Goal: Transaction & Acquisition: Purchase product/service

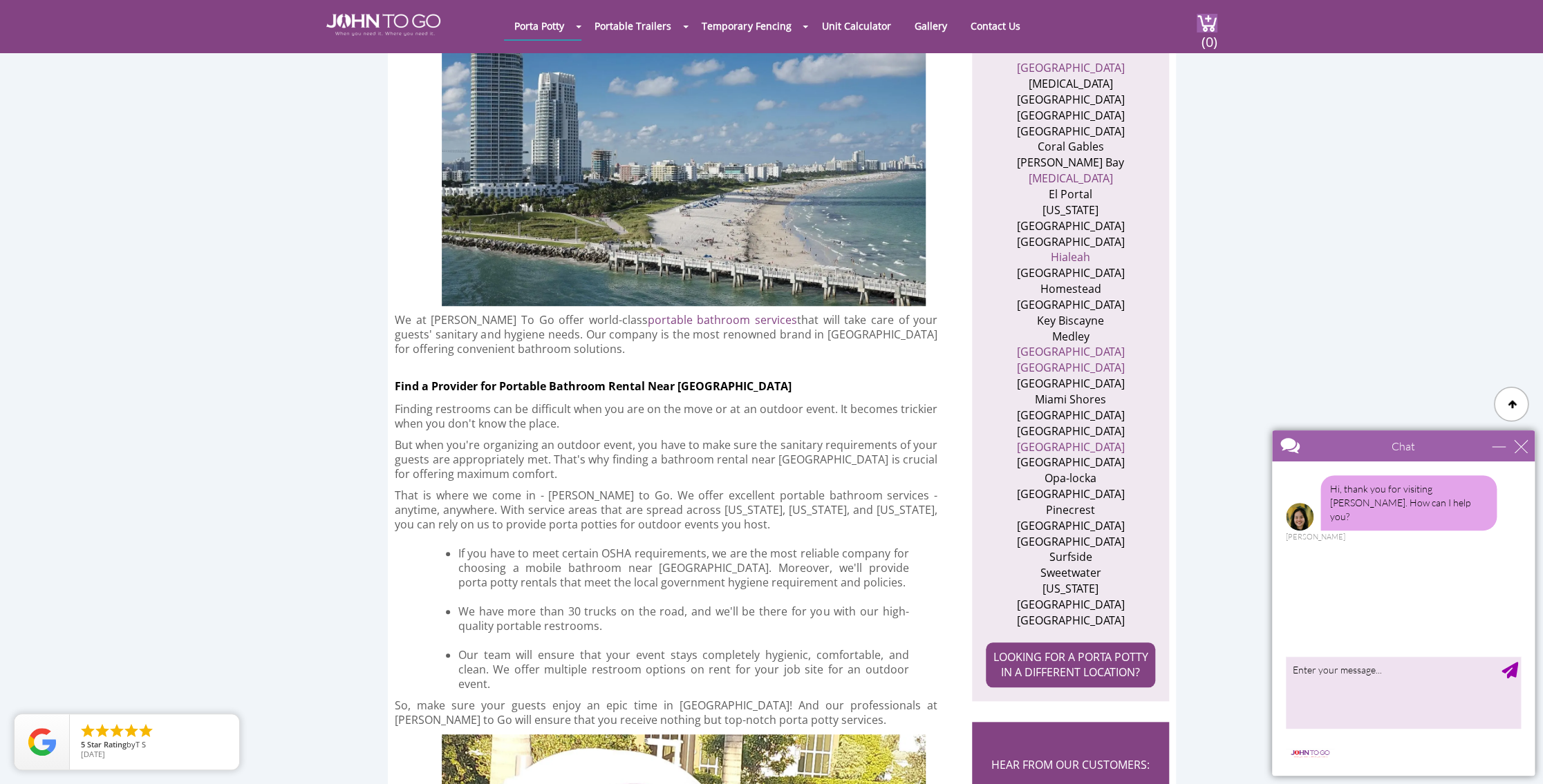
scroll to position [898, 0]
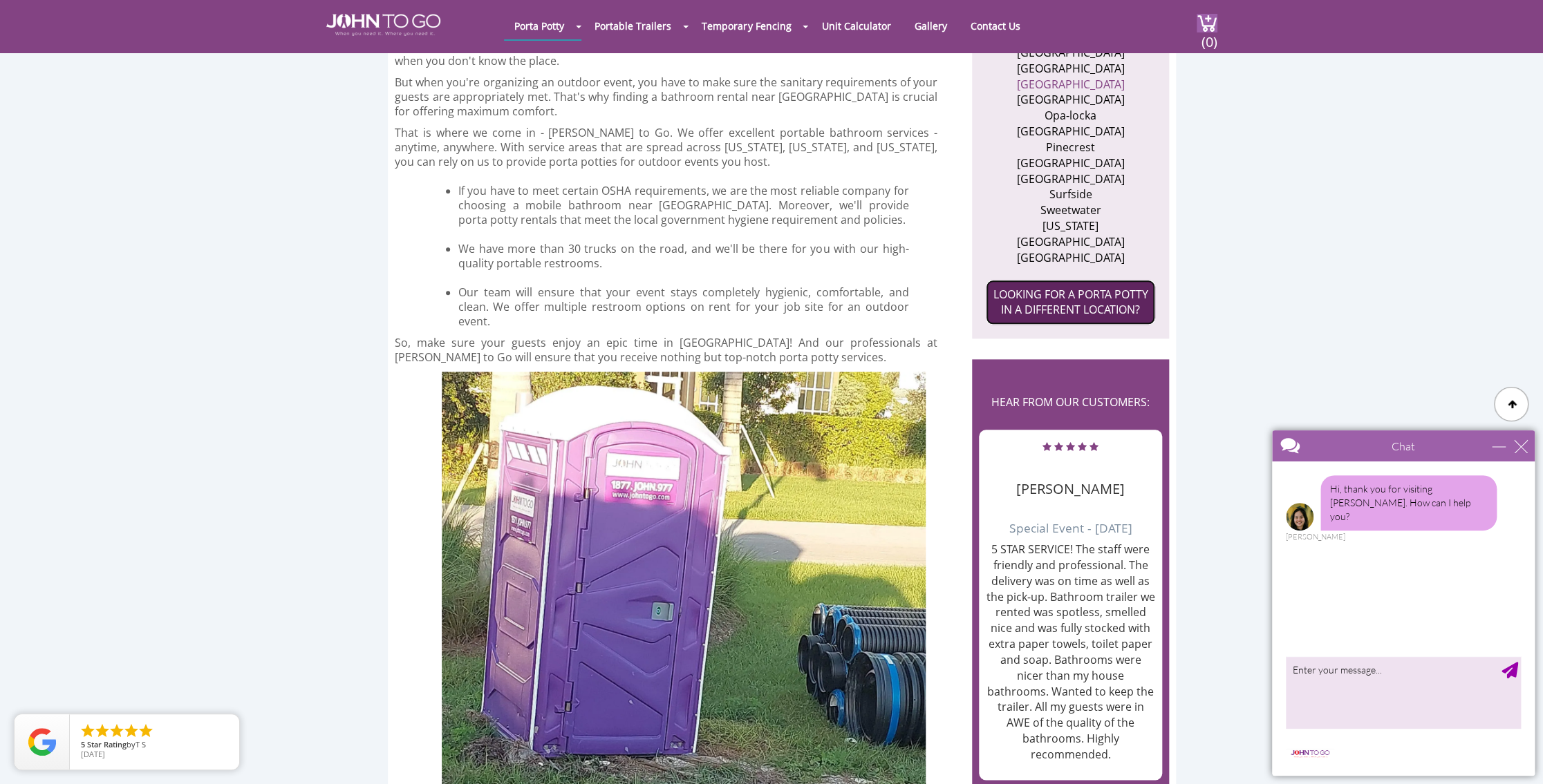
click at [1074, 280] on link "LOOKING FOR A PORTA POTTY IN A DIFFERENT LOCATION?" at bounding box center [1070, 303] width 169 height 45
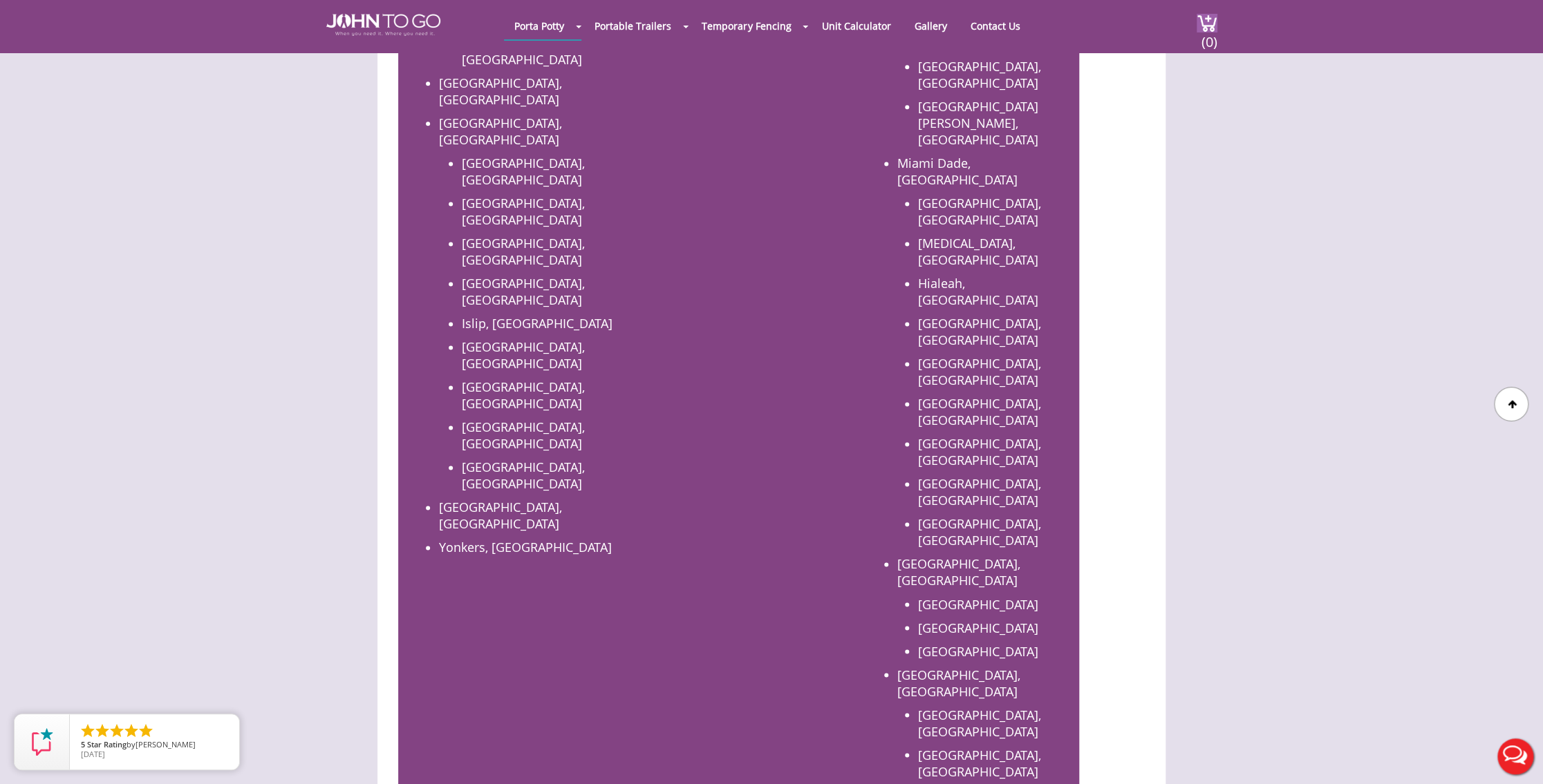
scroll to position [1243, 0]
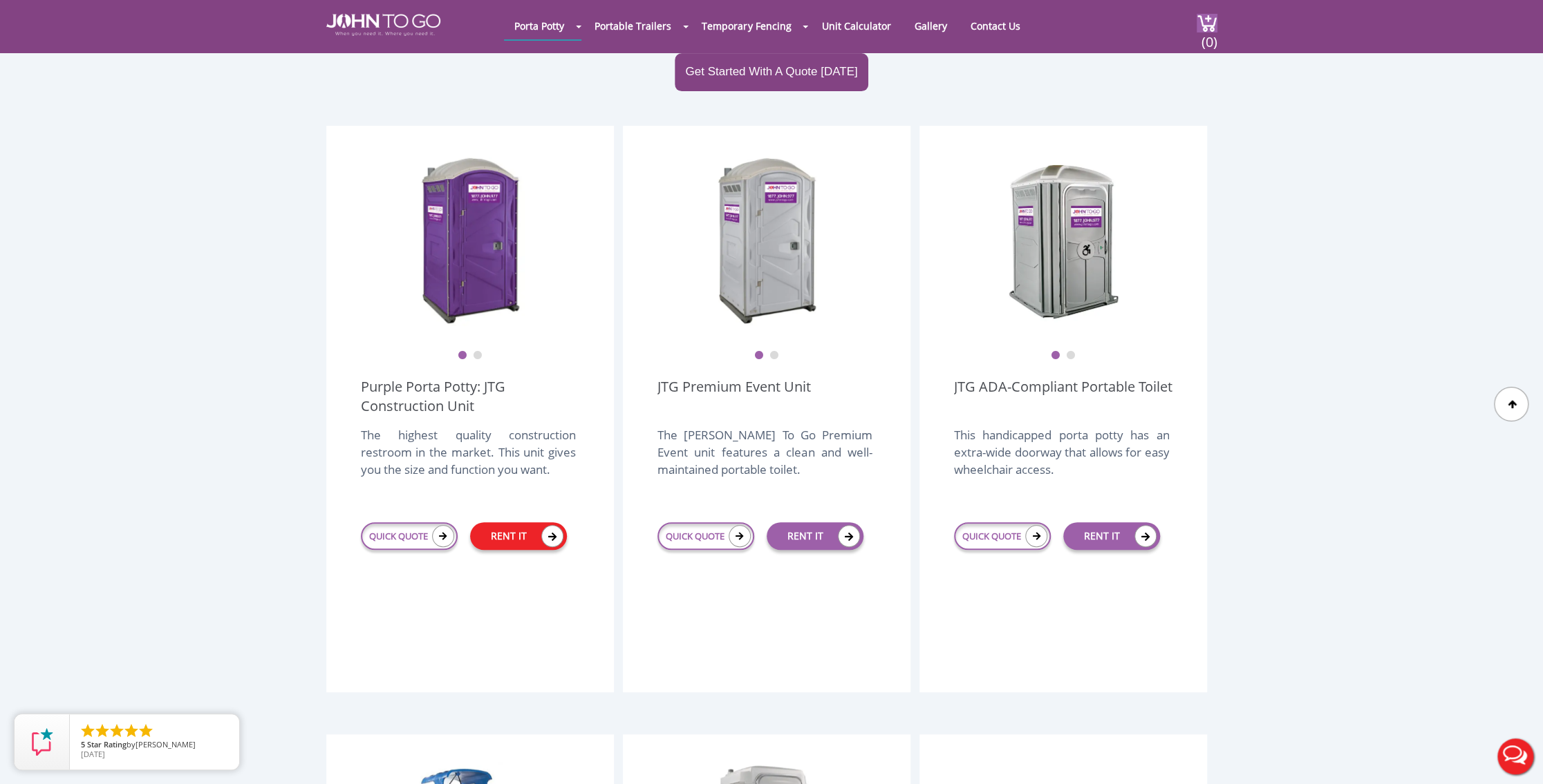
scroll to position [346, 0]
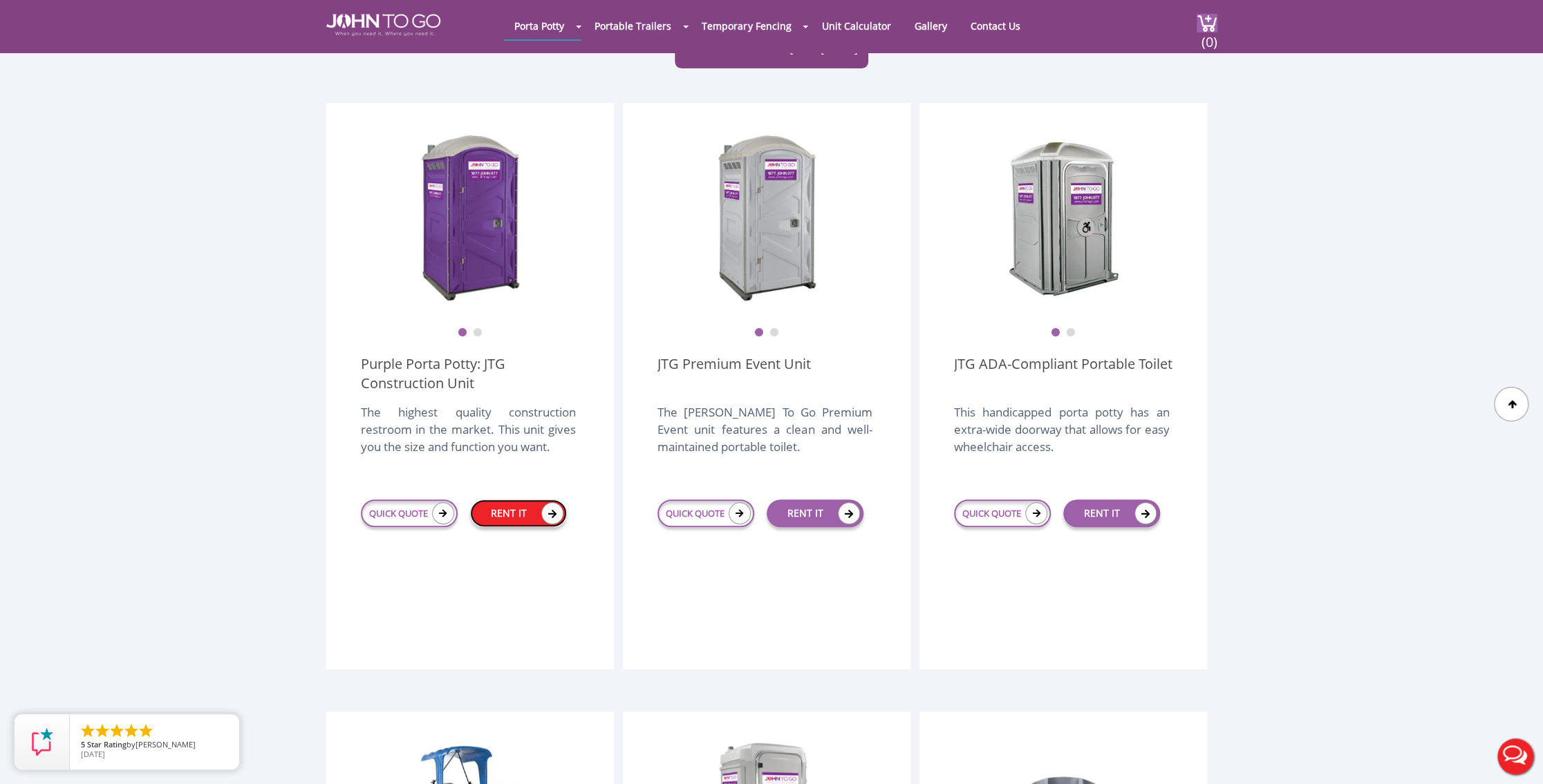
click at [525, 499] on link "RENT IT" at bounding box center [518, 513] width 97 height 27
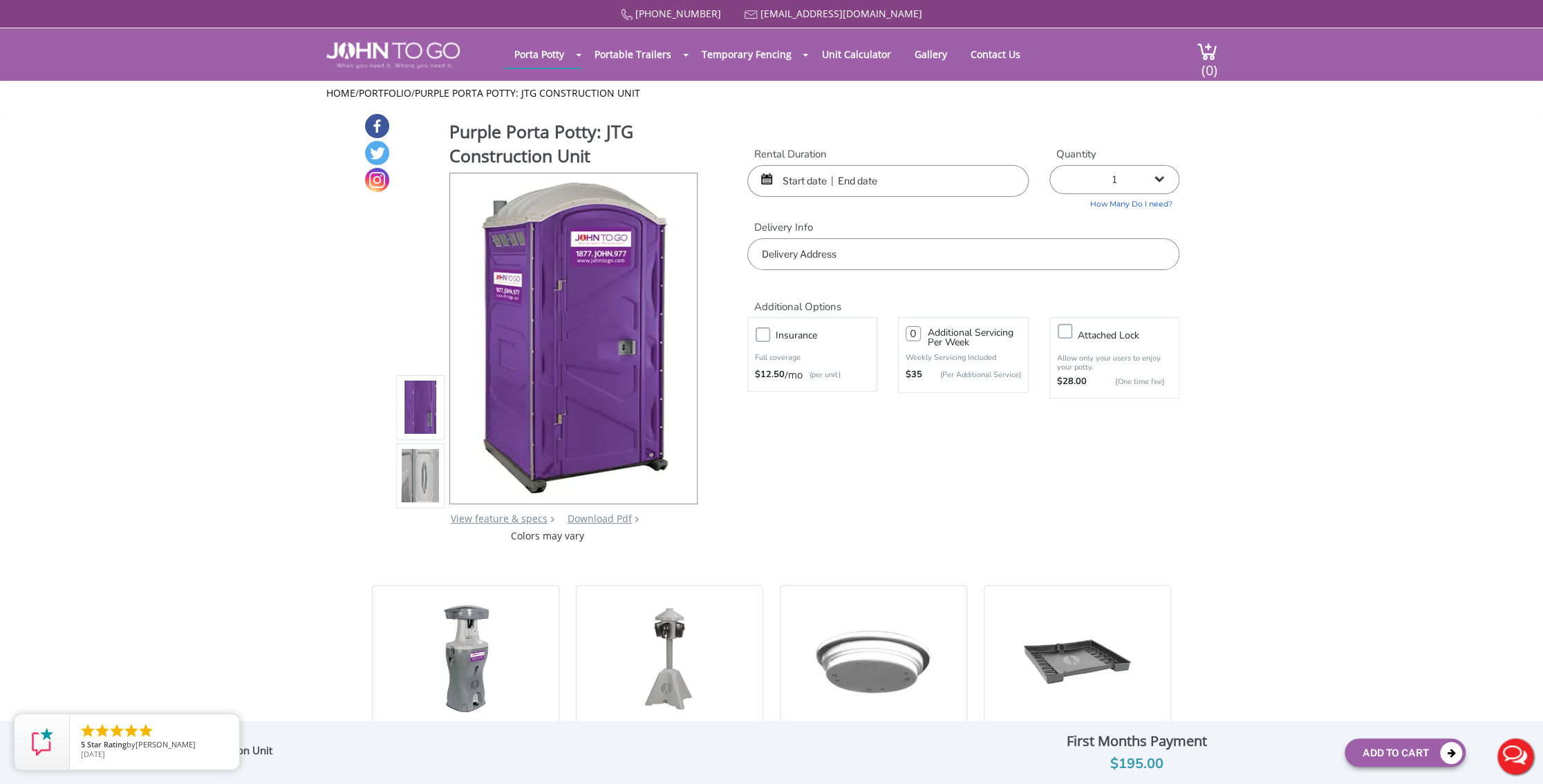
click at [818, 179] on input "text" at bounding box center [887, 181] width 281 height 32
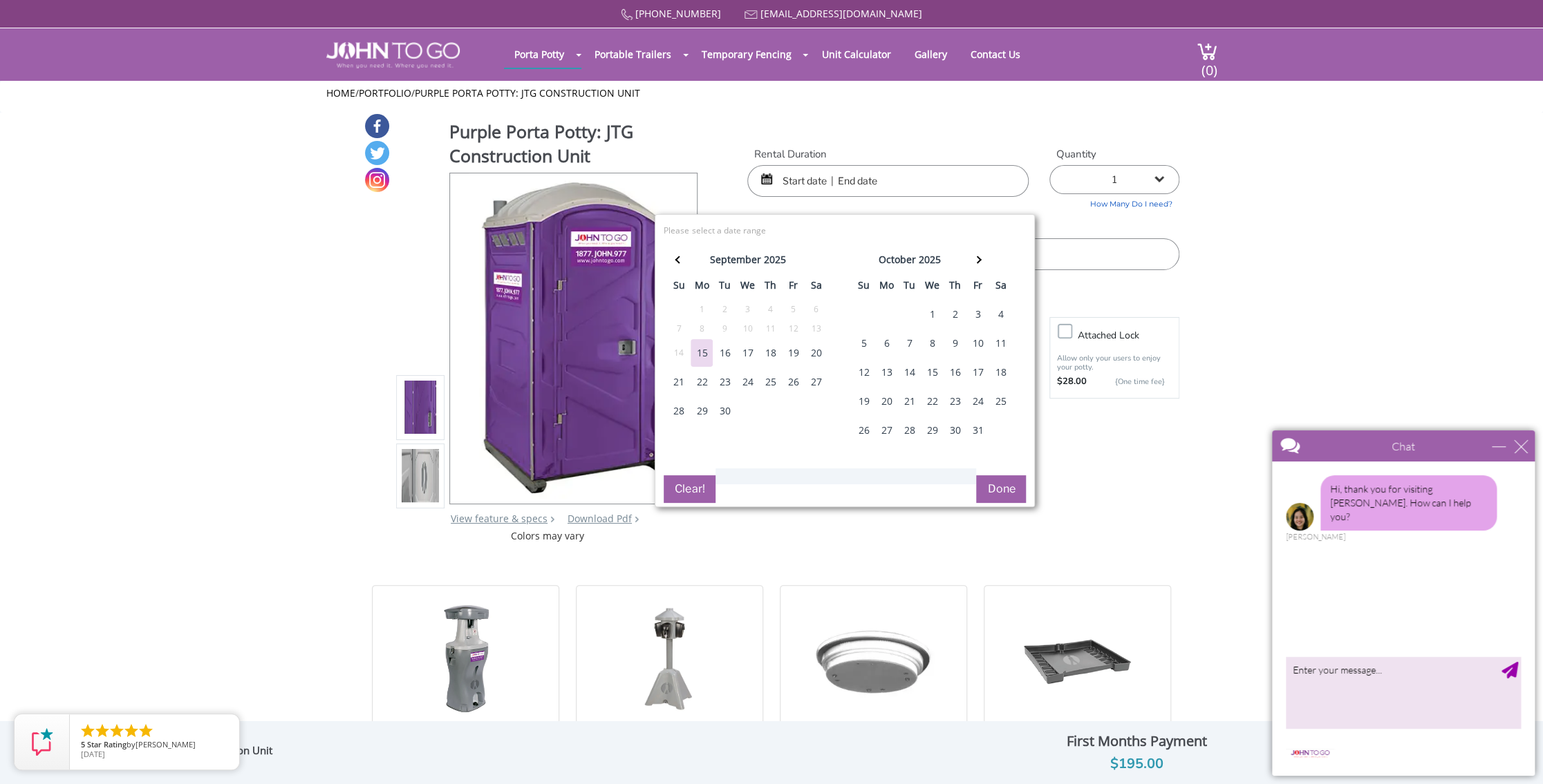
click at [705, 356] on div "15" at bounding box center [702, 353] width 22 height 27
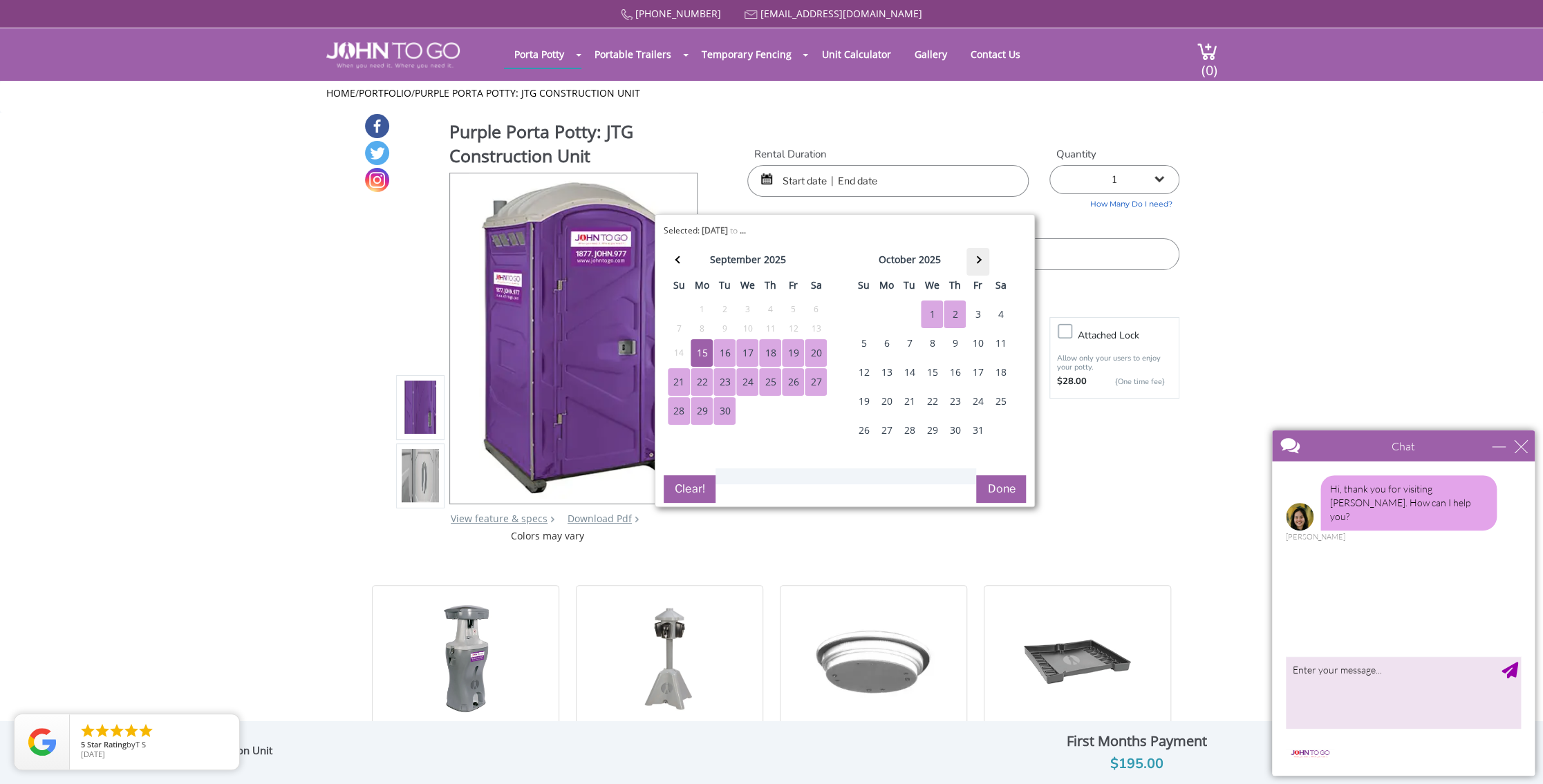
click at [975, 257] on span at bounding box center [978, 260] width 8 height 8
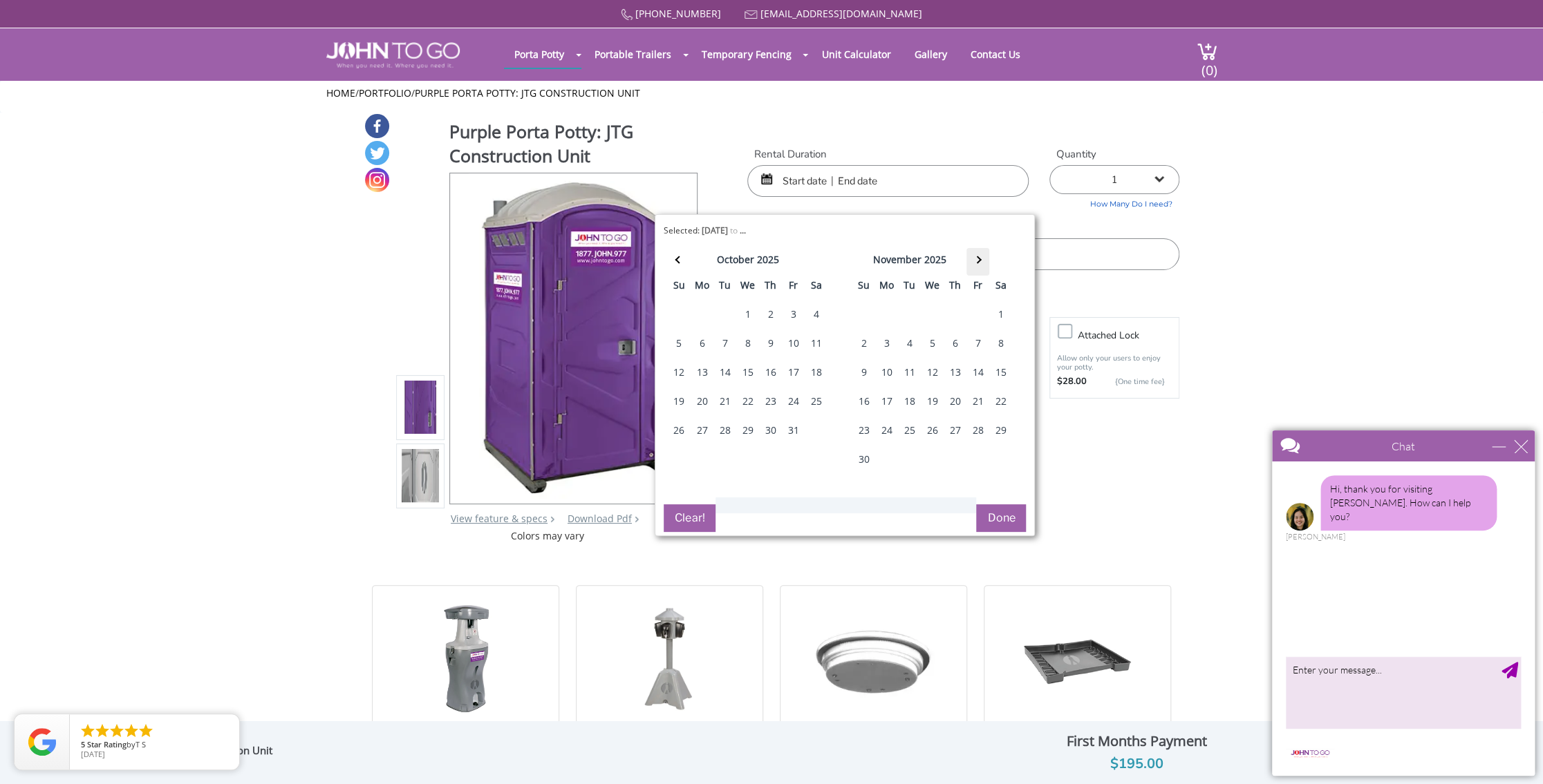
click at [975, 260] on span at bounding box center [978, 260] width 8 height 8
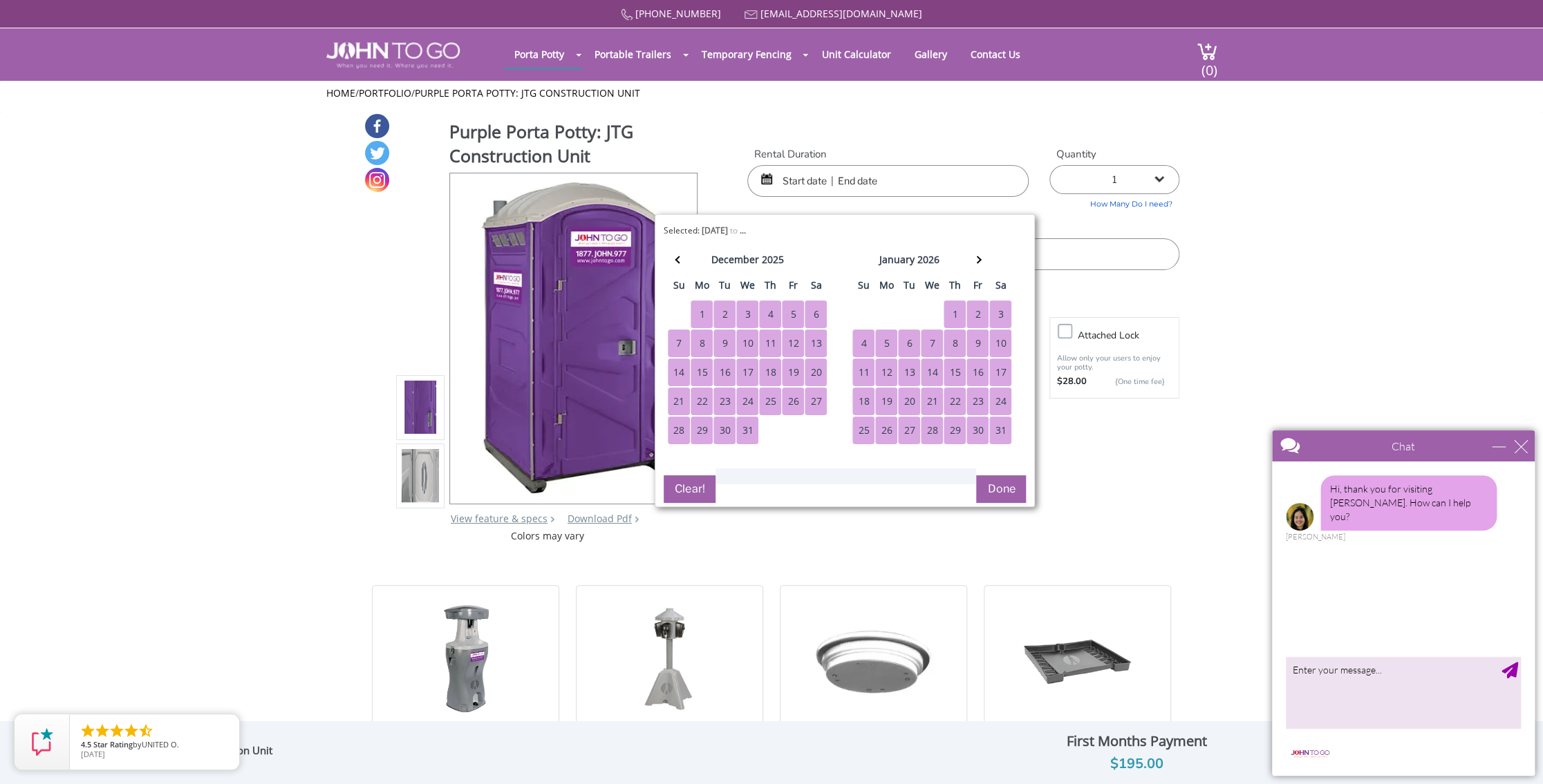
click at [997, 425] on div "31" at bounding box center [1000, 430] width 22 height 27
type input "09/15/2025 to 01/31/2026"
click at [1005, 482] on button "Done" at bounding box center [1001, 488] width 50 height 27
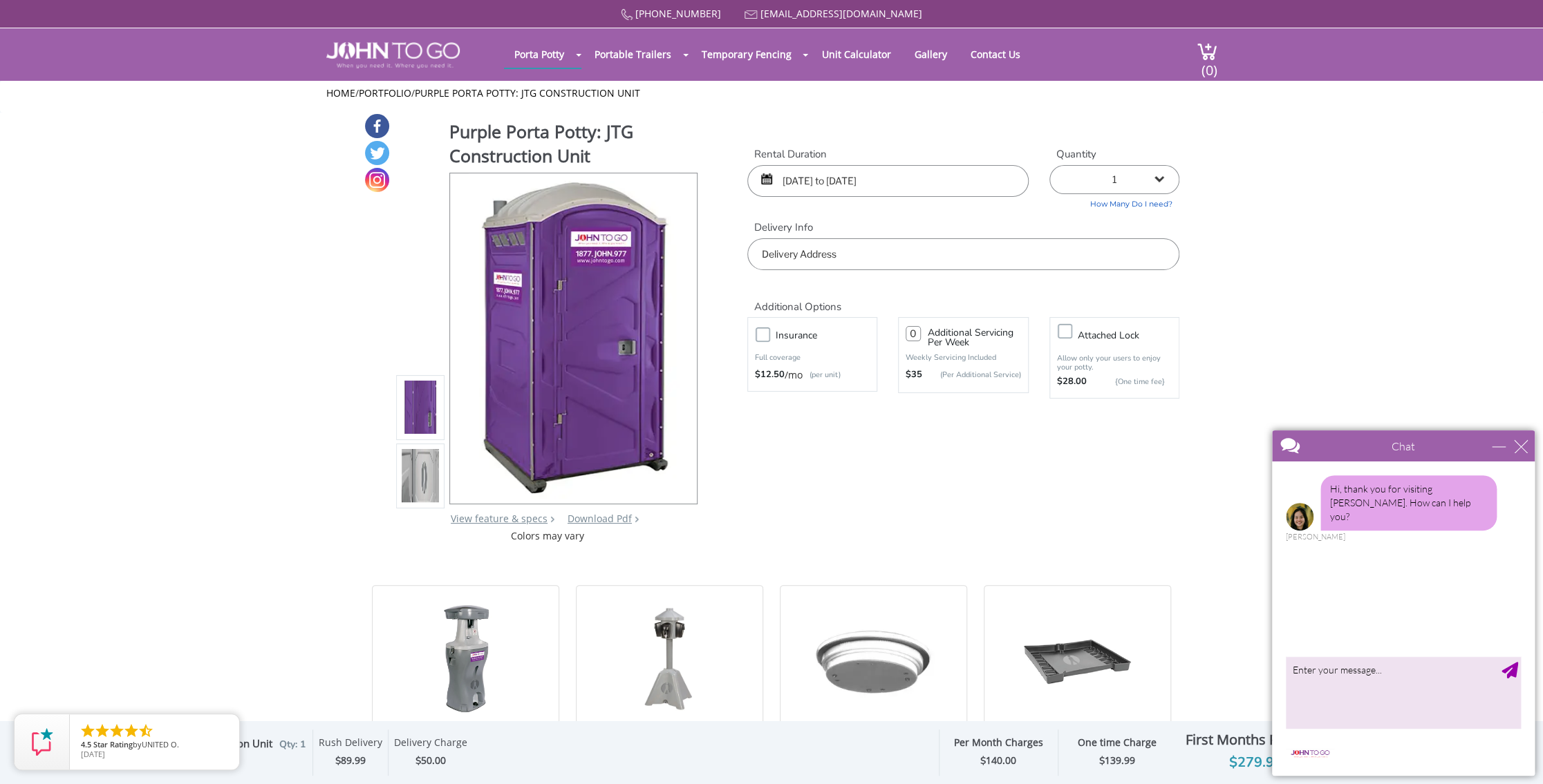
click at [837, 255] on input "text" at bounding box center [962, 254] width 432 height 32
click at [845, 256] on input "text" at bounding box center [962, 254] width 432 height 32
type input "901 Brickell Key Drive, Miami, FL, USA"
click at [1524, 449] on div "close" at bounding box center [1520, 446] width 14 height 14
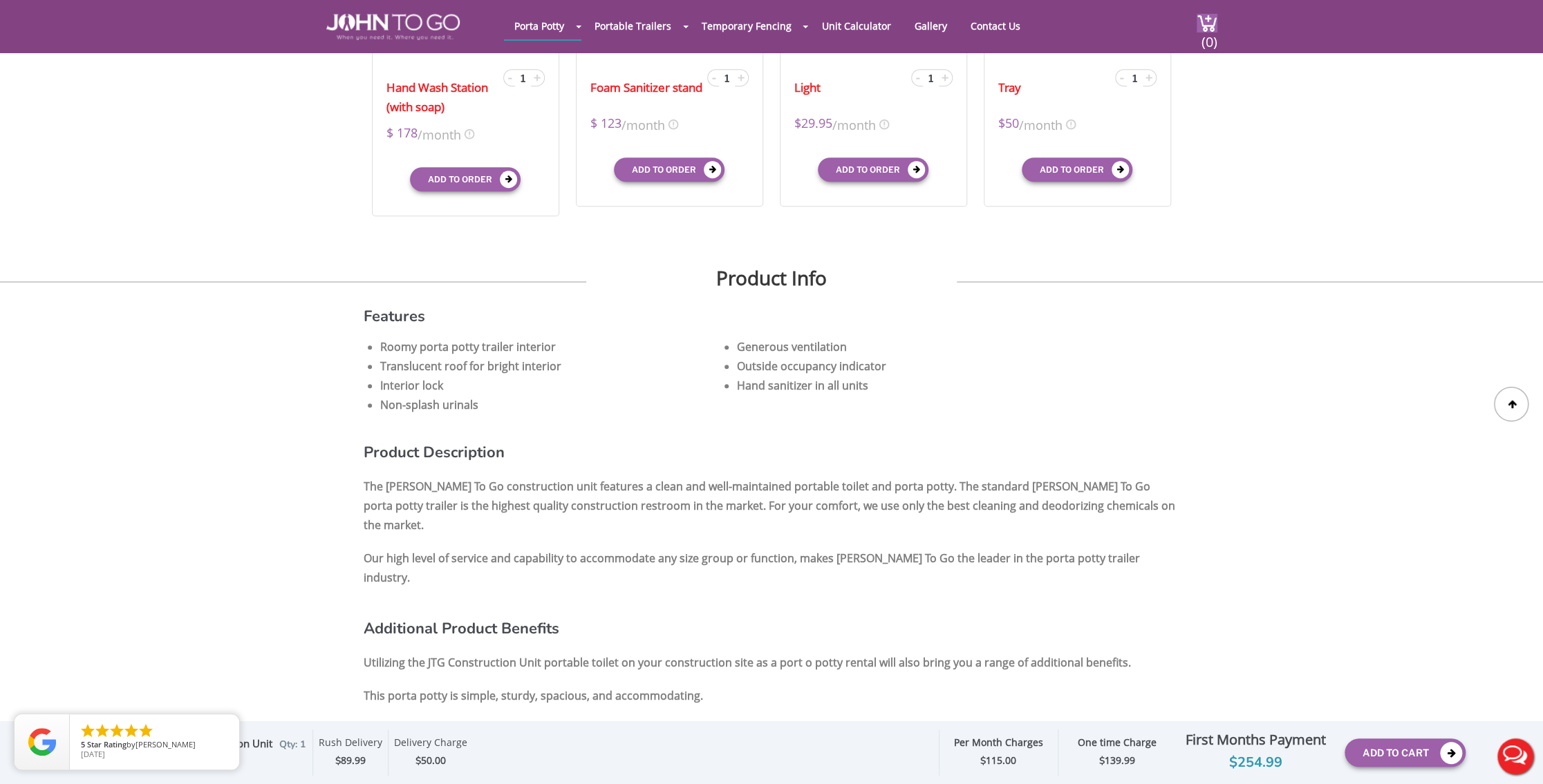
scroll to position [622, 0]
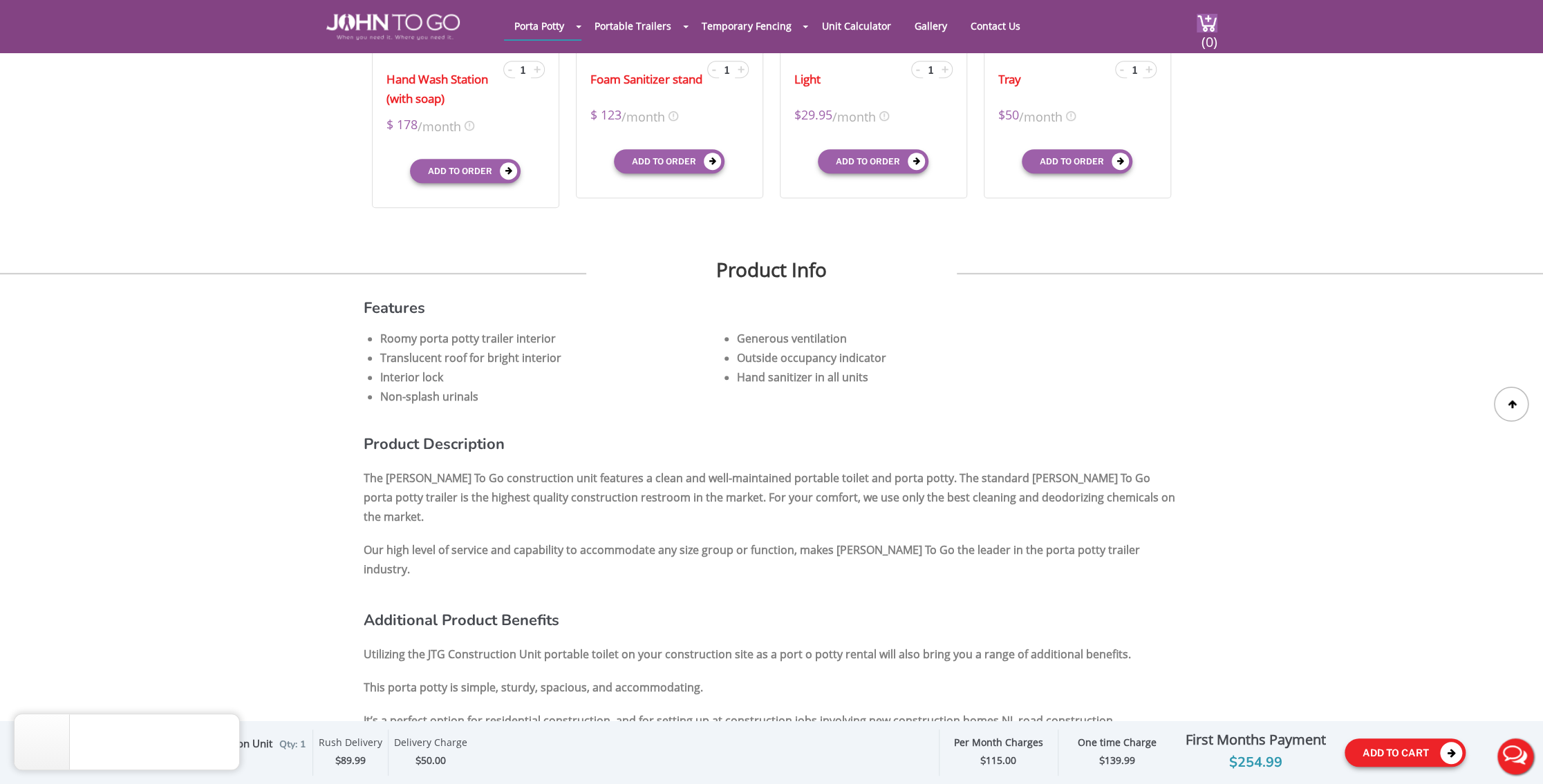
click at [1406, 749] on button "Add To Cart" at bounding box center [1404, 753] width 121 height 28
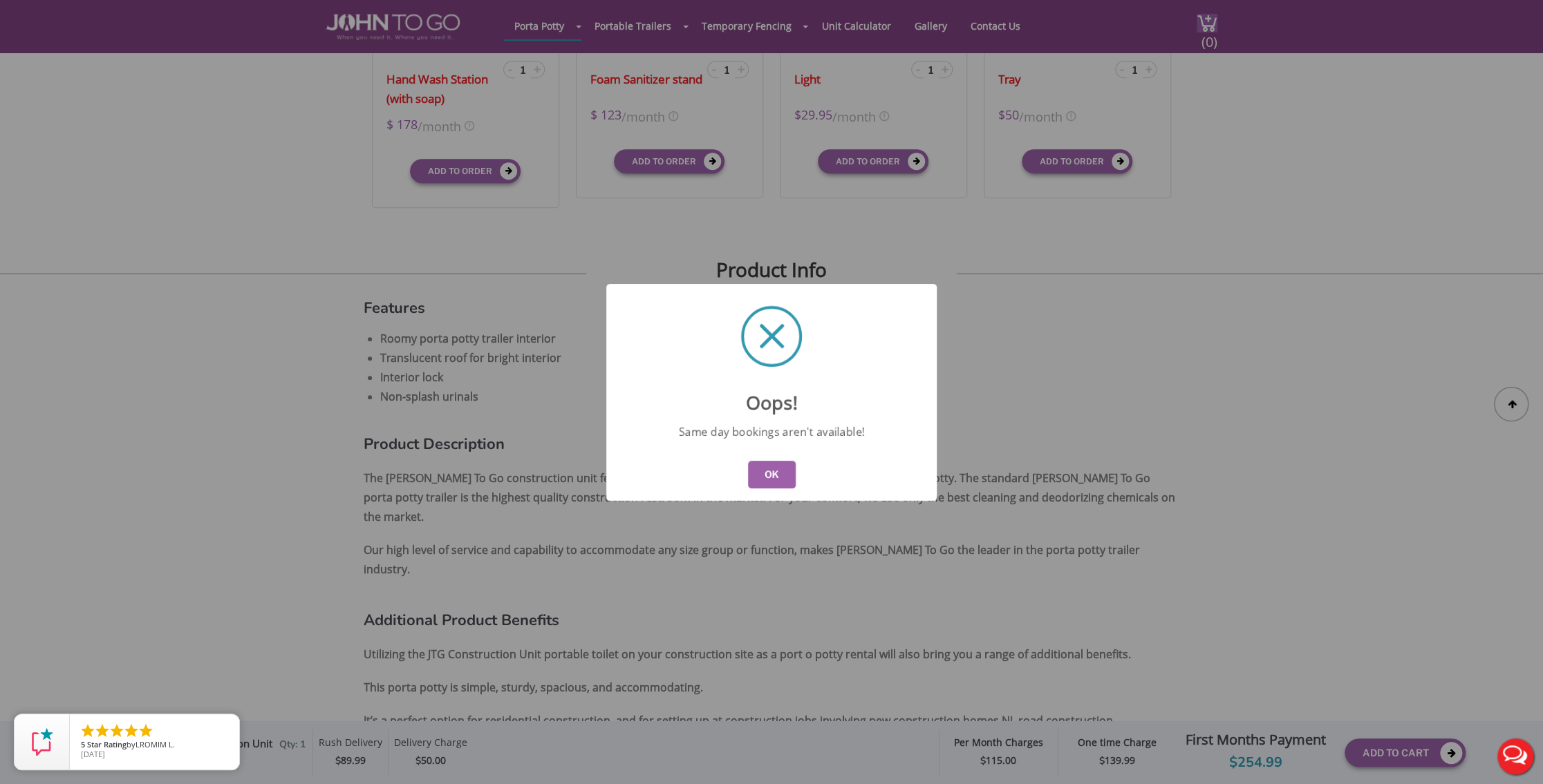
drag, startPoint x: 773, startPoint y: 471, endPoint x: 757, endPoint y: 465, distance: 17.1
click at [758, 466] on button "OK" at bounding box center [771, 474] width 48 height 27
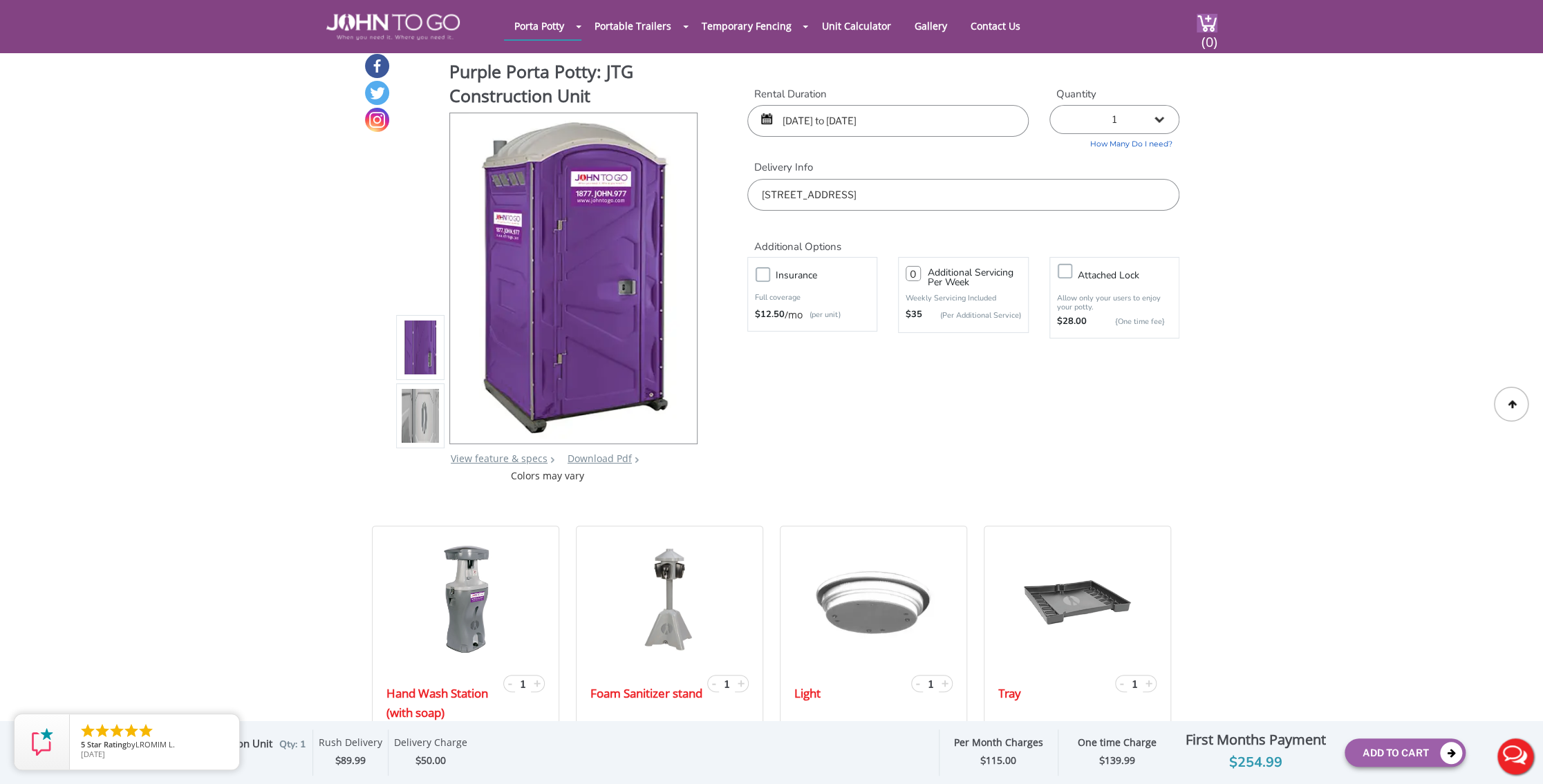
scroll to position [0, 0]
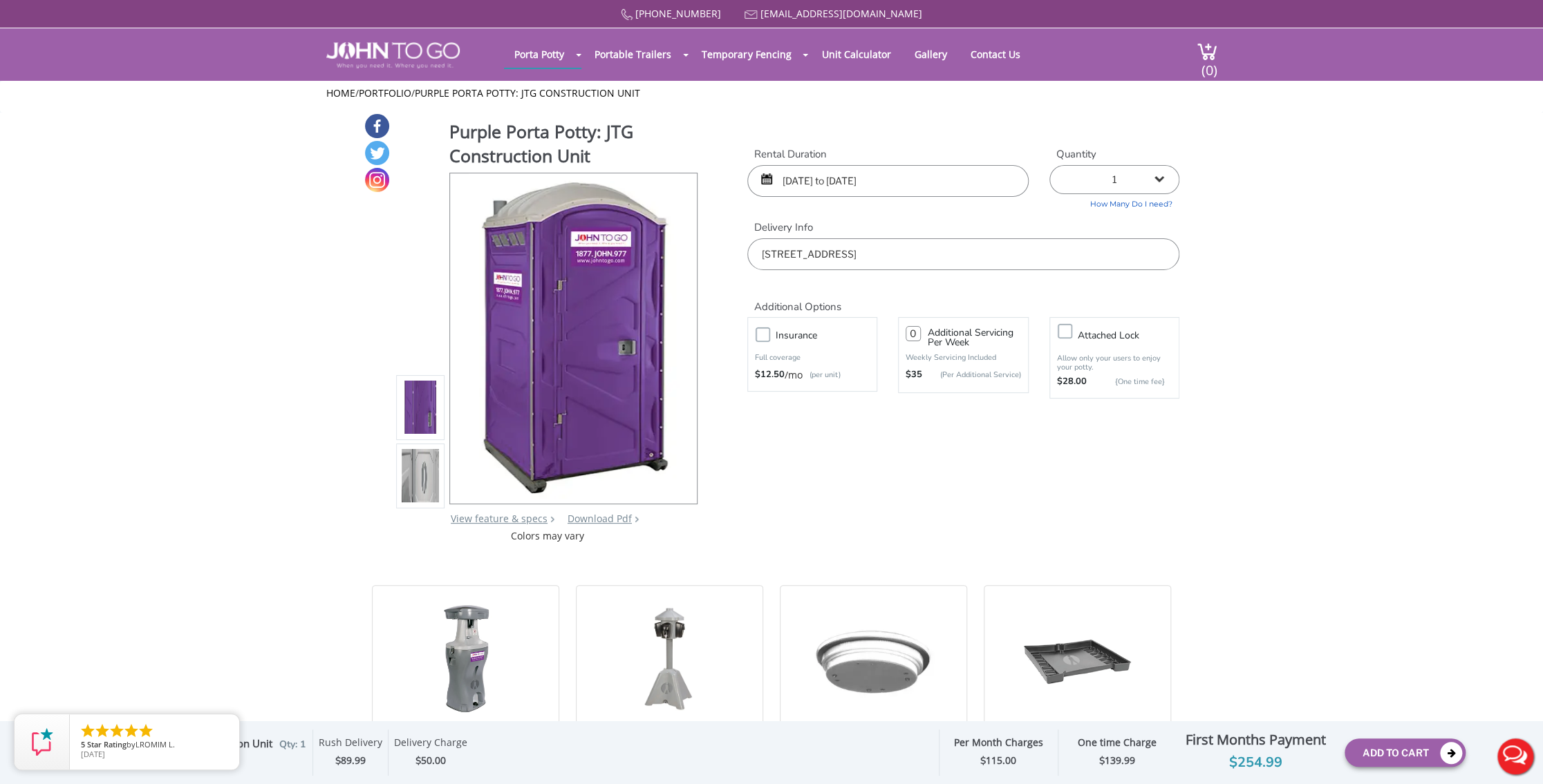
click at [795, 176] on input "09/15/2025 to 01/31/2026" at bounding box center [887, 181] width 281 height 32
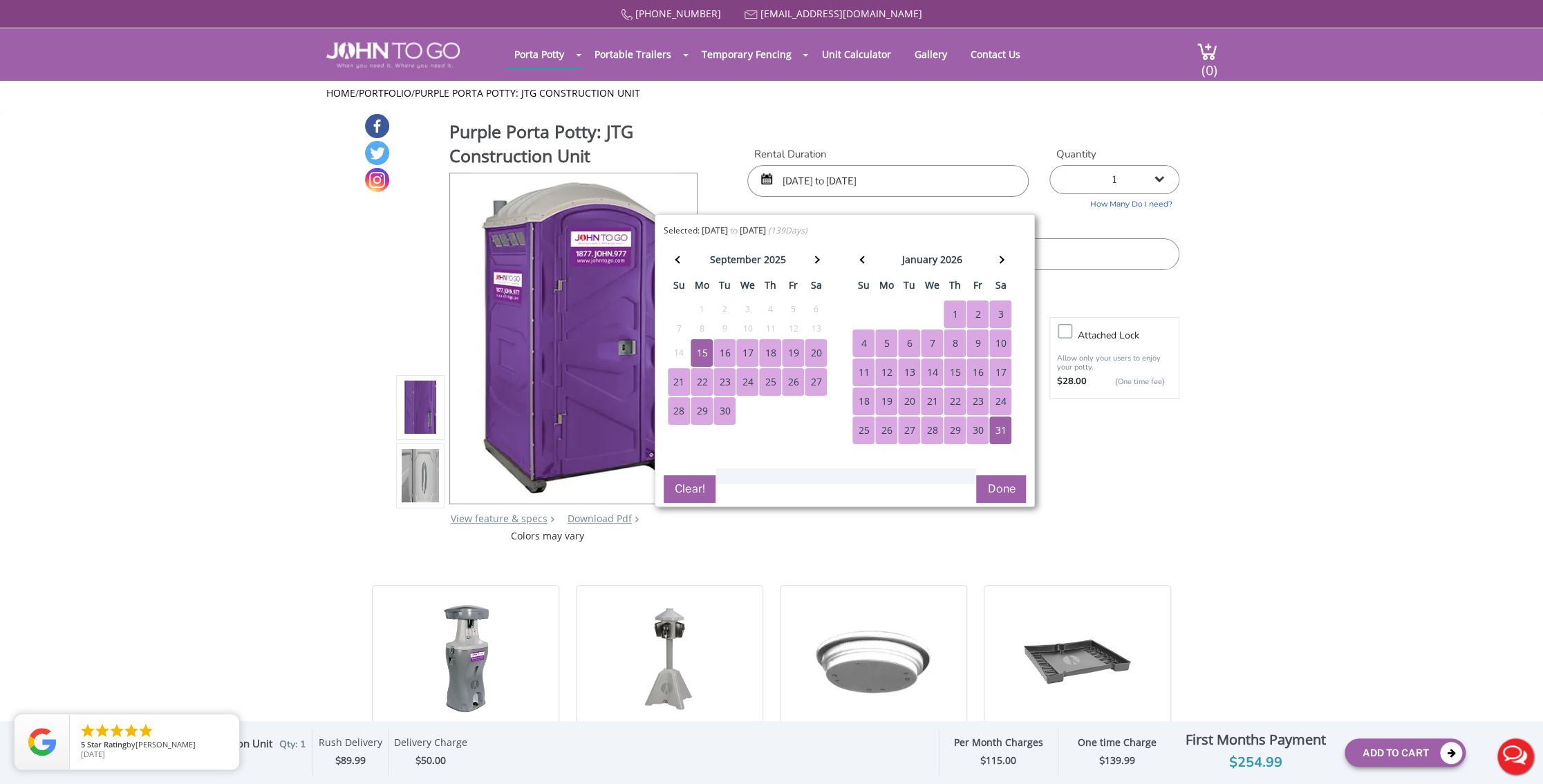
click at [720, 352] on div "16" at bounding box center [724, 353] width 22 height 27
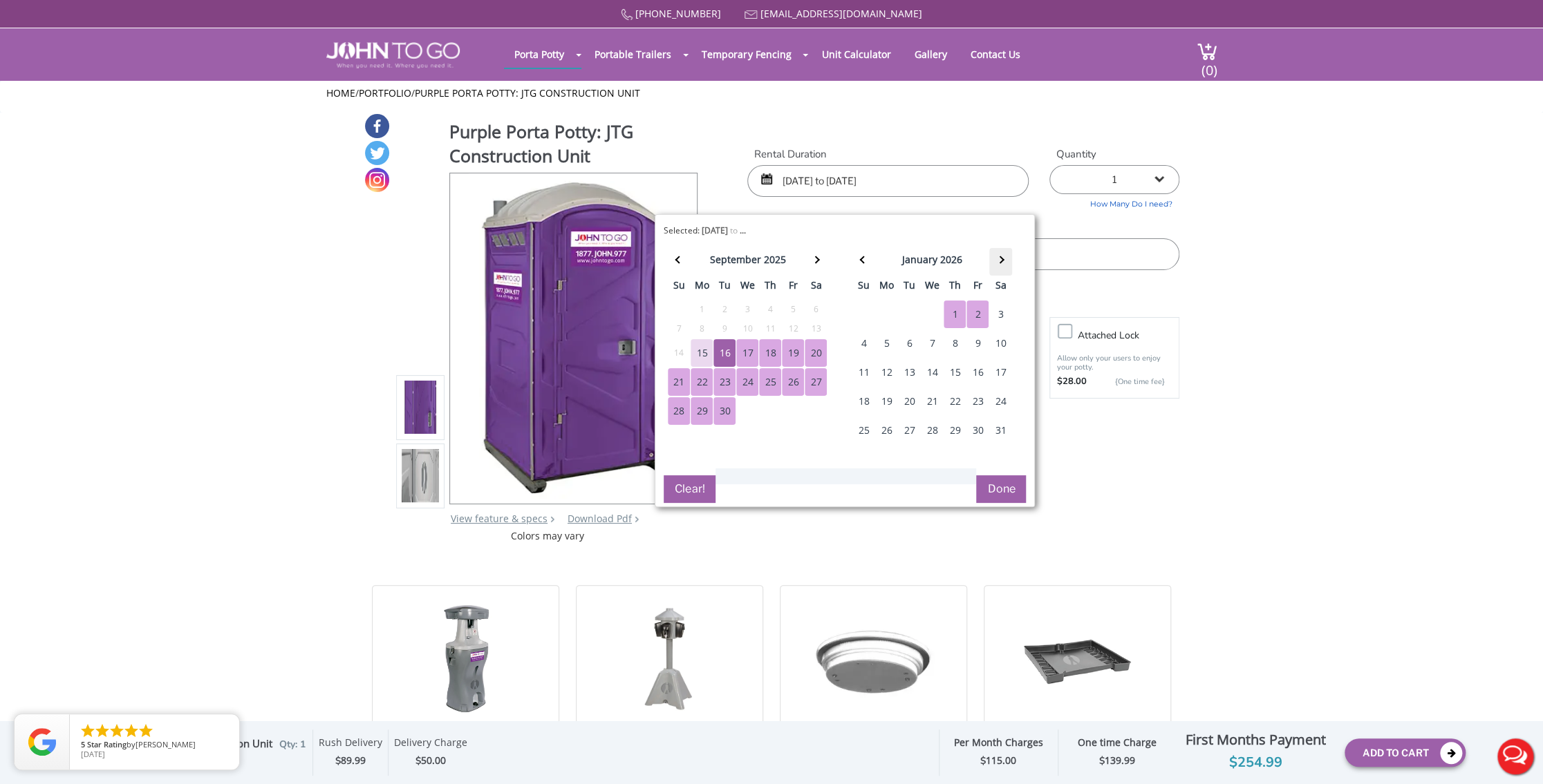
click at [1001, 274] on th at bounding box center [1000, 261] width 23 height 27
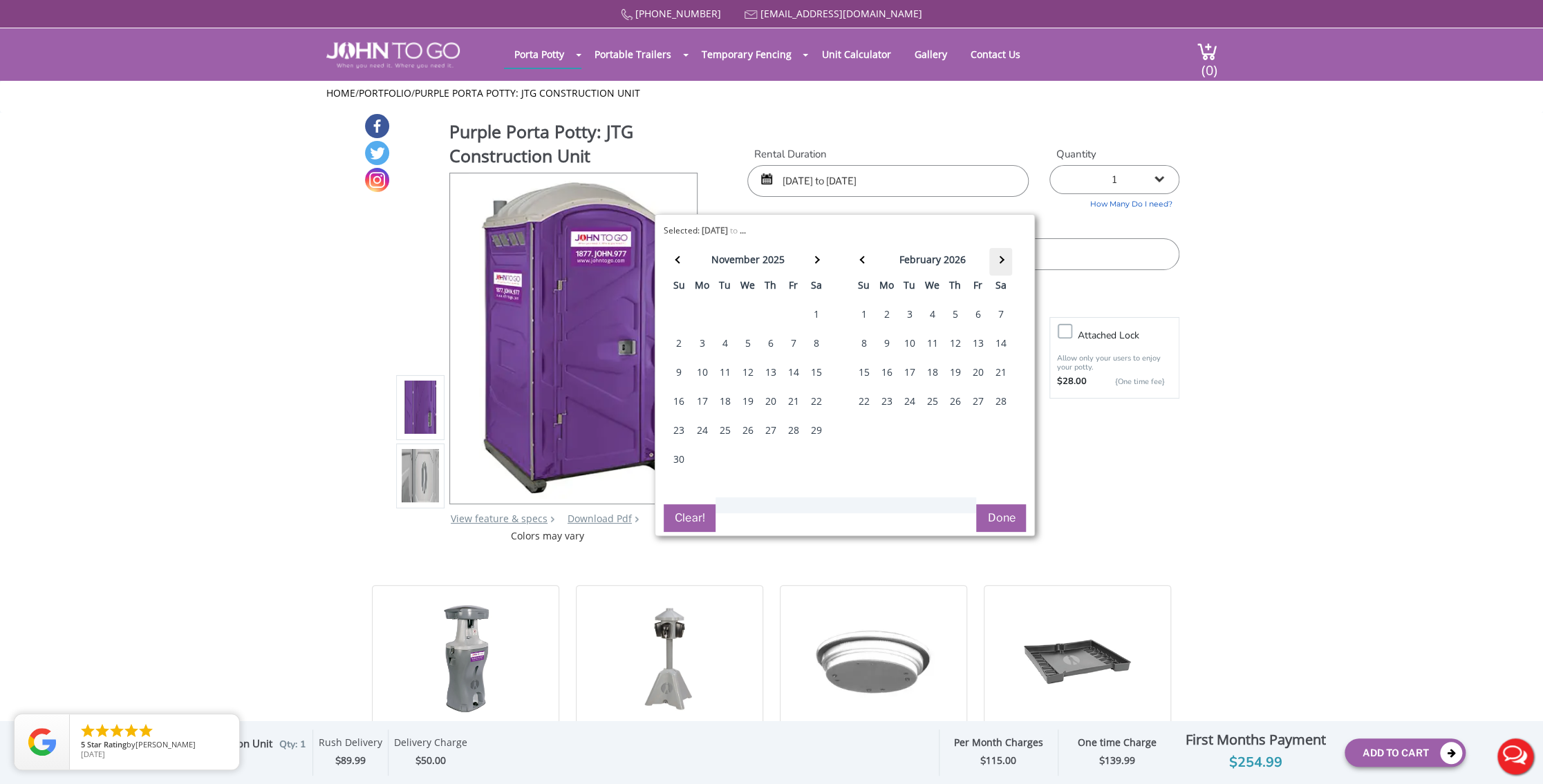
click at [1001, 274] on th at bounding box center [1000, 261] width 23 height 27
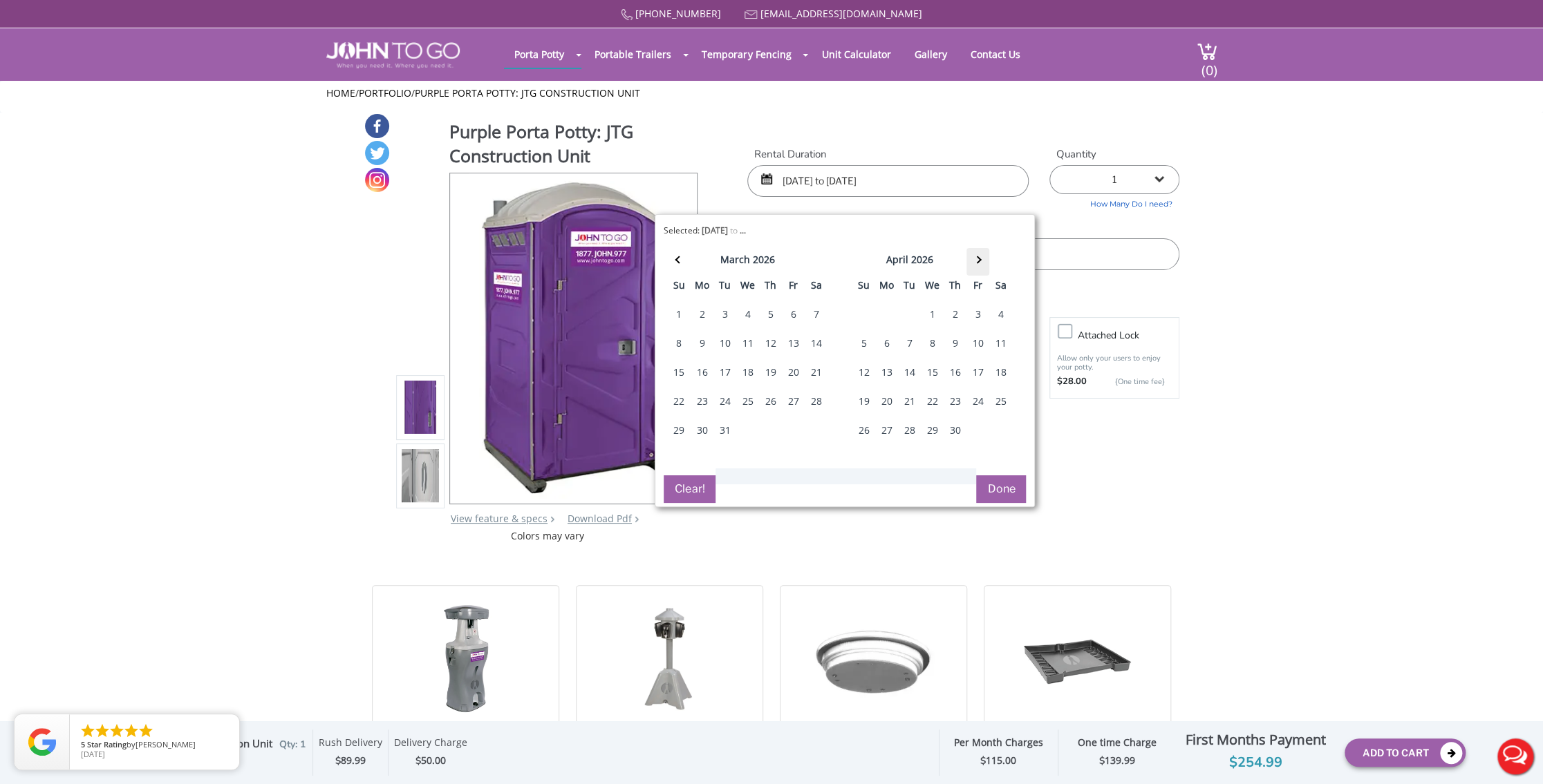
click at [1001, 274] on table "april 2026 su mo tu we th fr sa 29 30 31 1 2 3 4 5 6 7 8 9 10 11 12 13 14 15 16…" at bounding box center [931, 346] width 160 height 198
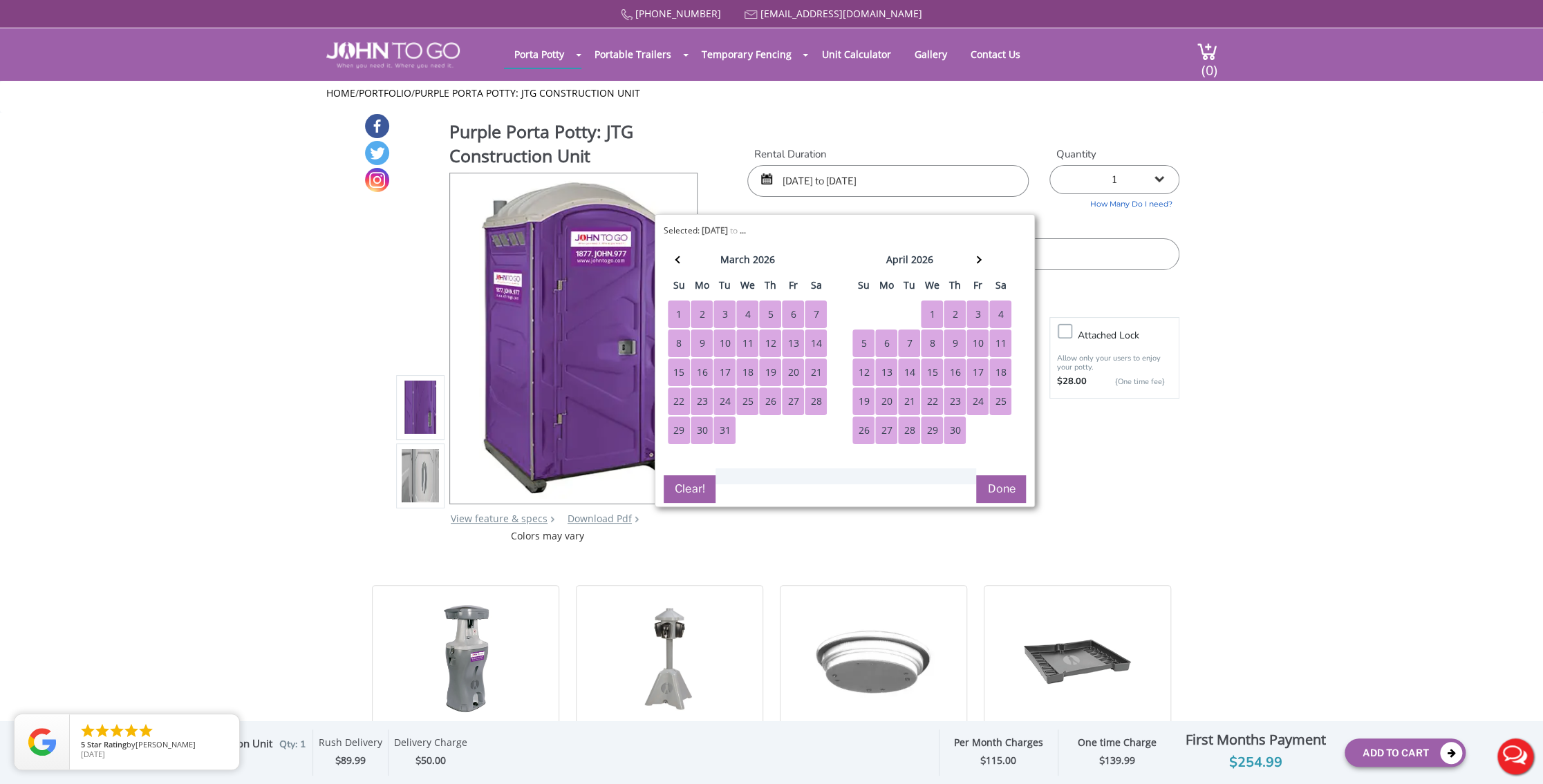
click at [957, 435] on div "30" at bounding box center [955, 430] width 22 height 27
type input "09/16/2025 to 04/30/2026"
click at [1001, 498] on button "Done" at bounding box center [1001, 488] width 50 height 27
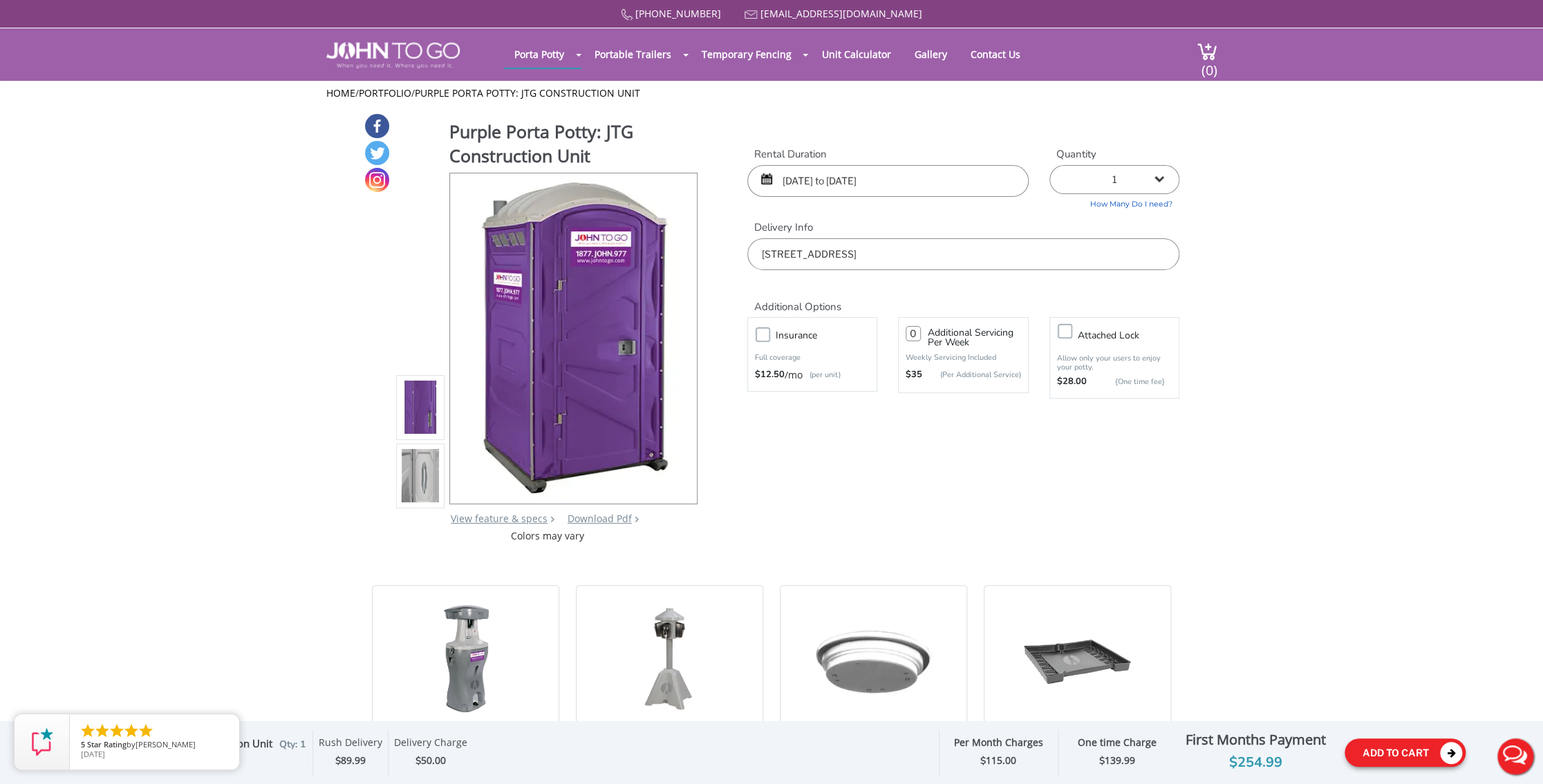
click at [1349, 758] on button "Add To Cart" at bounding box center [1404, 753] width 121 height 28
click at [1399, 752] on button "Add To Cart" at bounding box center [1404, 753] width 121 height 28
click at [1416, 764] on button "Add To Cart" at bounding box center [1404, 753] width 121 height 28
click at [222, 728] on icon "close" at bounding box center [226, 728] width 14 height 14
click at [1452, 756] on icon at bounding box center [1451, 753] width 22 height 22
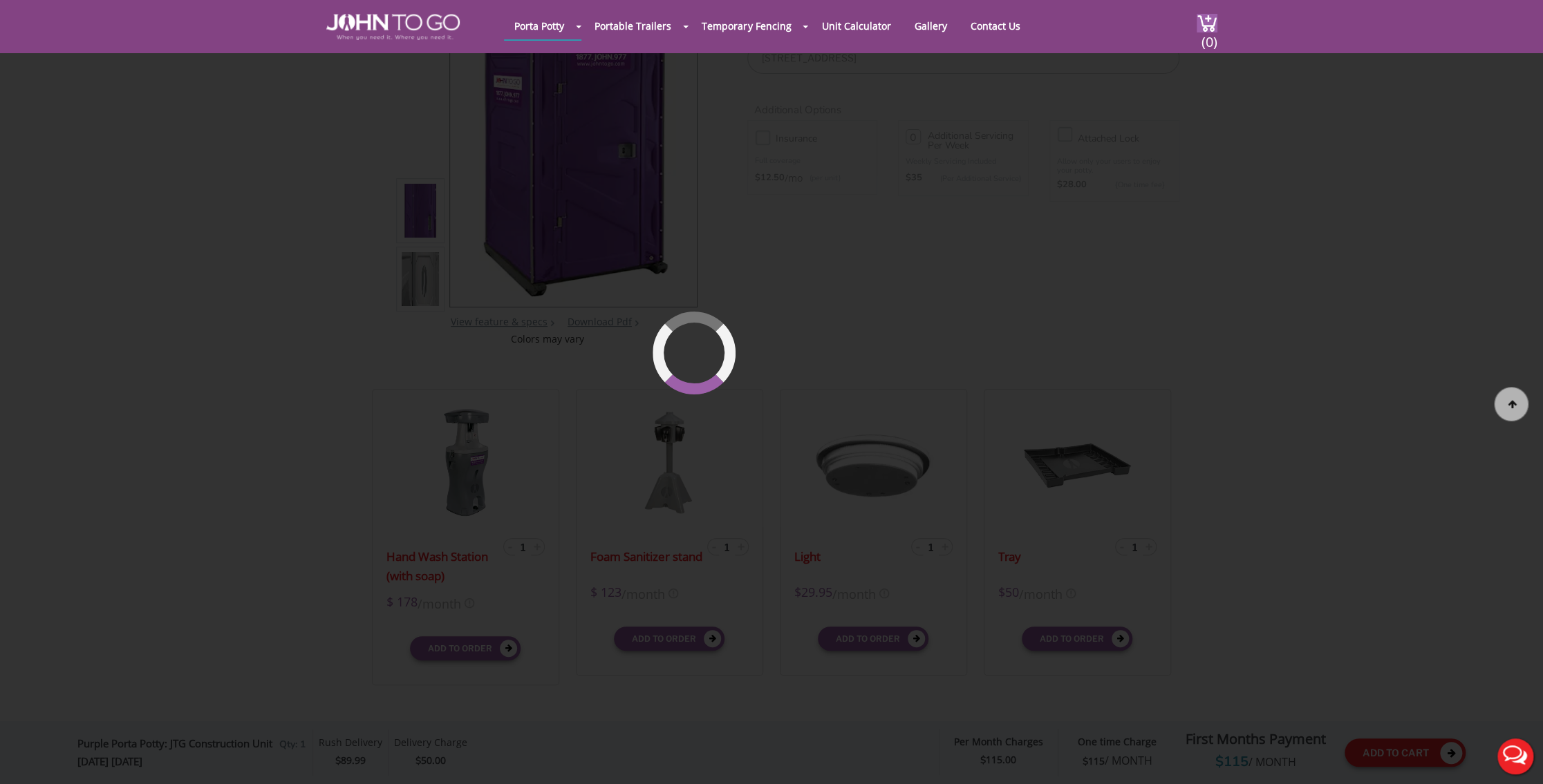
scroll to position [147, 0]
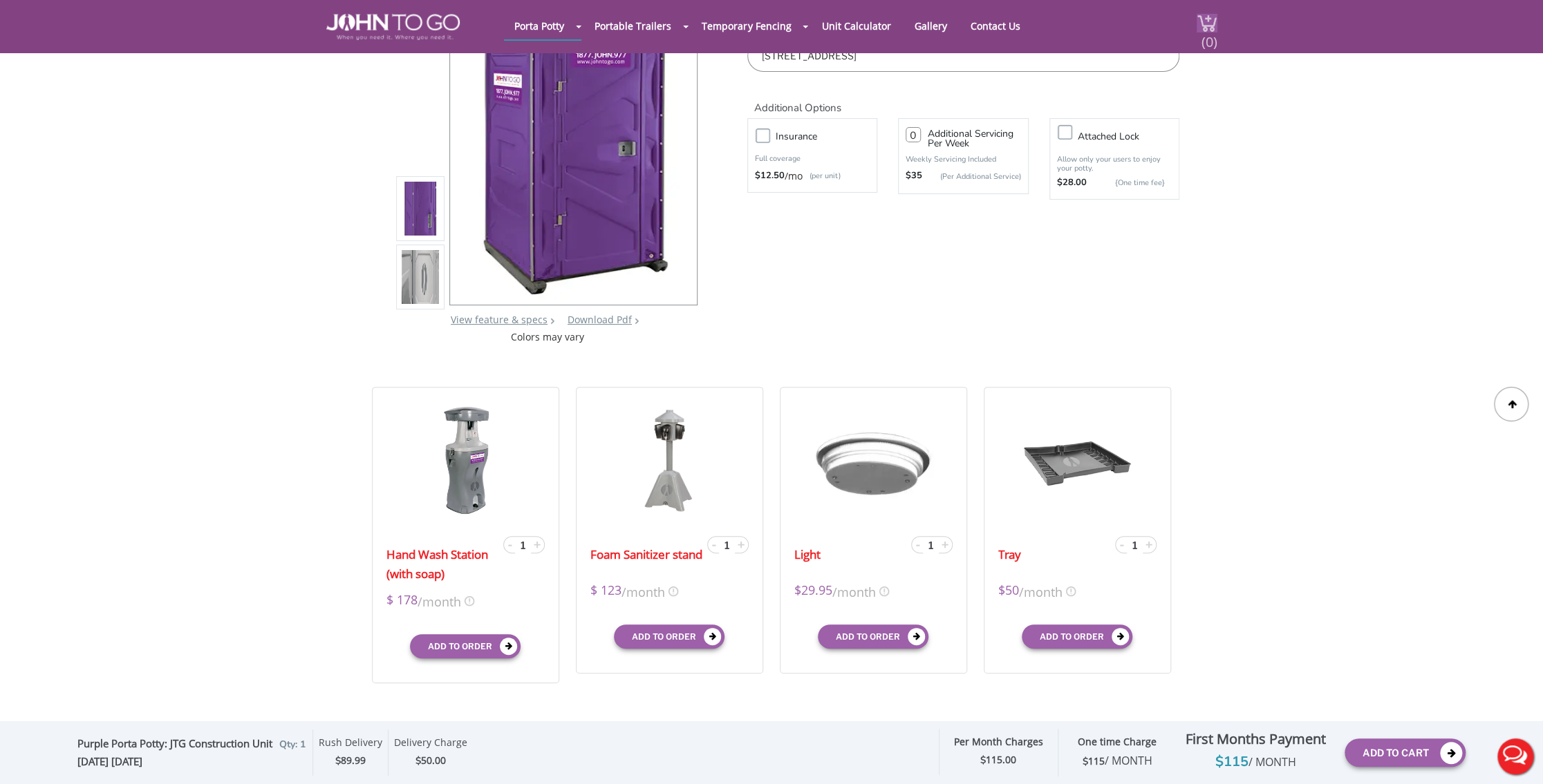
click at [1199, 34] on div "(0)" at bounding box center [1198, 26] width 37 height 52
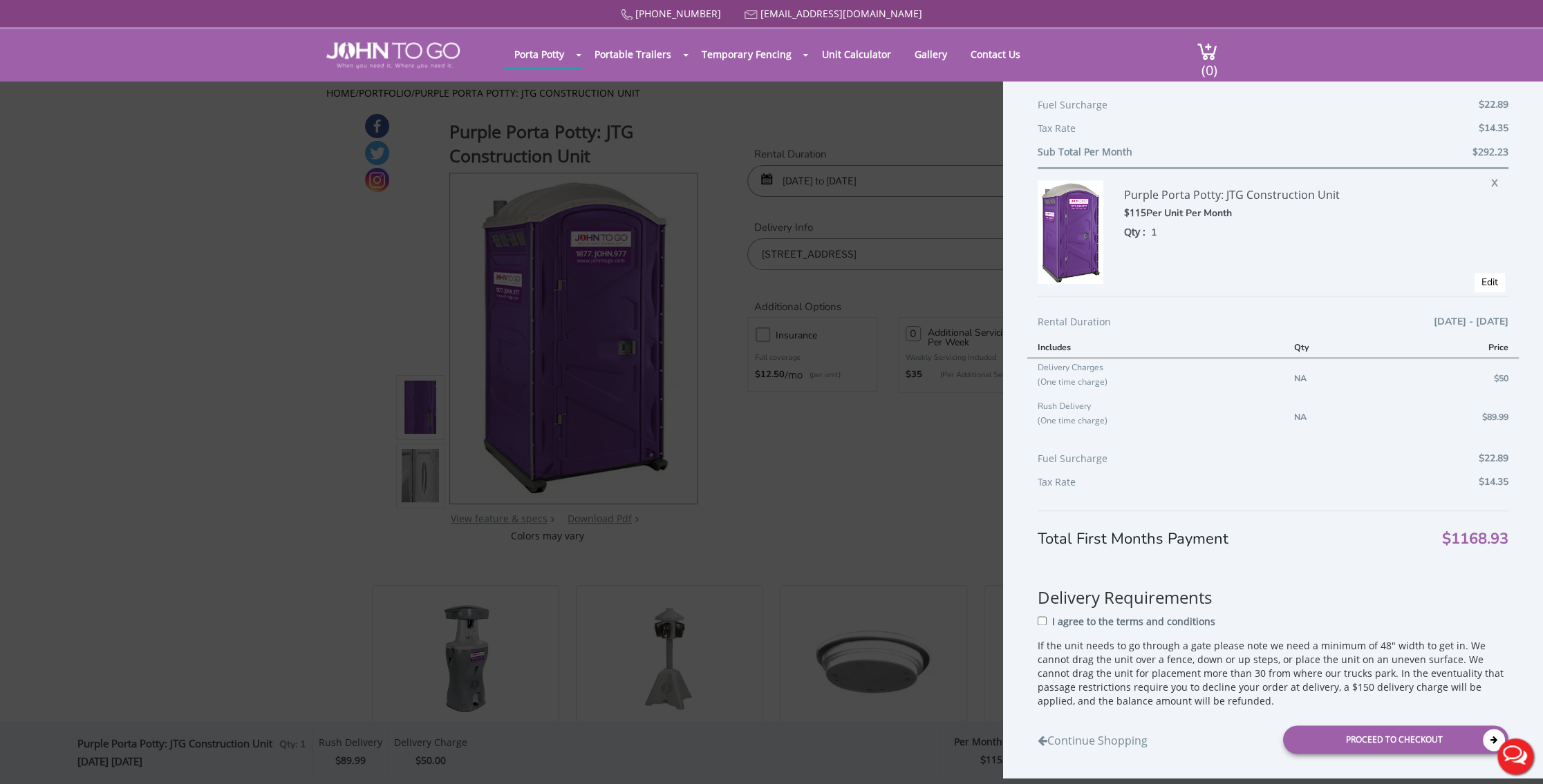
scroll to position [1035, 0]
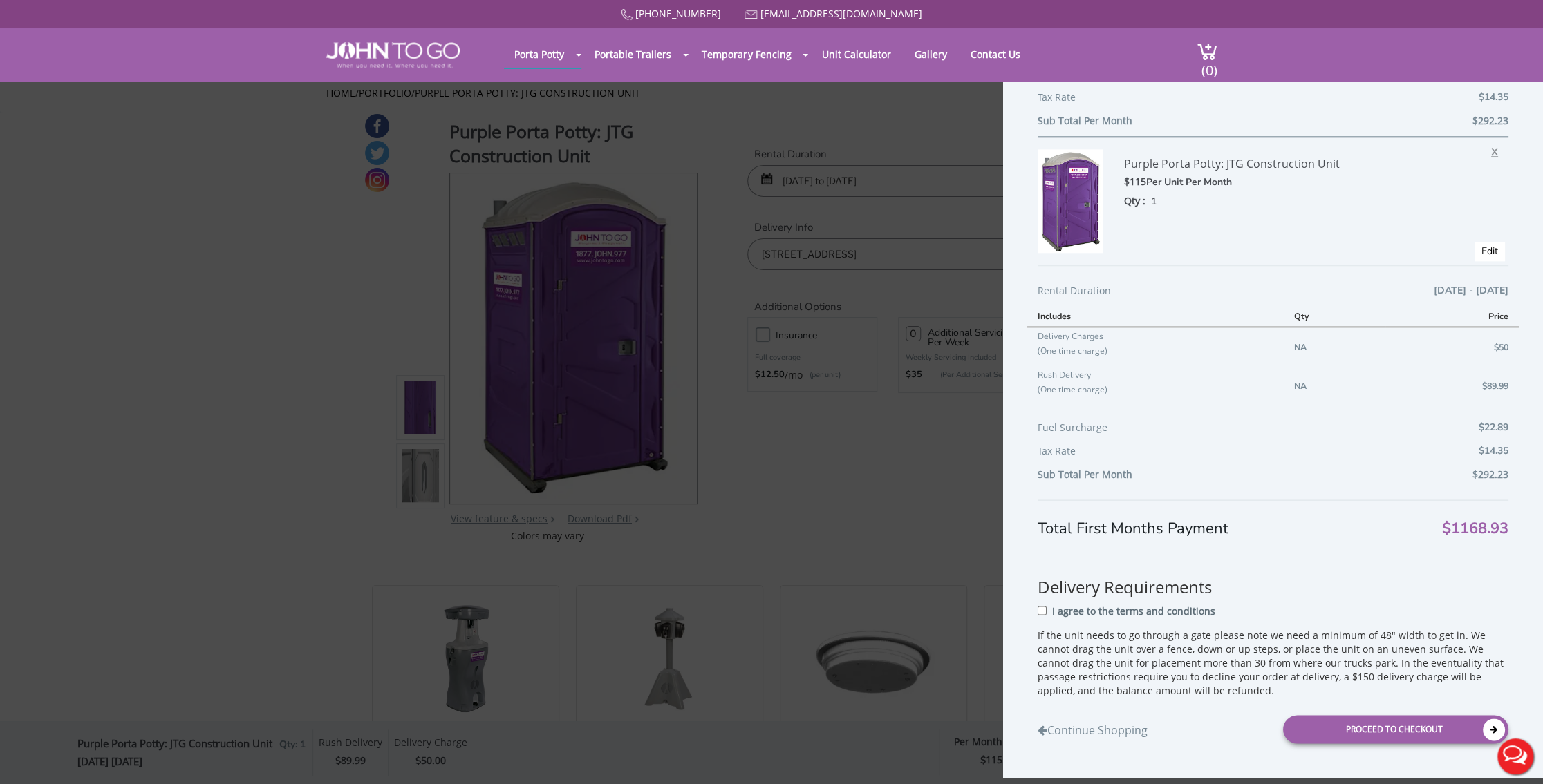
click at [1491, 148] on span "X" at bounding box center [1498, 150] width 14 height 18
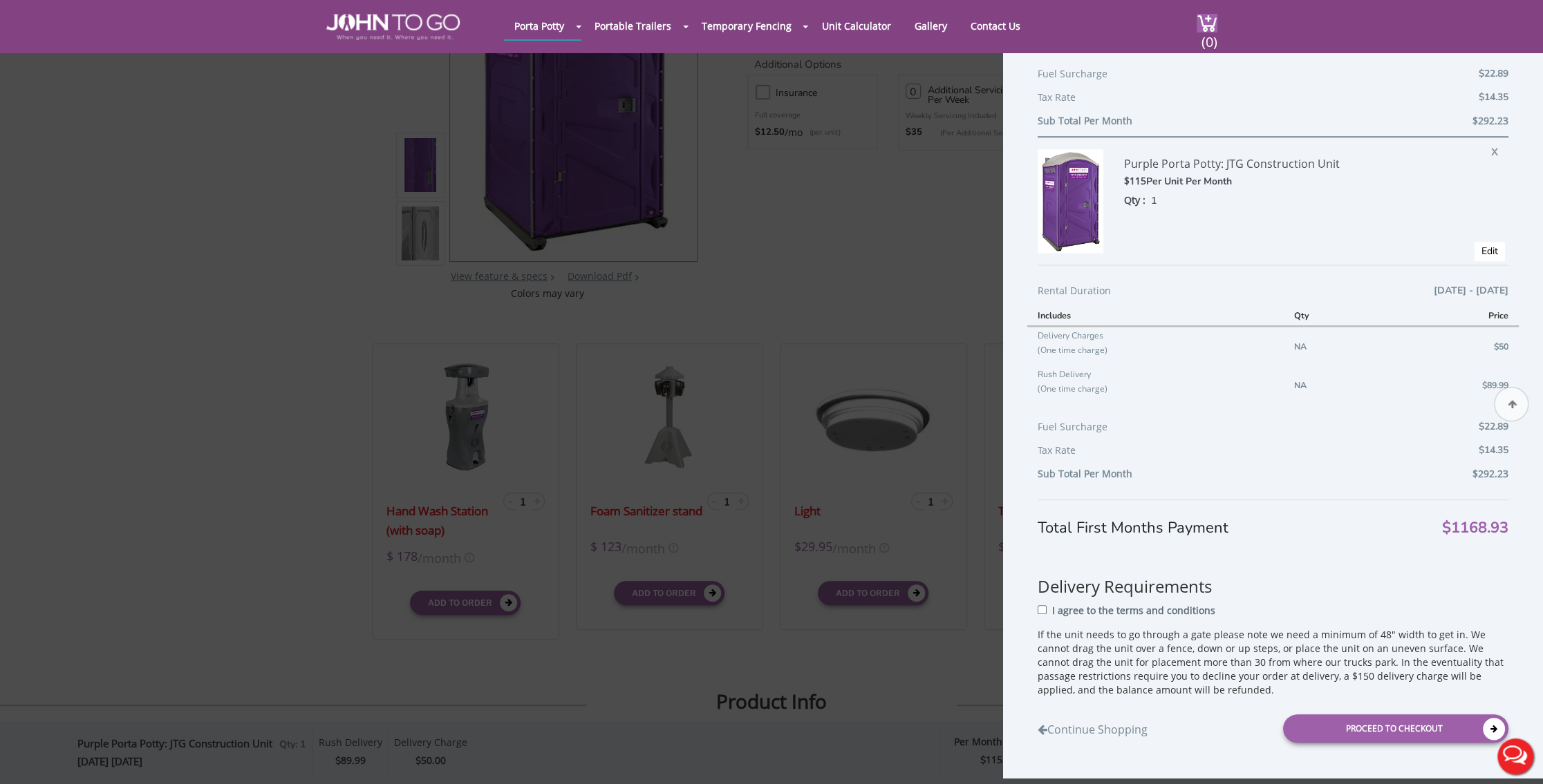
scroll to position [208, 0]
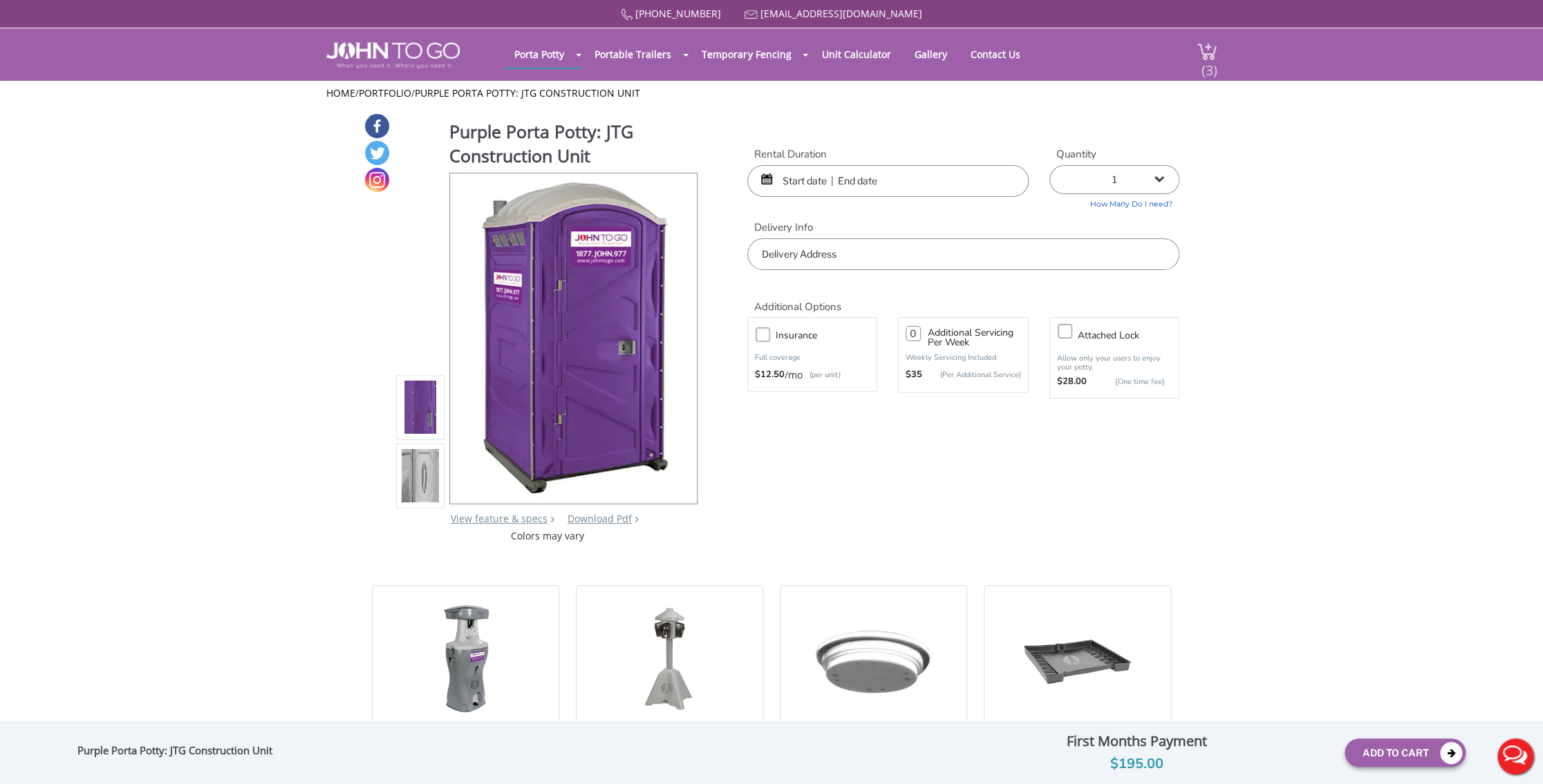
click at [1211, 60] on span "(3)" at bounding box center [1208, 65] width 16 height 30
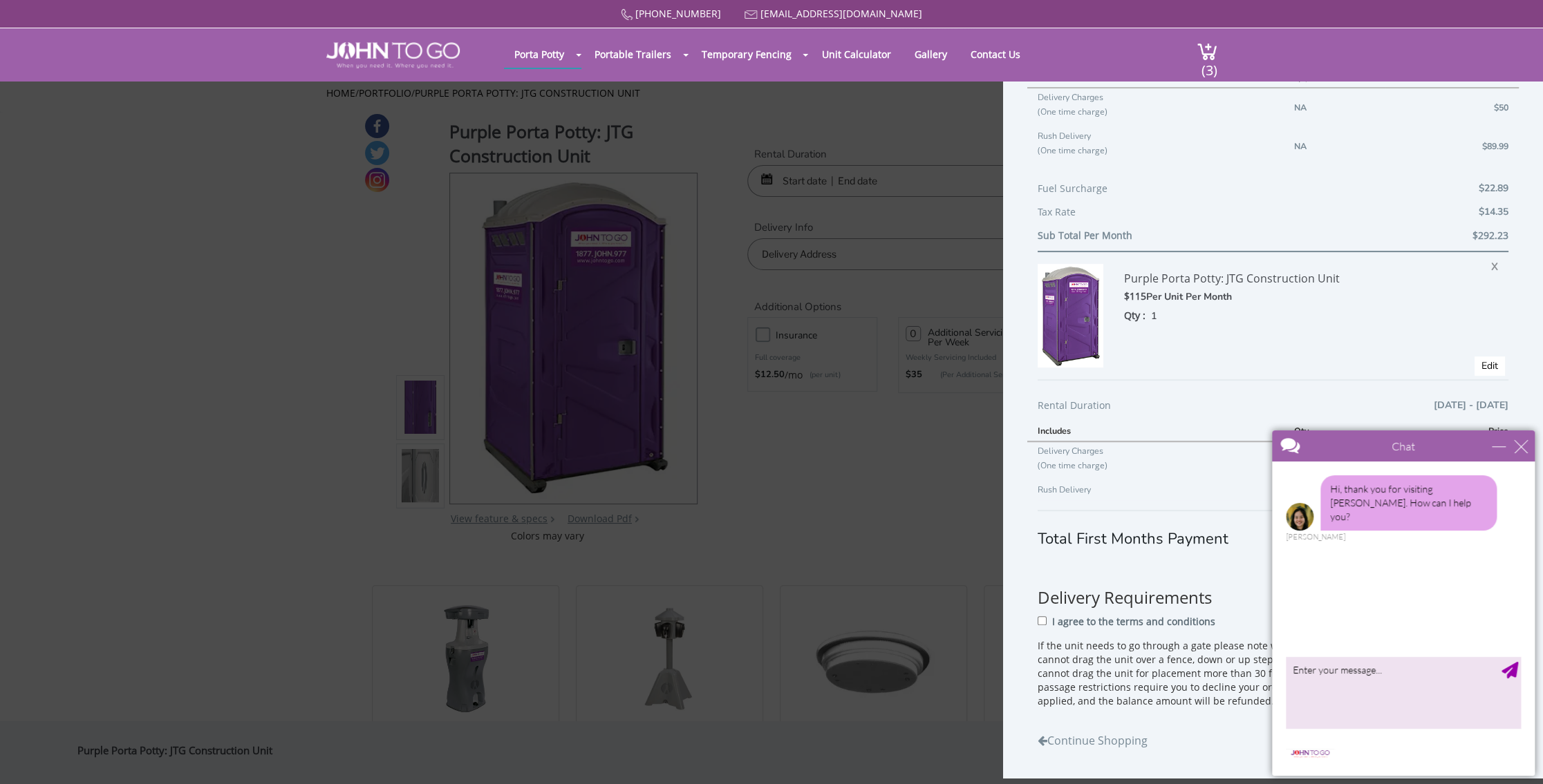
scroll to position [276, 0]
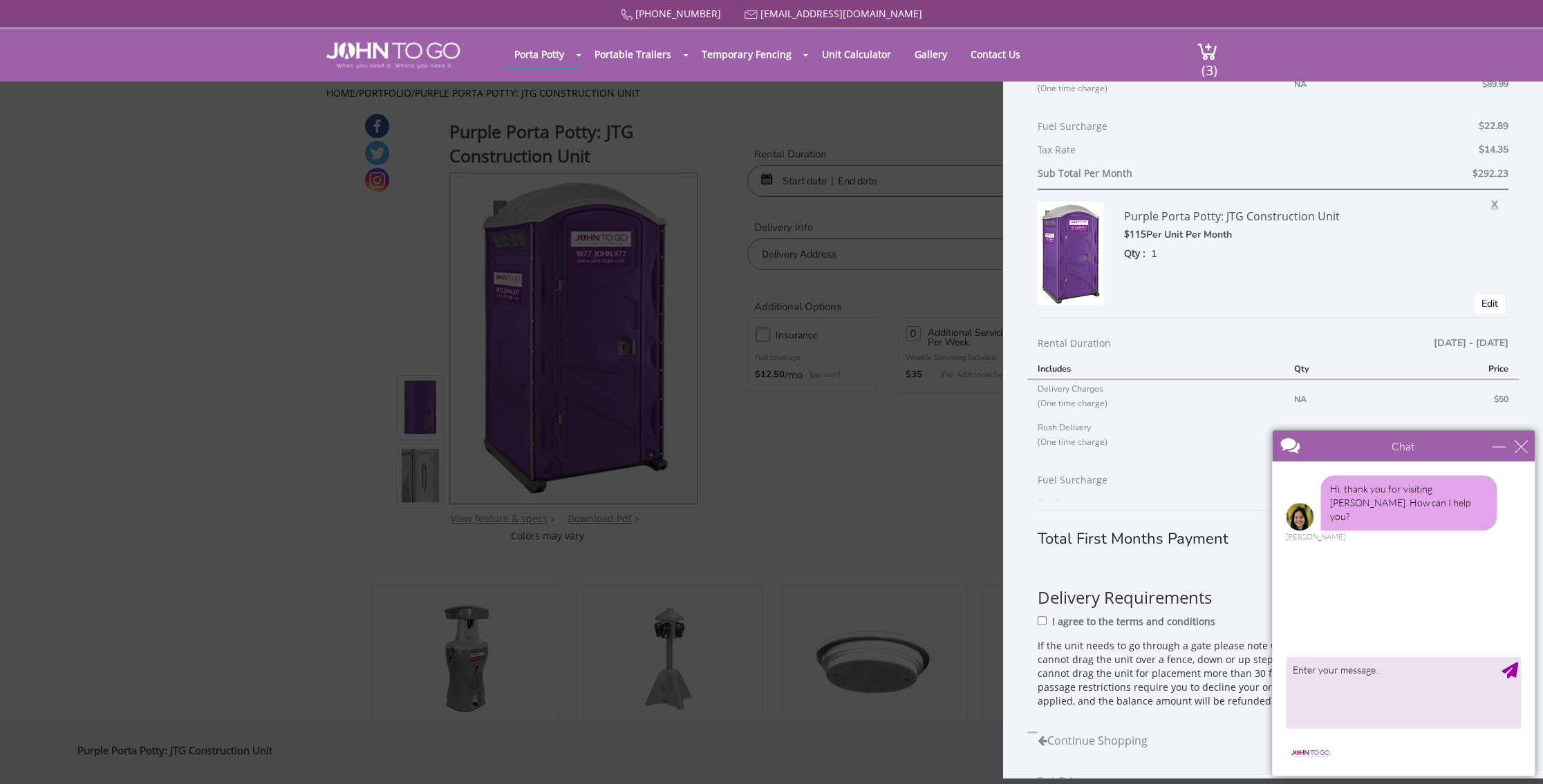
click at [1491, 205] on span "X" at bounding box center [1498, 202] width 14 height 18
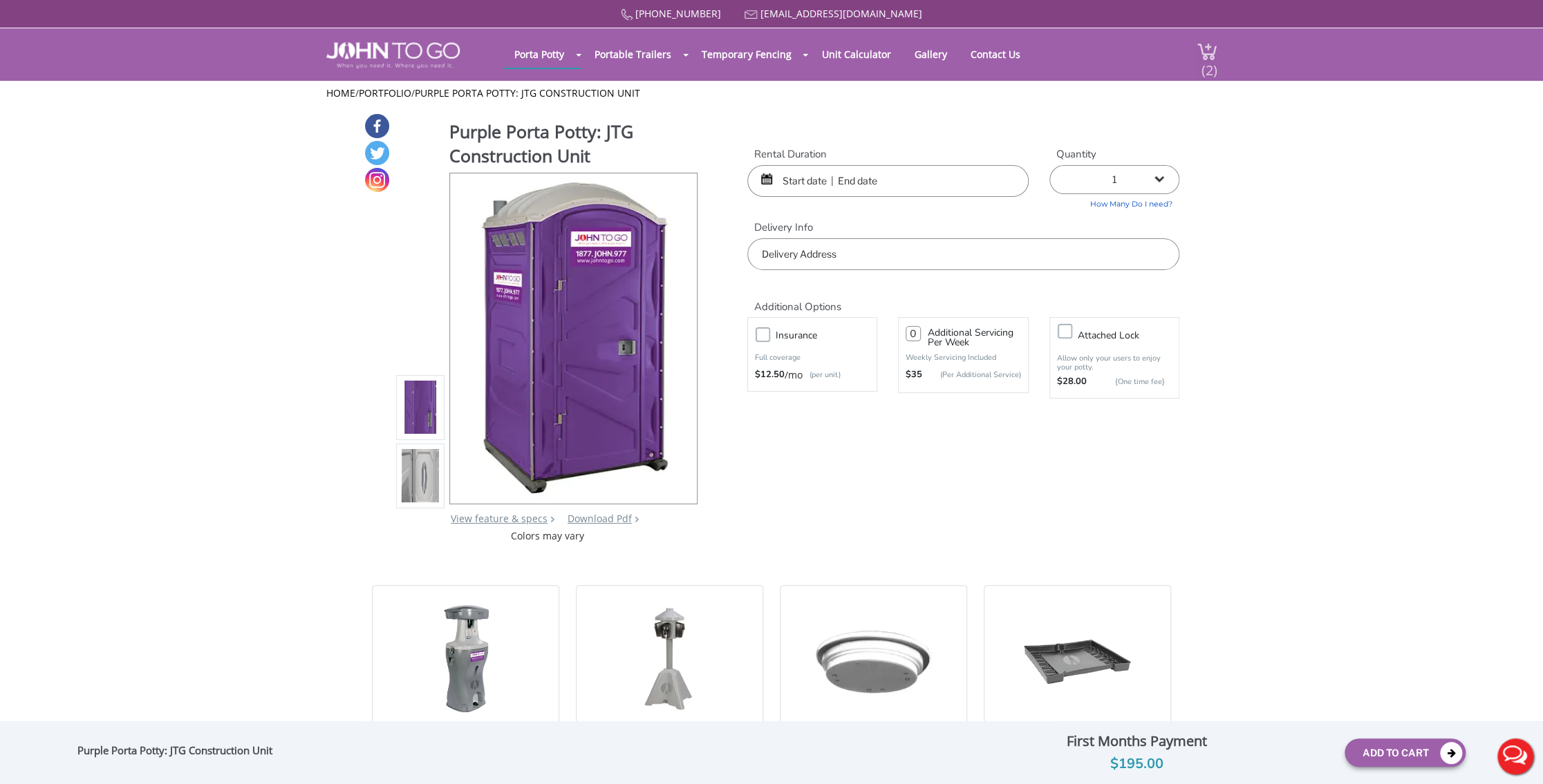
click at [1207, 66] on span "(2)" at bounding box center [1208, 65] width 16 height 30
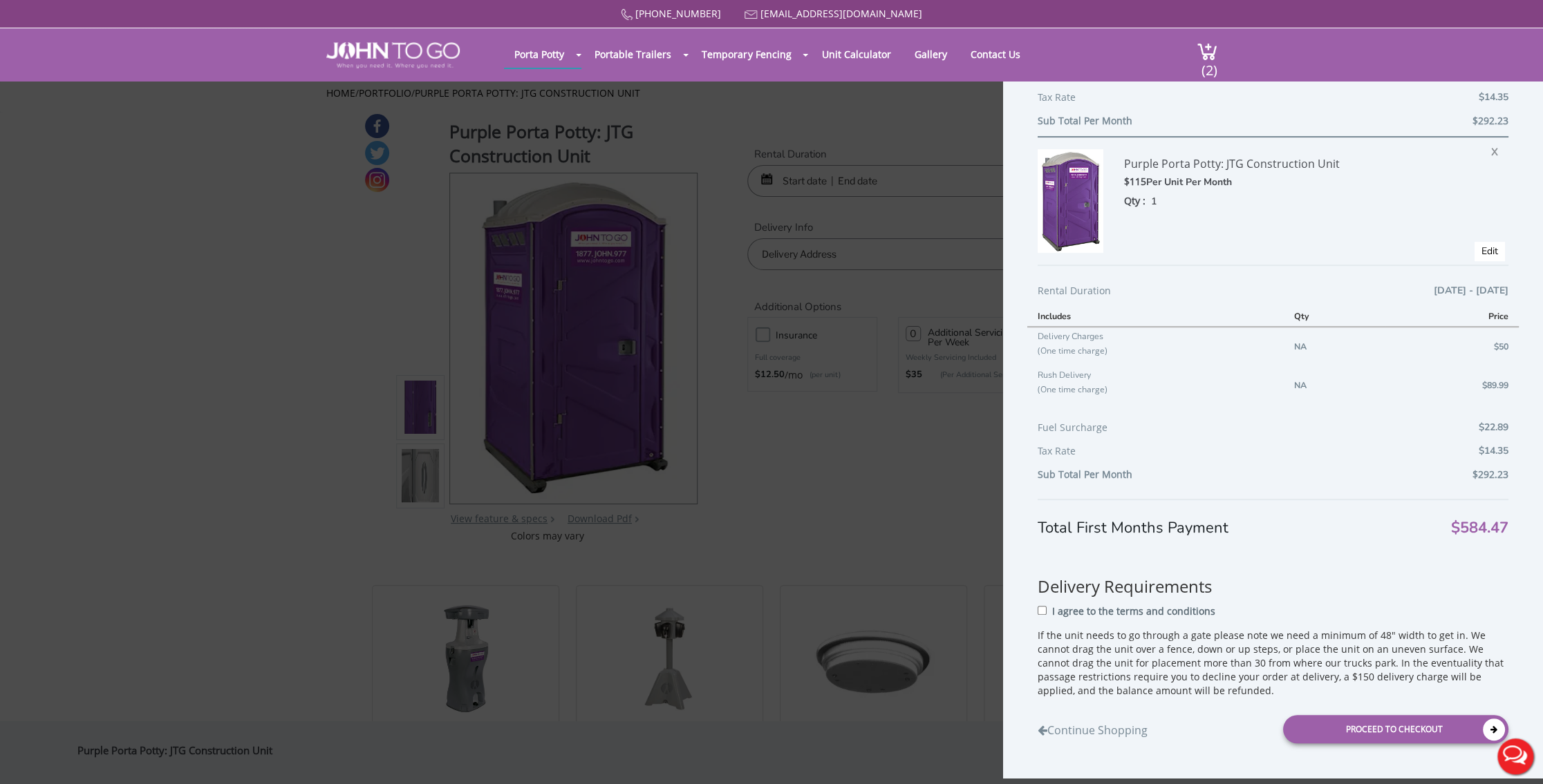
scroll to position [329, 0]
drag, startPoint x: 1482, startPoint y: 148, endPoint x: 835, endPoint y: 66, distance: 652.2
click at [1491, 148] on span "X" at bounding box center [1498, 149] width 14 height 18
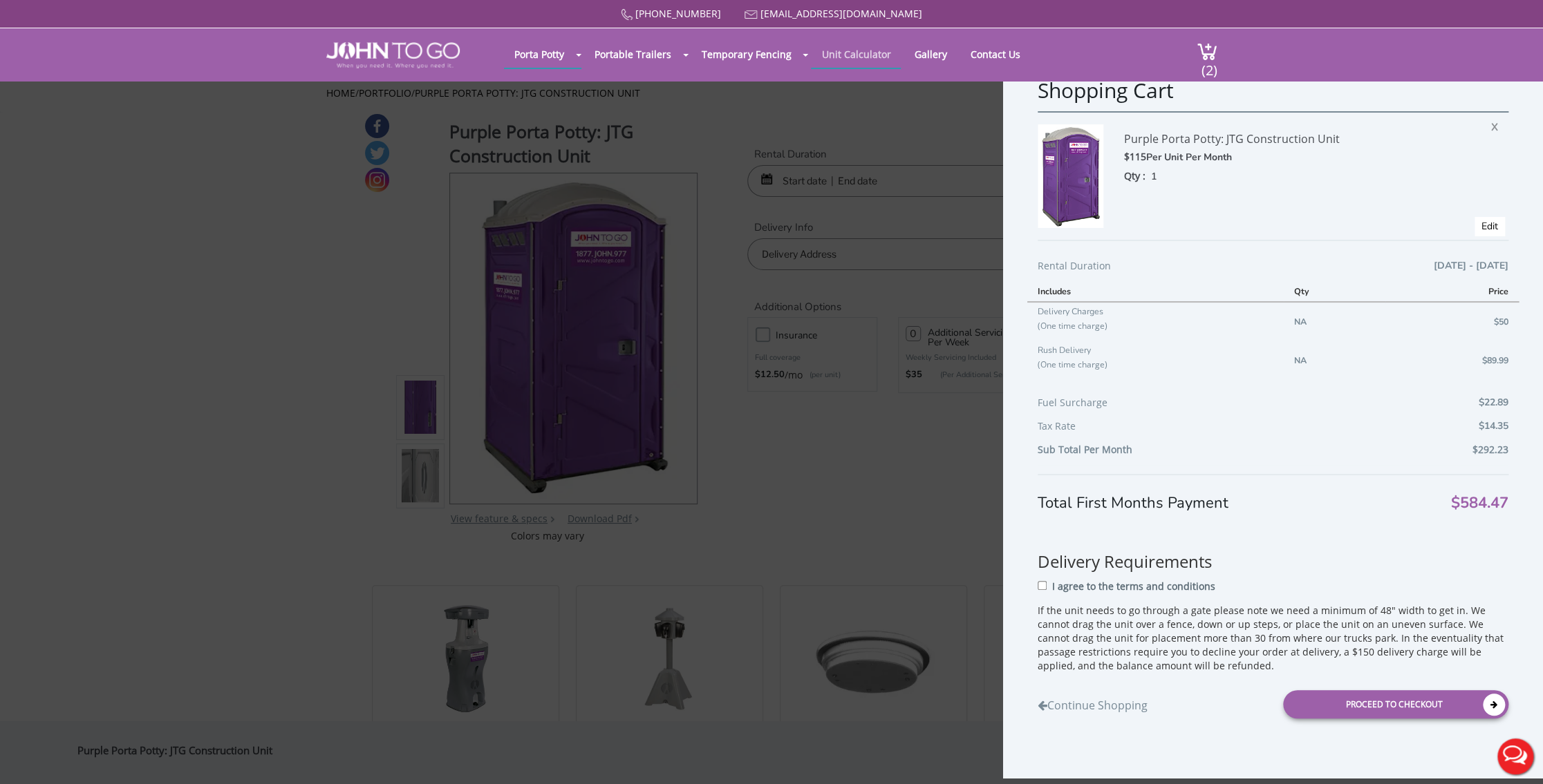
scroll to position [0, 0]
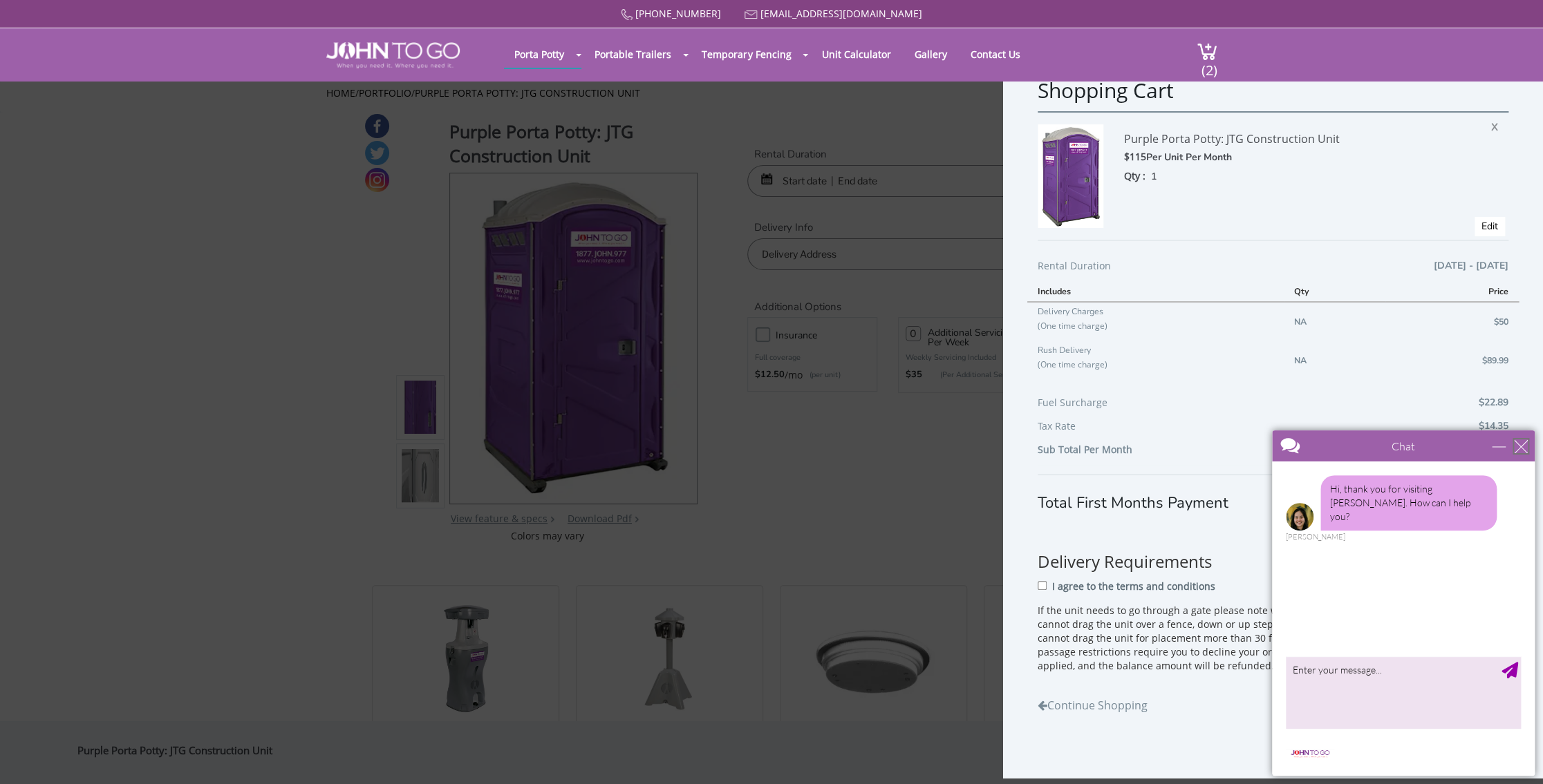
click at [1519, 446] on div "close" at bounding box center [1520, 446] width 14 height 14
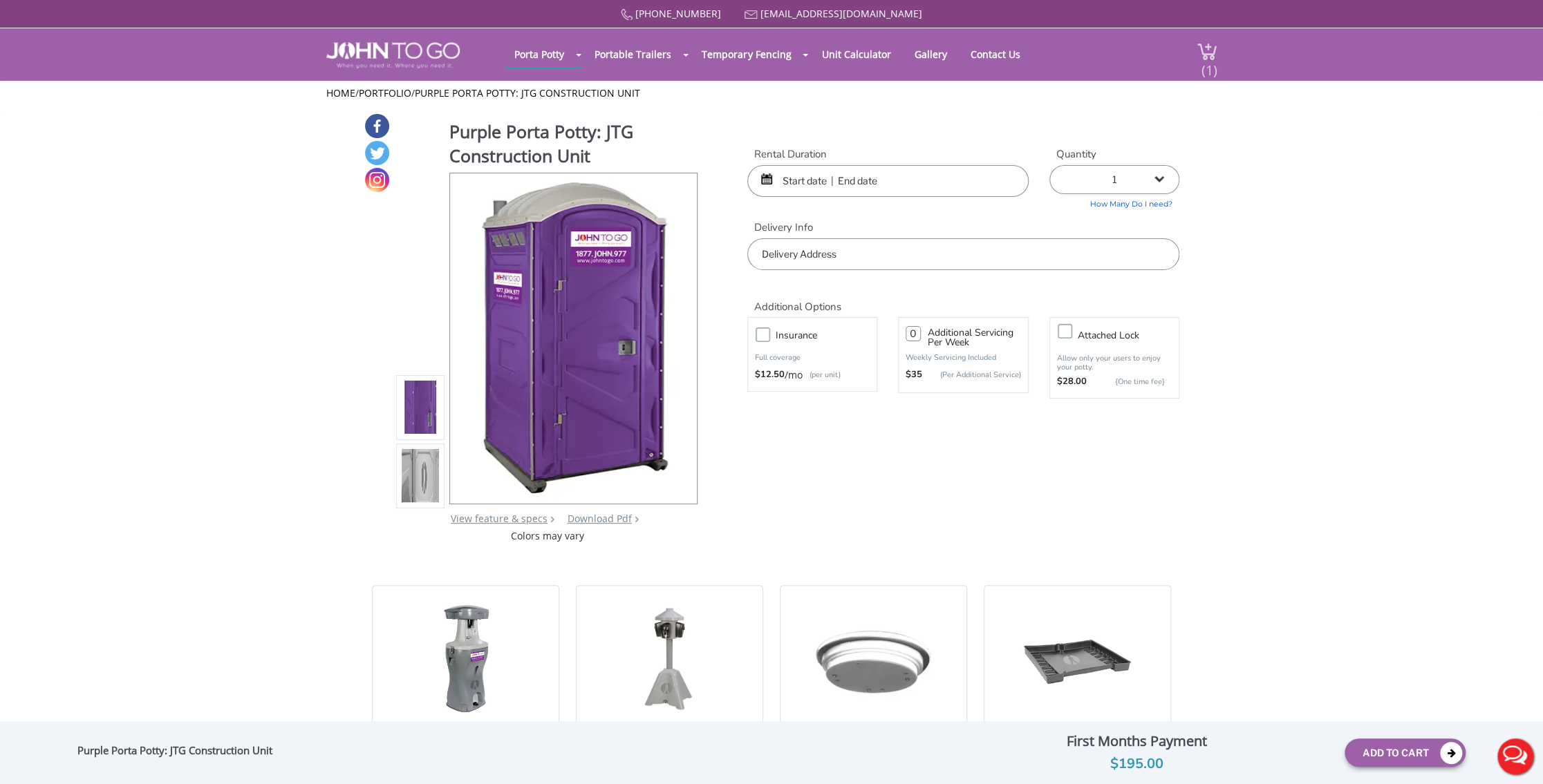
click at [1204, 67] on span "(1)" at bounding box center [1208, 65] width 16 height 30
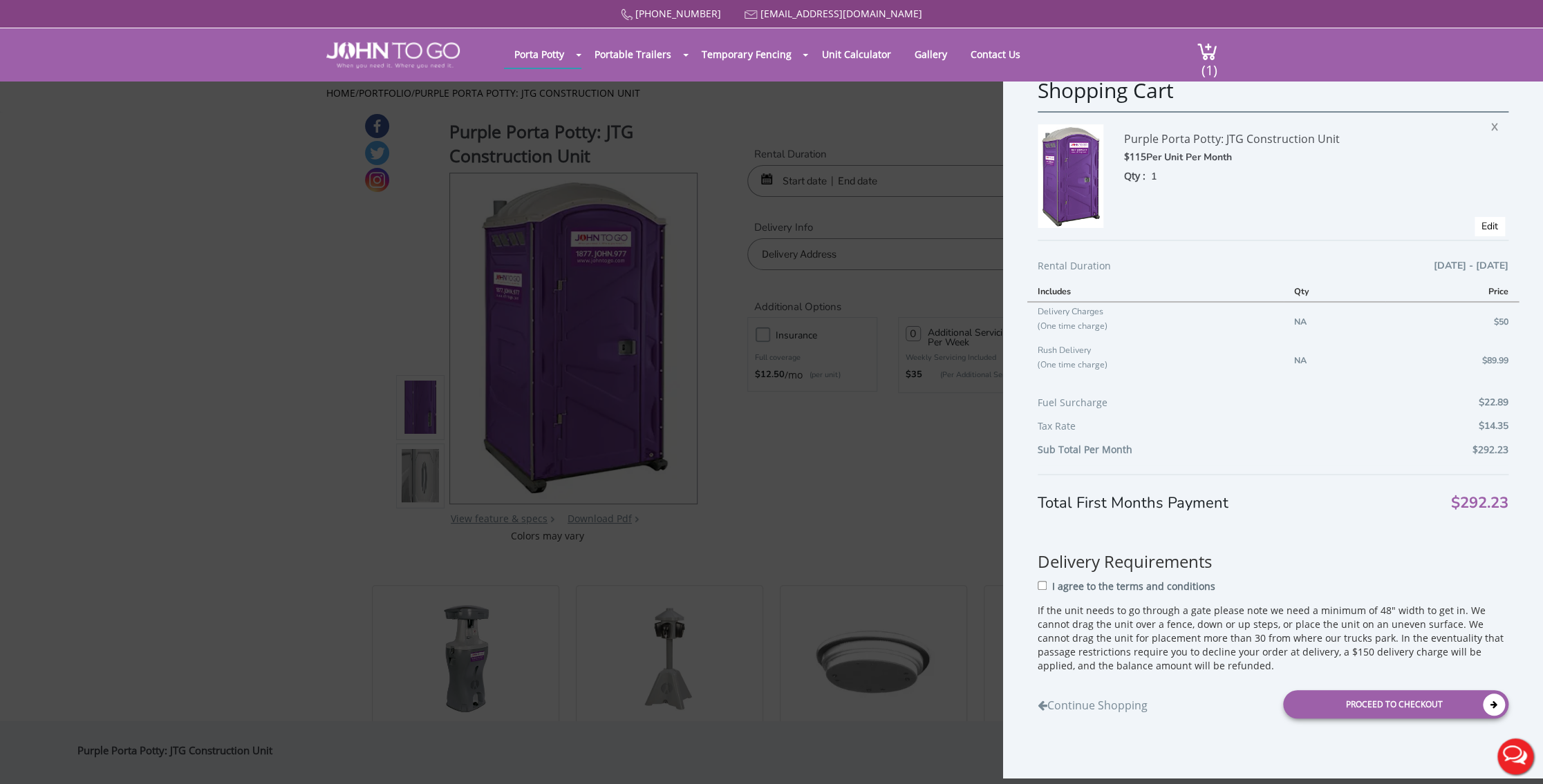
click at [994, 142] on div "Shopping Cart Purple Porta Potty: JTG Construction Unit $115 Per Unit Per Month…" at bounding box center [771, 392] width 1543 height 784
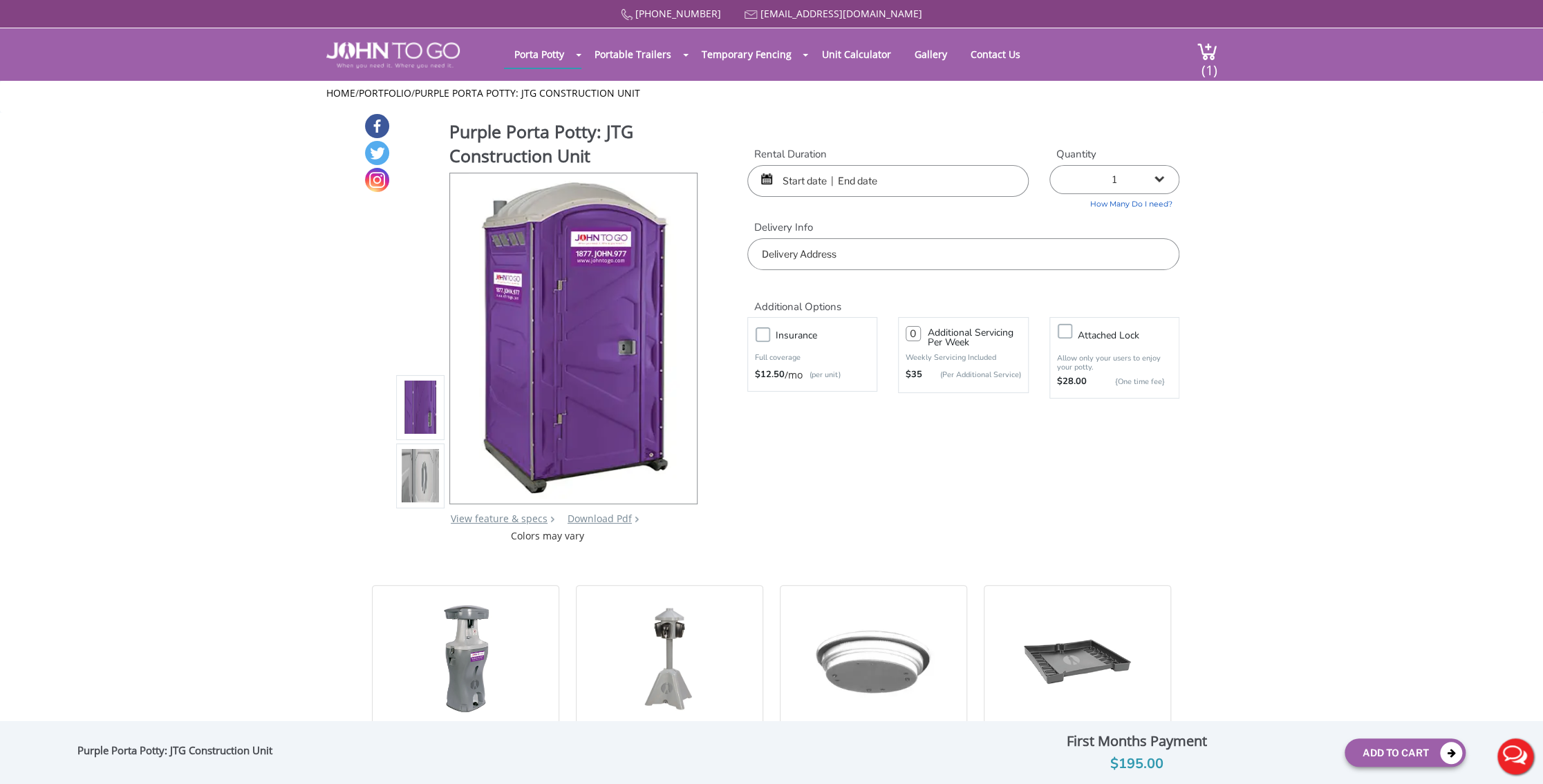
click at [830, 186] on input "text" at bounding box center [887, 181] width 281 height 32
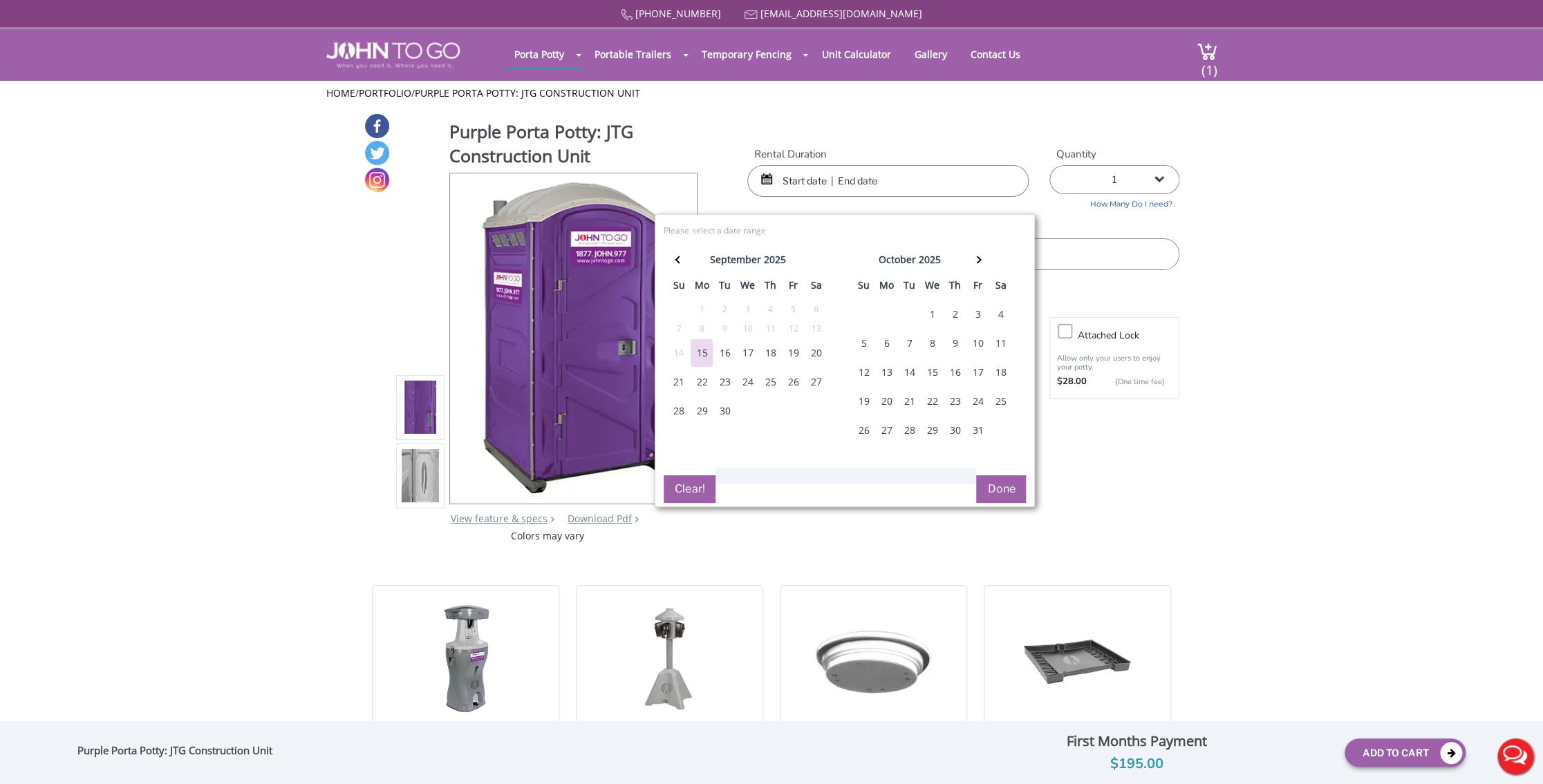
click at [752, 352] on div "17" at bounding box center [747, 353] width 22 height 27
click at [979, 261] on th at bounding box center [977, 261] width 23 height 27
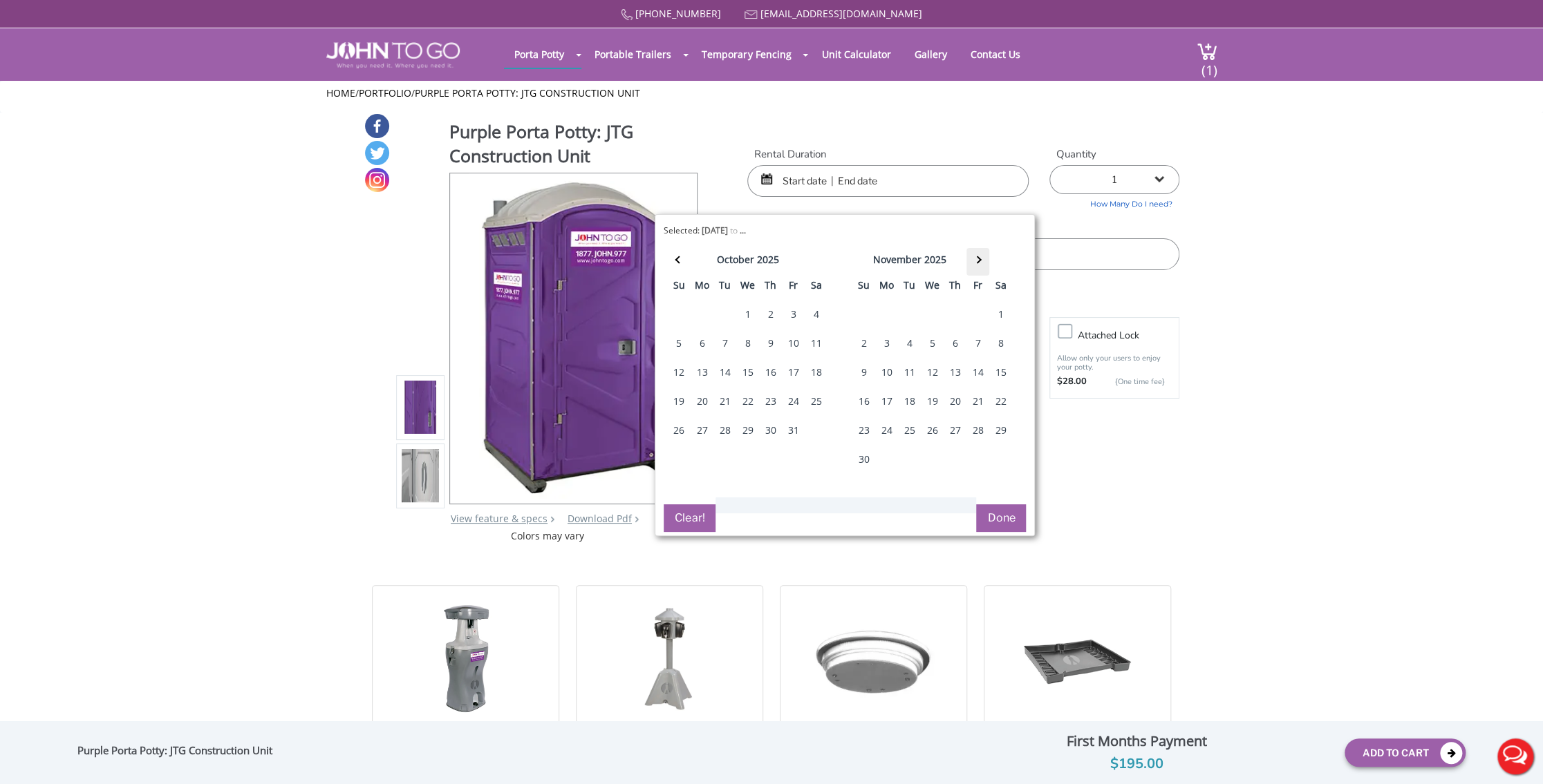
click at [979, 261] on th at bounding box center [977, 261] width 23 height 27
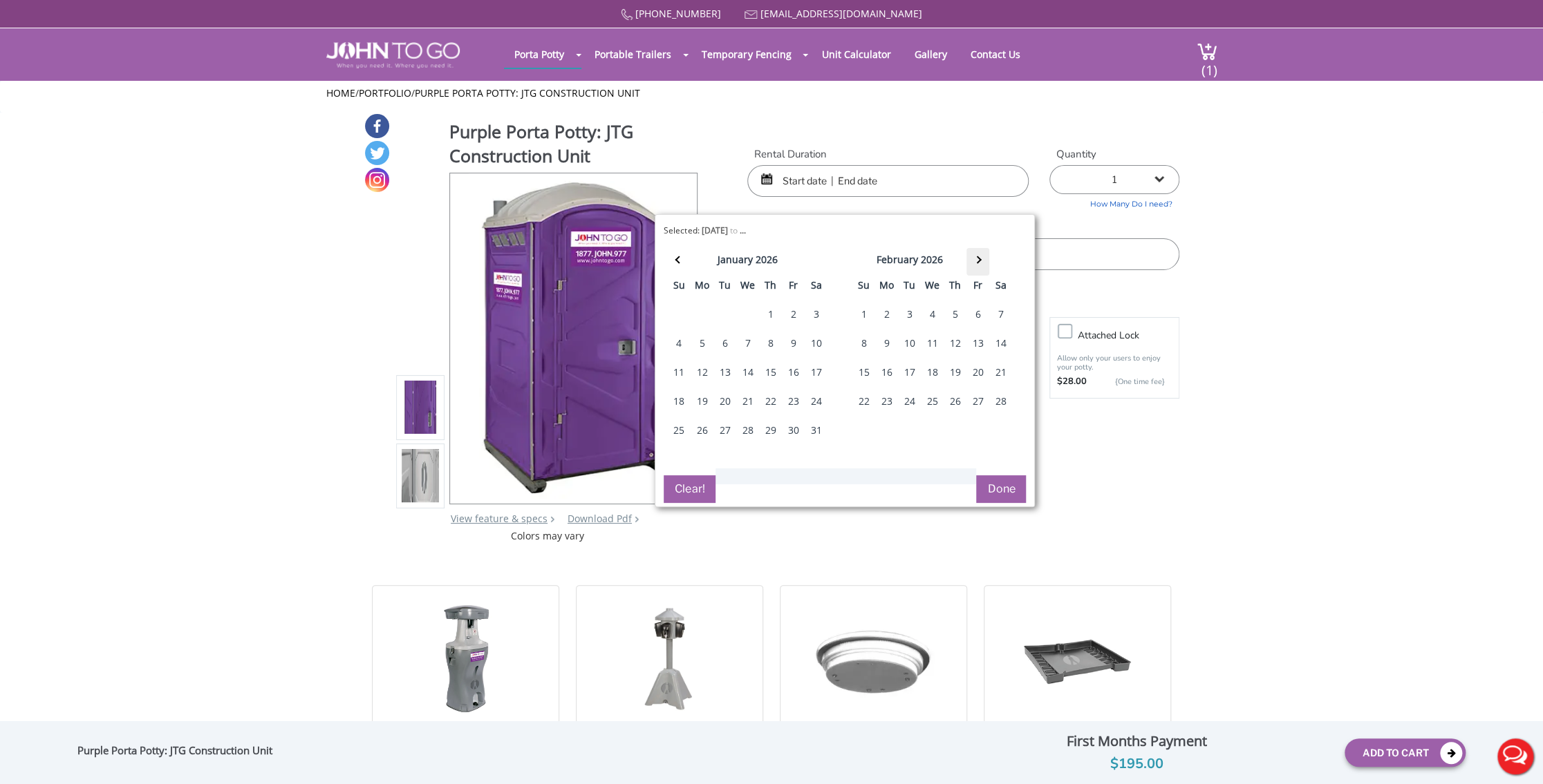
click at [979, 261] on th at bounding box center [977, 261] width 23 height 27
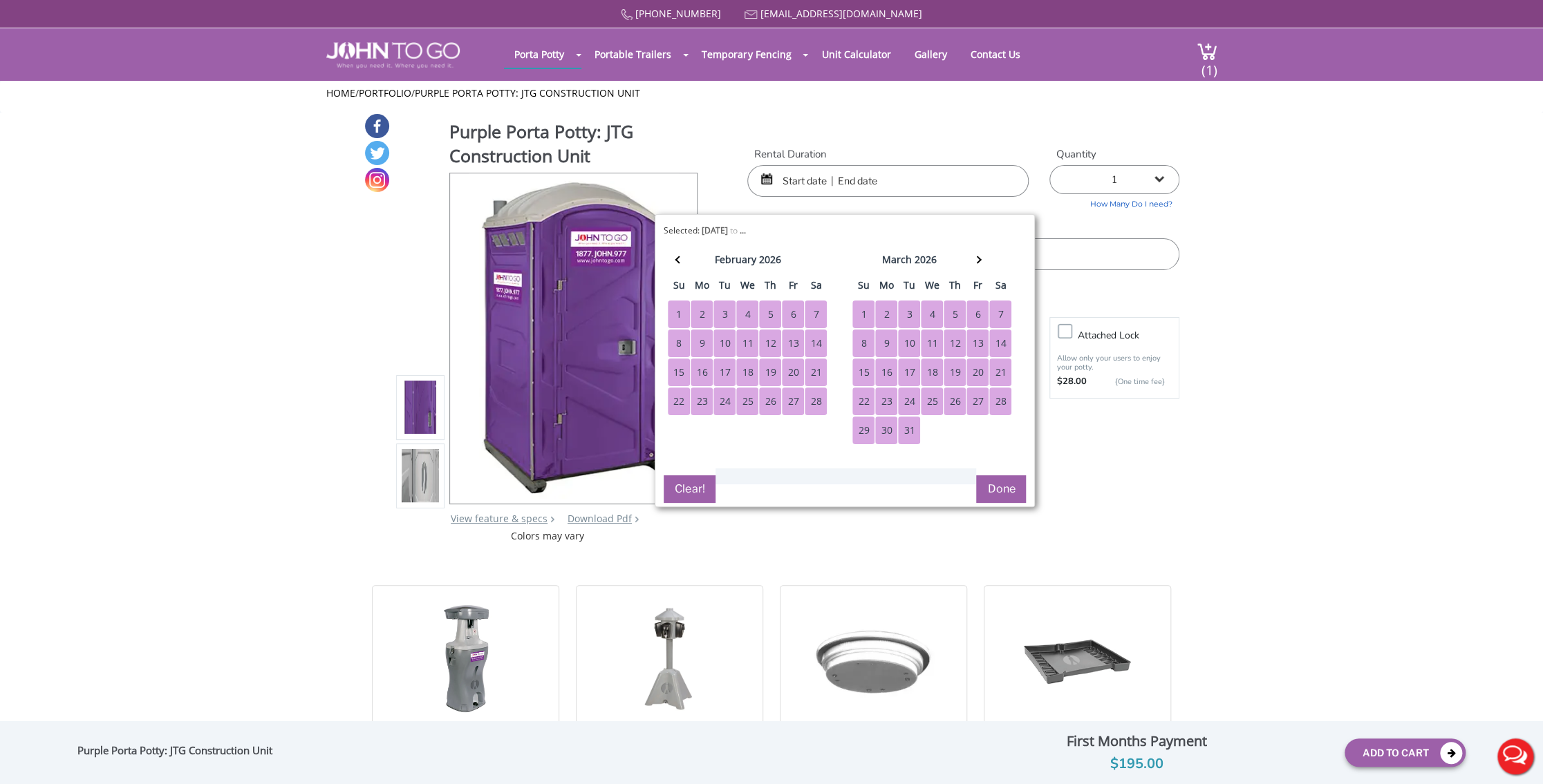
click at [908, 431] on div "31" at bounding box center [908, 430] width 22 height 27
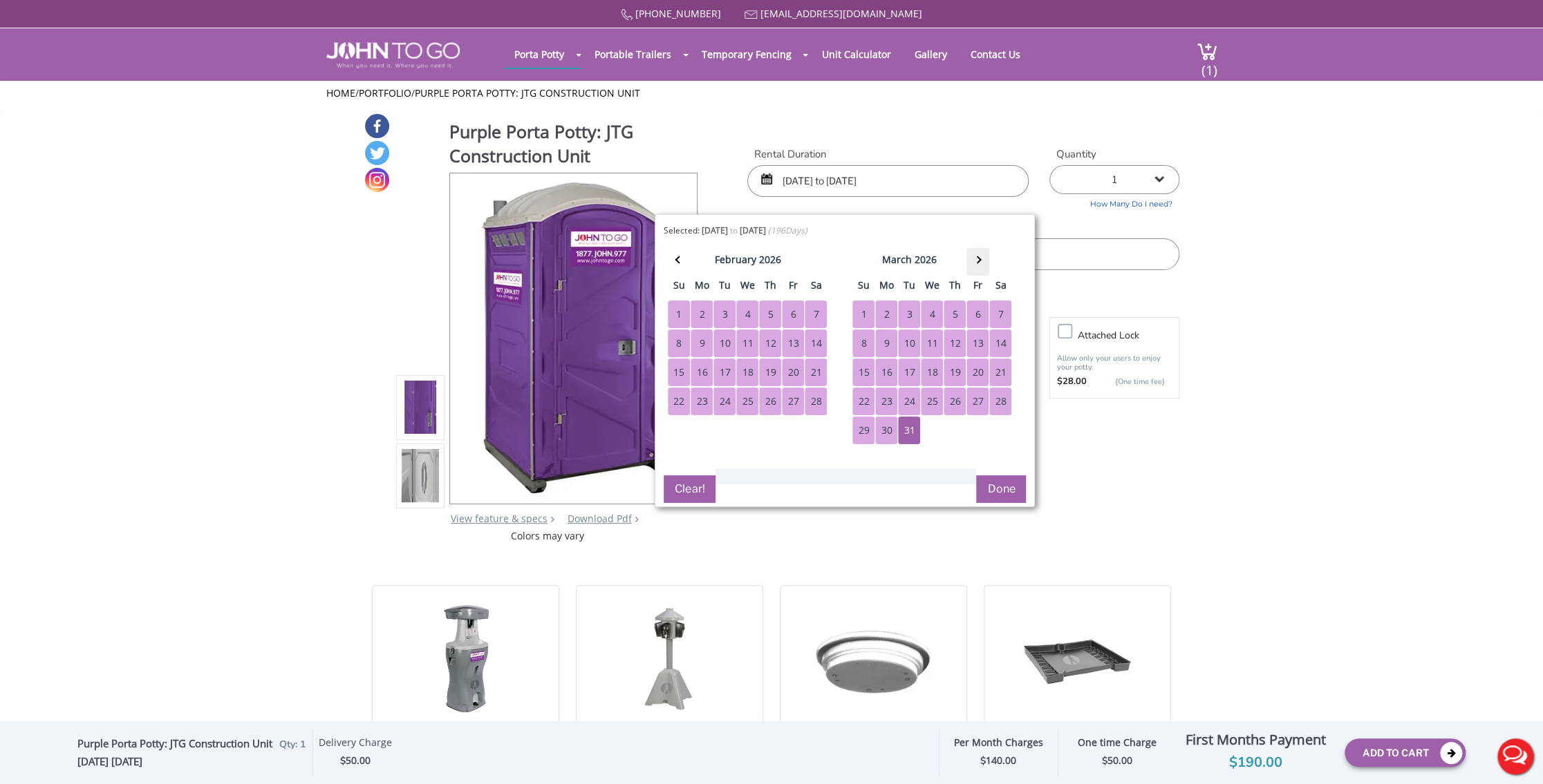
click at [979, 261] on th at bounding box center [977, 261] width 23 height 27
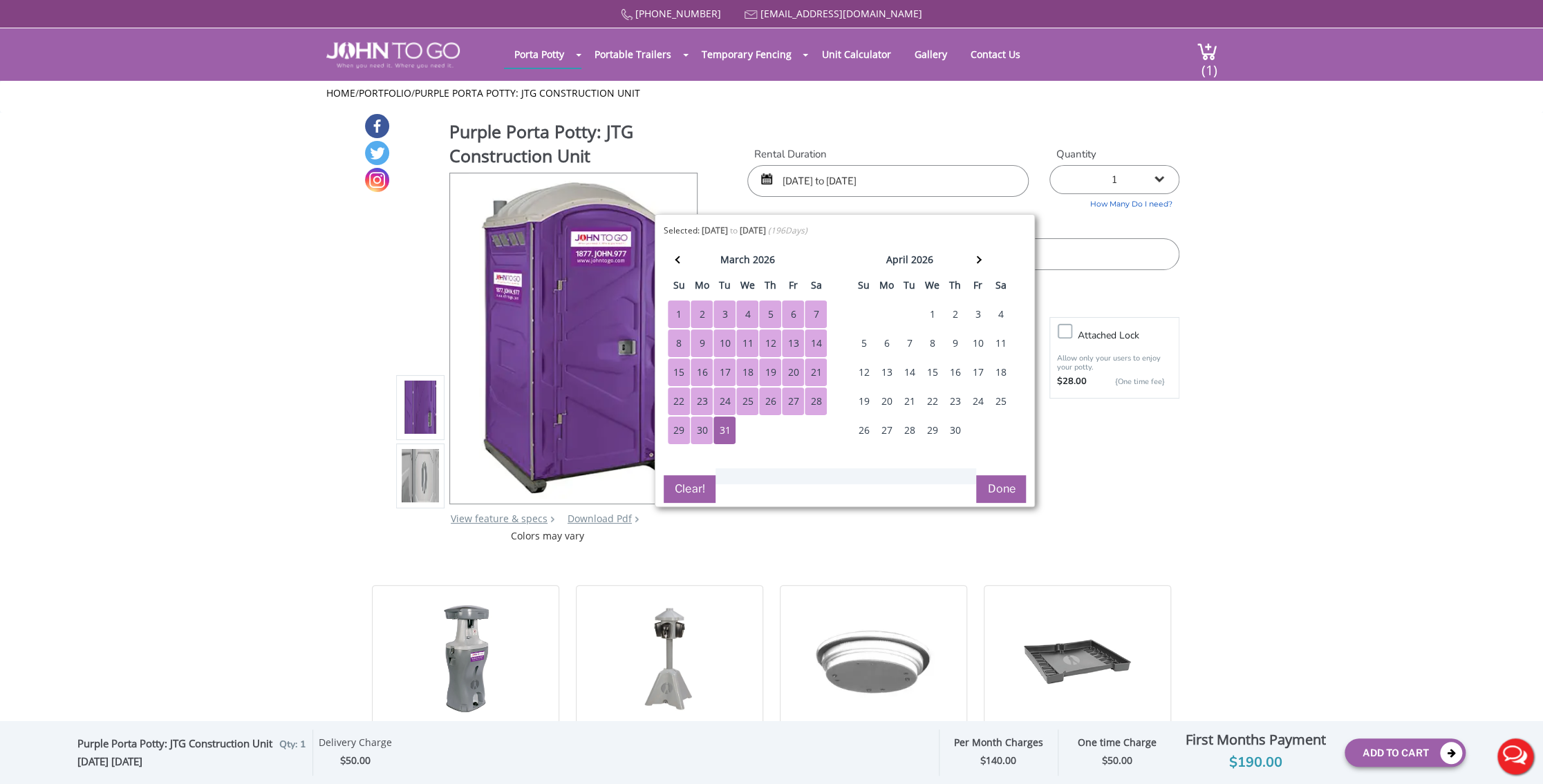
click at [946, 428] on div "30" at bounding box center [955, 430] width 22 height 27
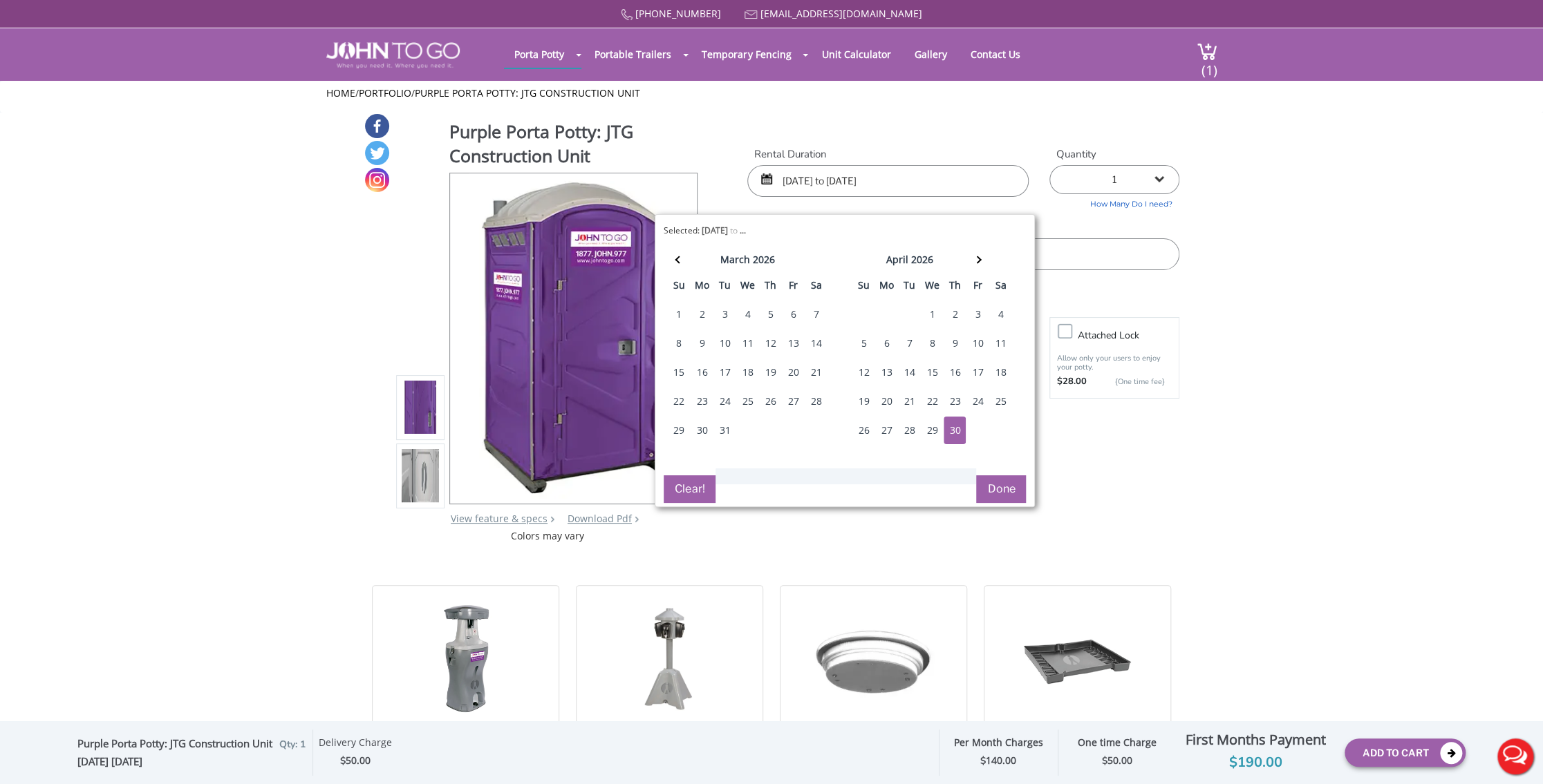
click at [951, 428] on div "30" at bounding box center [955, 430] width 22 height 27
type input "04/30/2026 to 04/30/2026"
click at [680, 257] on span at bounding box center [679, 260] width 8 height 8
click at [680, 255] on th at bounding box center [678, 261] width 23 height 27
click at [686, 492] on button "Clear!" at bounding box center [689, 488] width 52 height 27
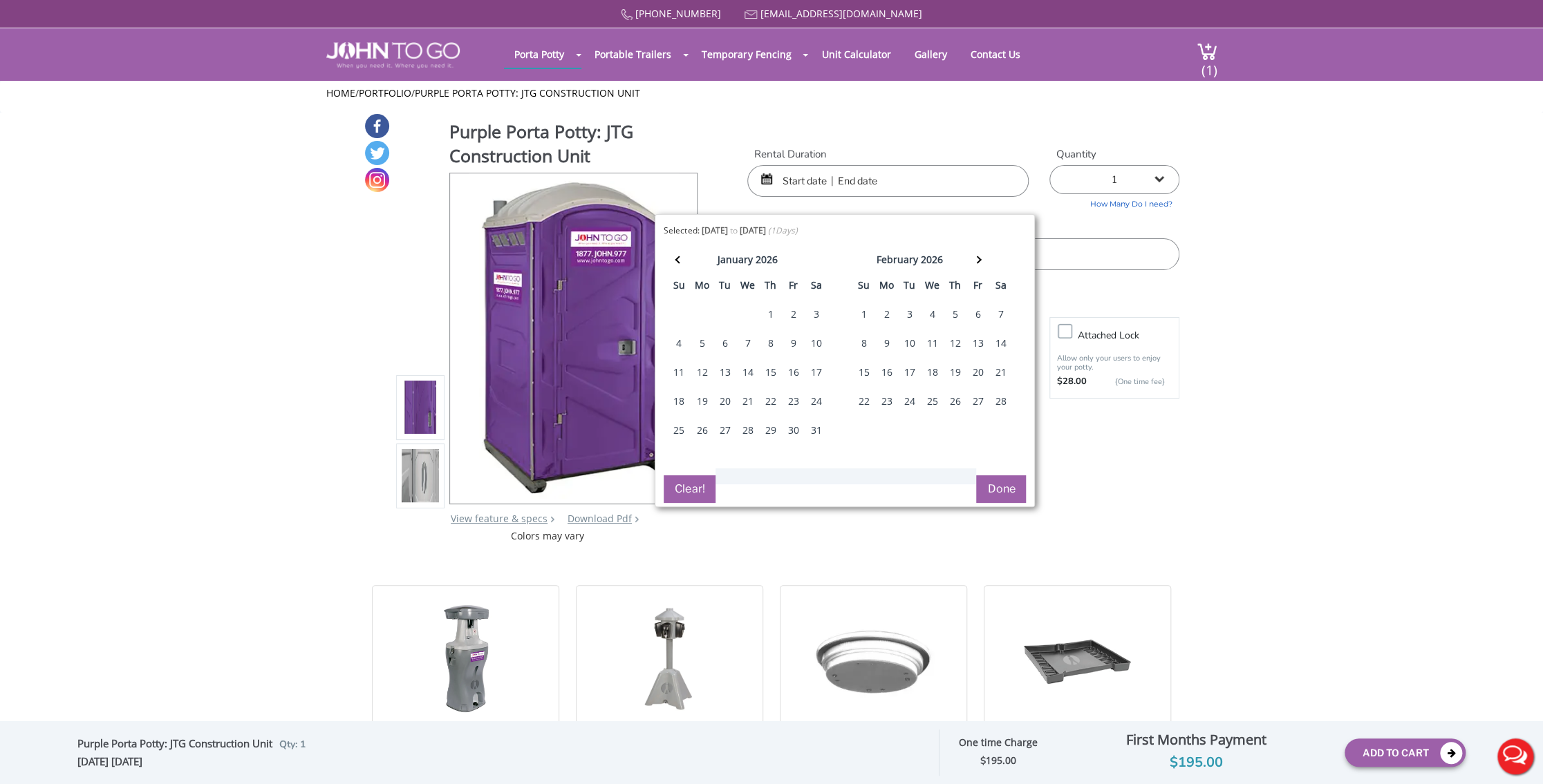
click at [809, 154] on label "Rental Duration" at bounding box center [887, 154] width 281 height 15
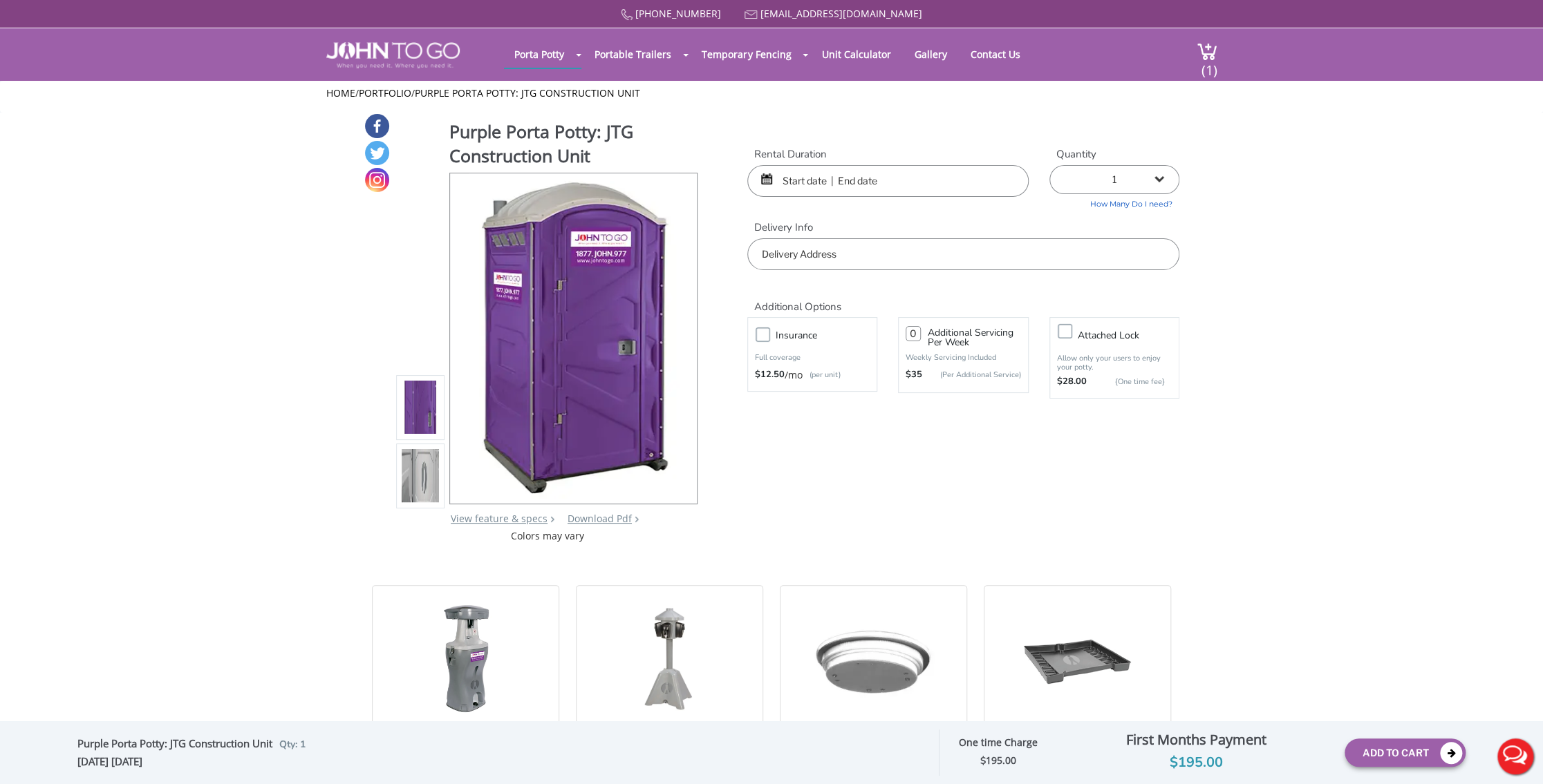
click at [814, 176] on input "text" at bounding box center [887, 181] width 281 height 32
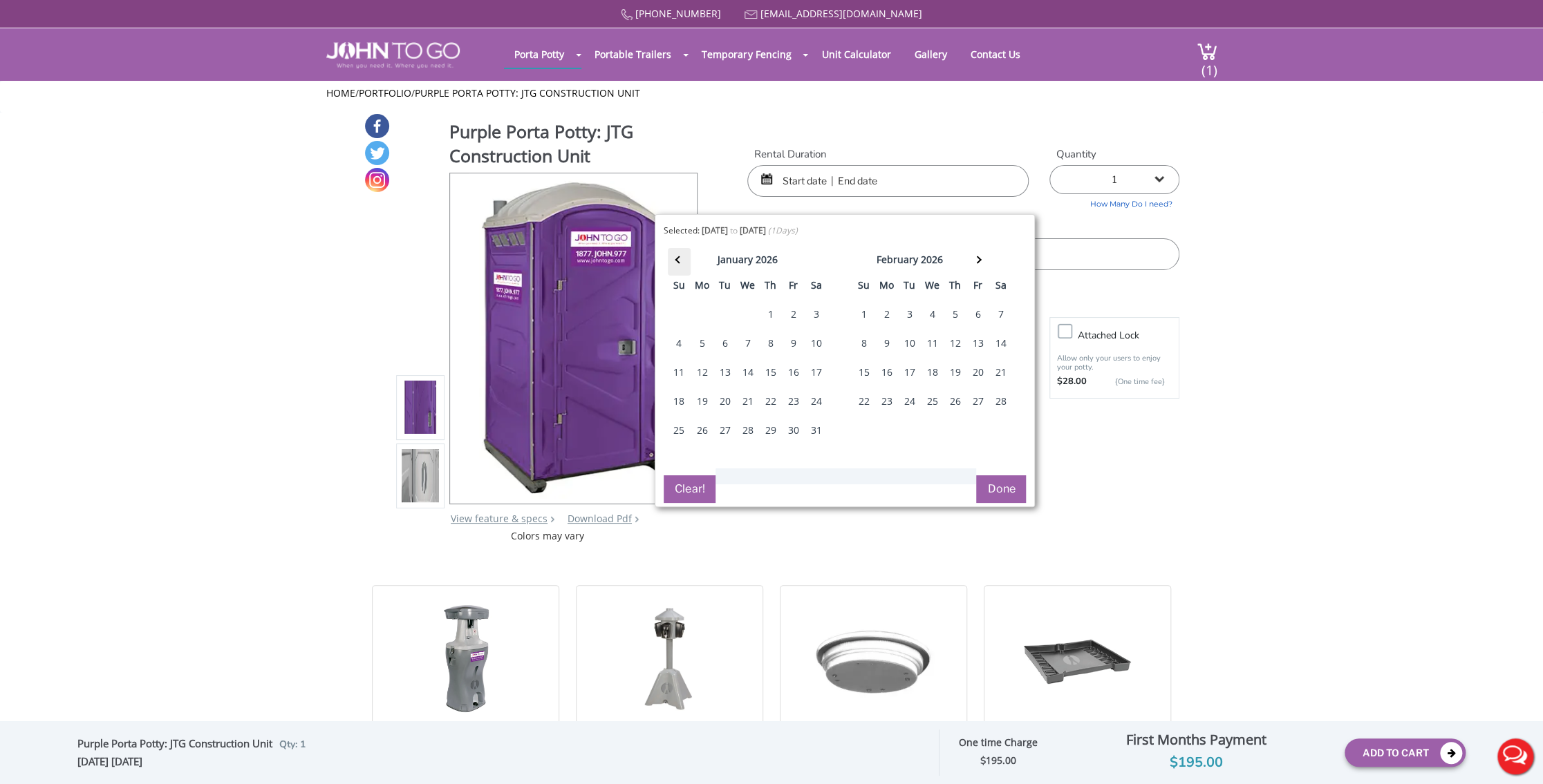
click at [677, 251] on th at bounding box center [678, 261] width 23 height 27
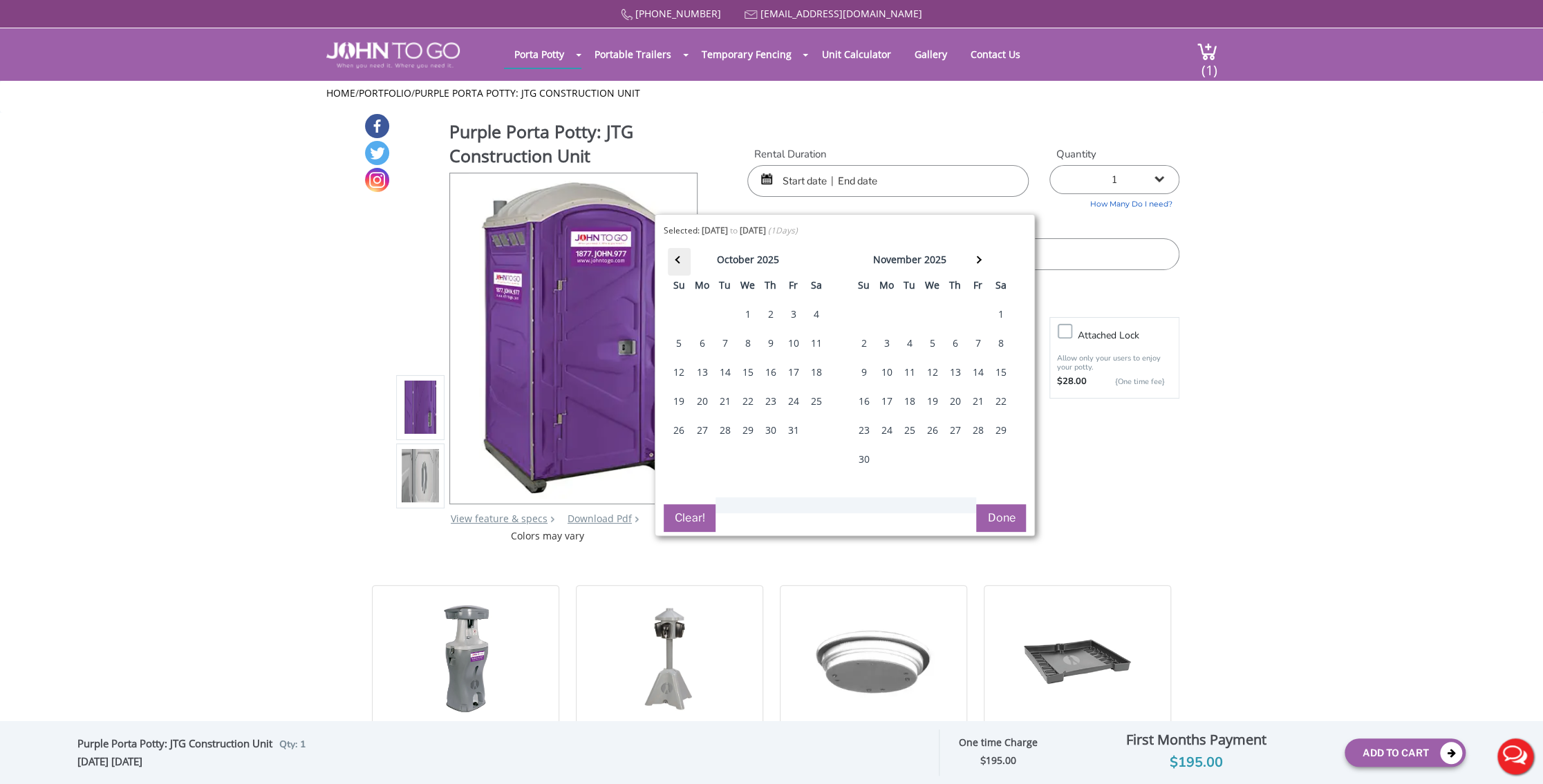
click at [677, 251] on th at bounding box center [678, 261] width 23 height 27
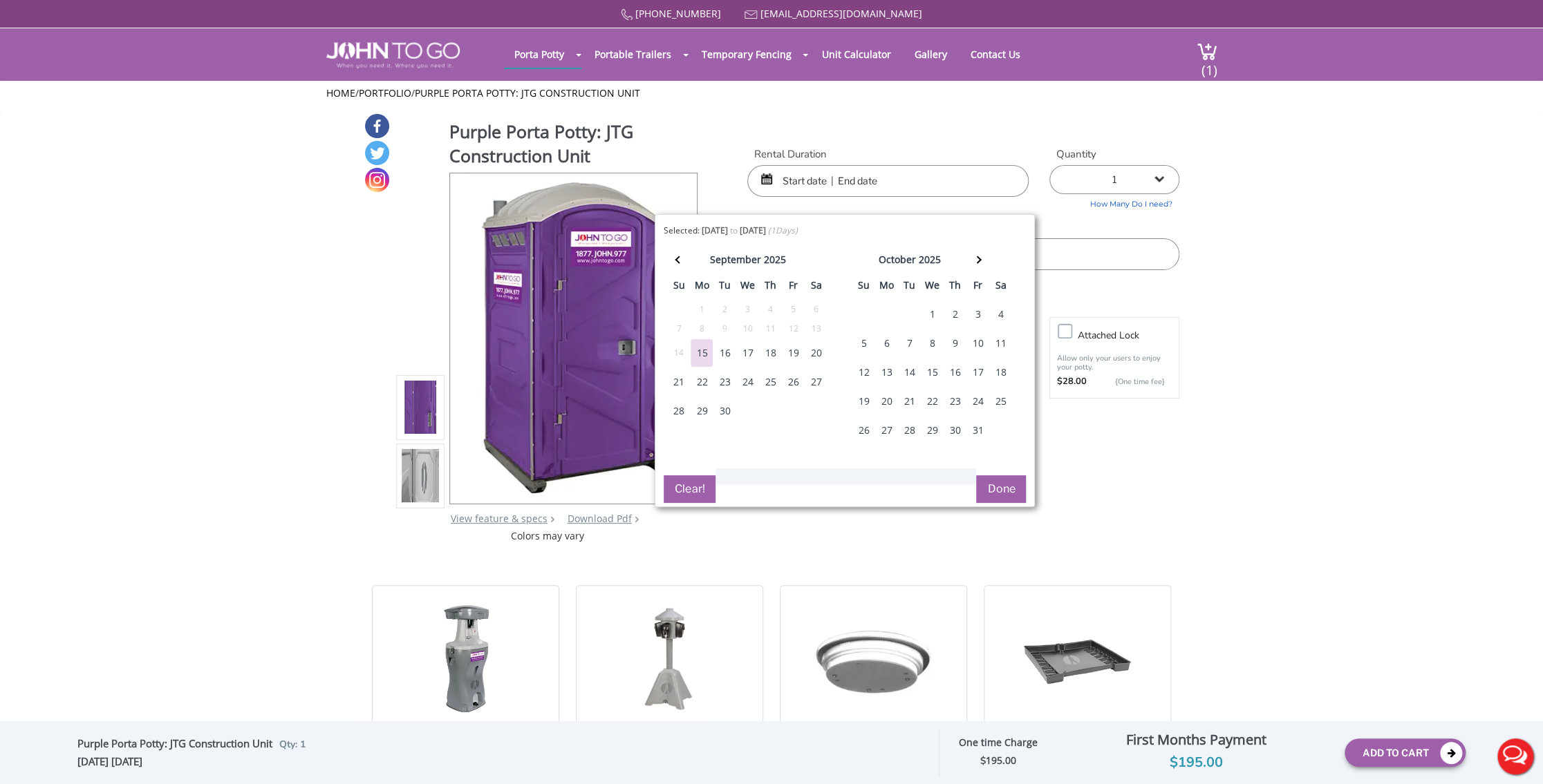
click at [769, 353] on div "18" at bounding box center [770, 353] width 22 height 27
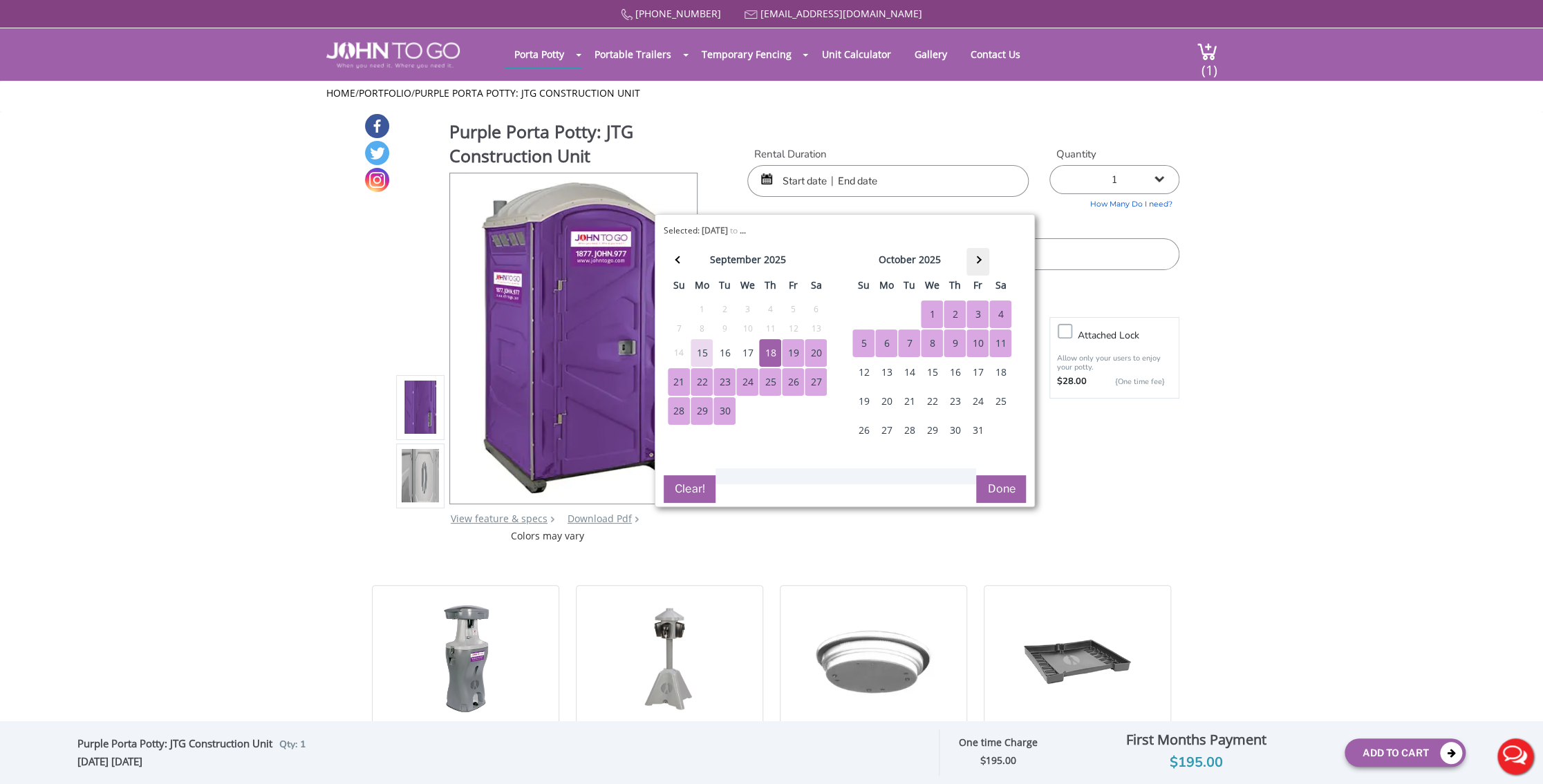
click at [979, 256] on th at bounding box center [977, 261] width 23 height 27
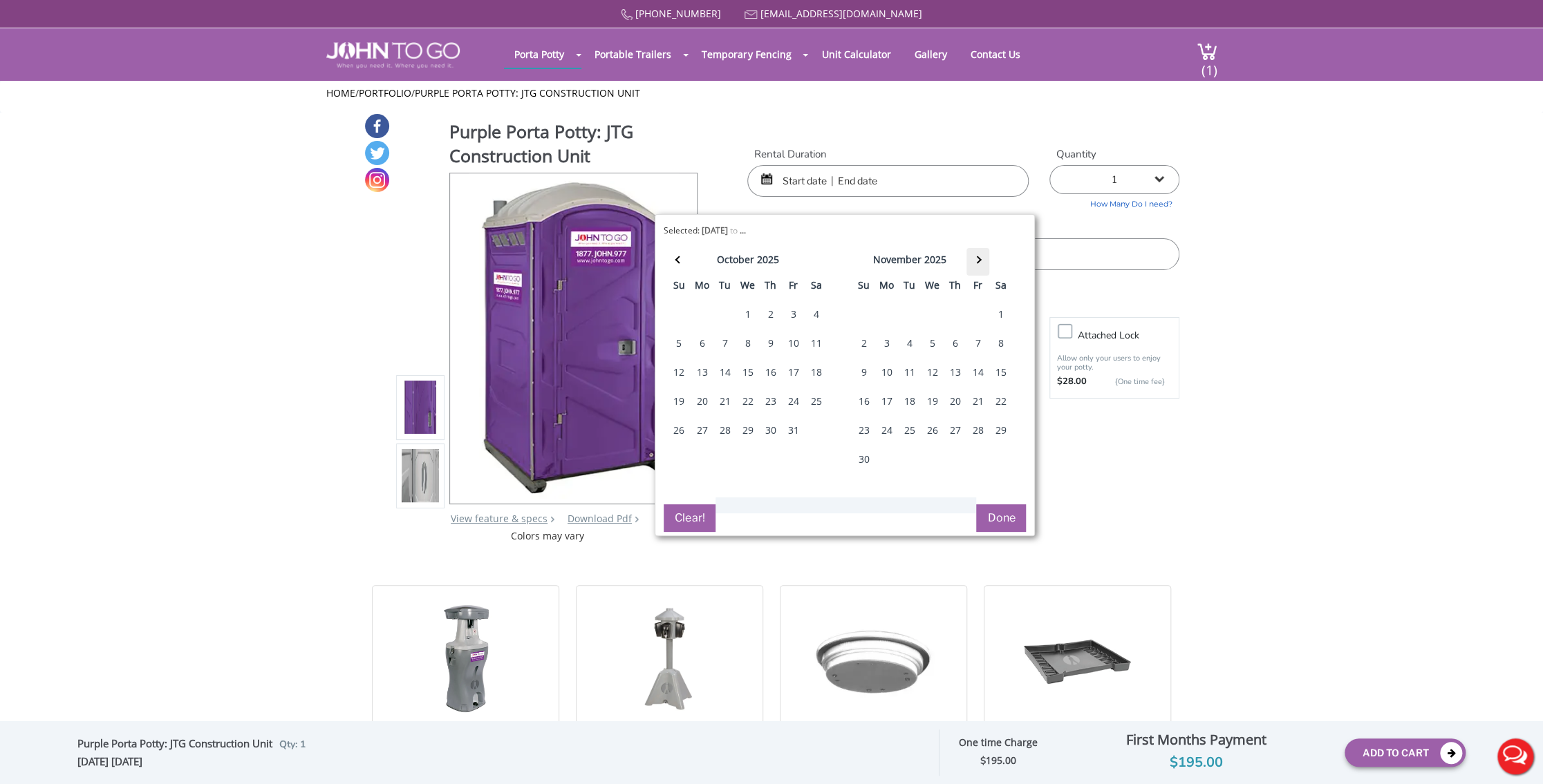
click at [979, 256] on th at bounding box center [977, 261] width 23 height 27
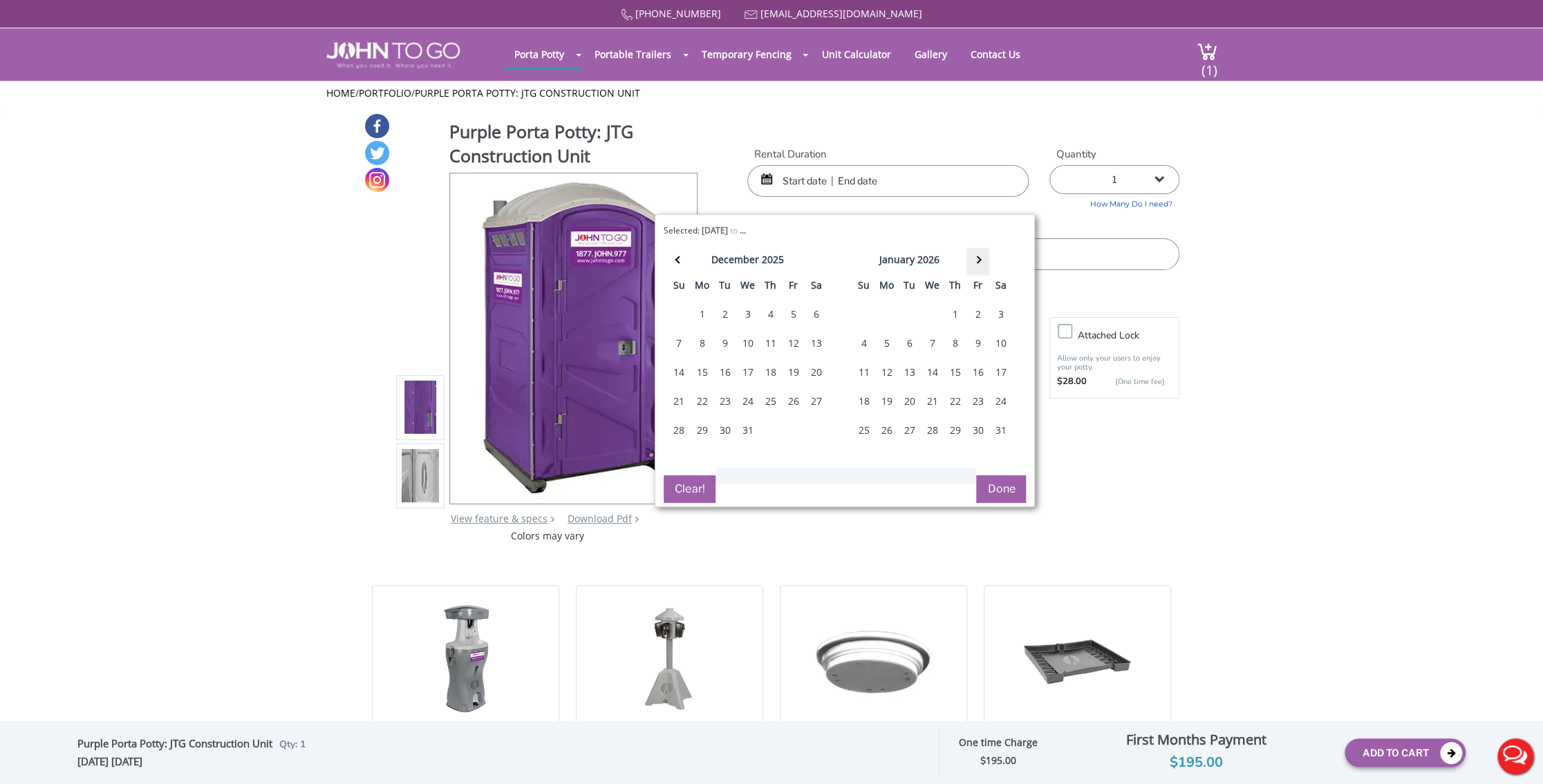
click at [979, 256] on th at bounding box center [977, 261] width 23 height 27
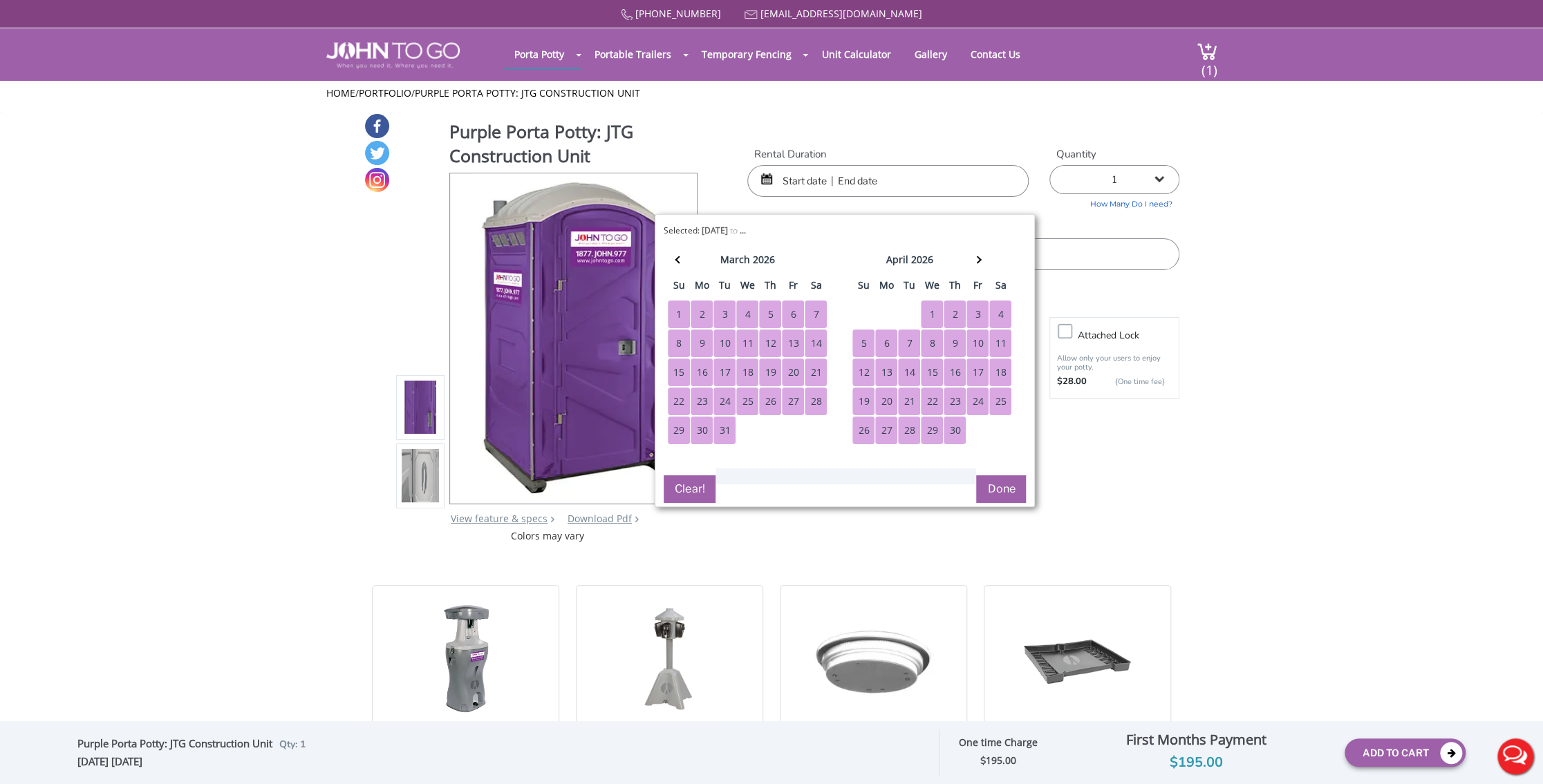
click at [950, 424] on div "30" at bounding box center [955, 430] width 22 height 27
type input "09/18/2025 to 04/30/2026"
click at [994, 490] on button "Done" at bounding box center [1001, 488] width 50 height 27
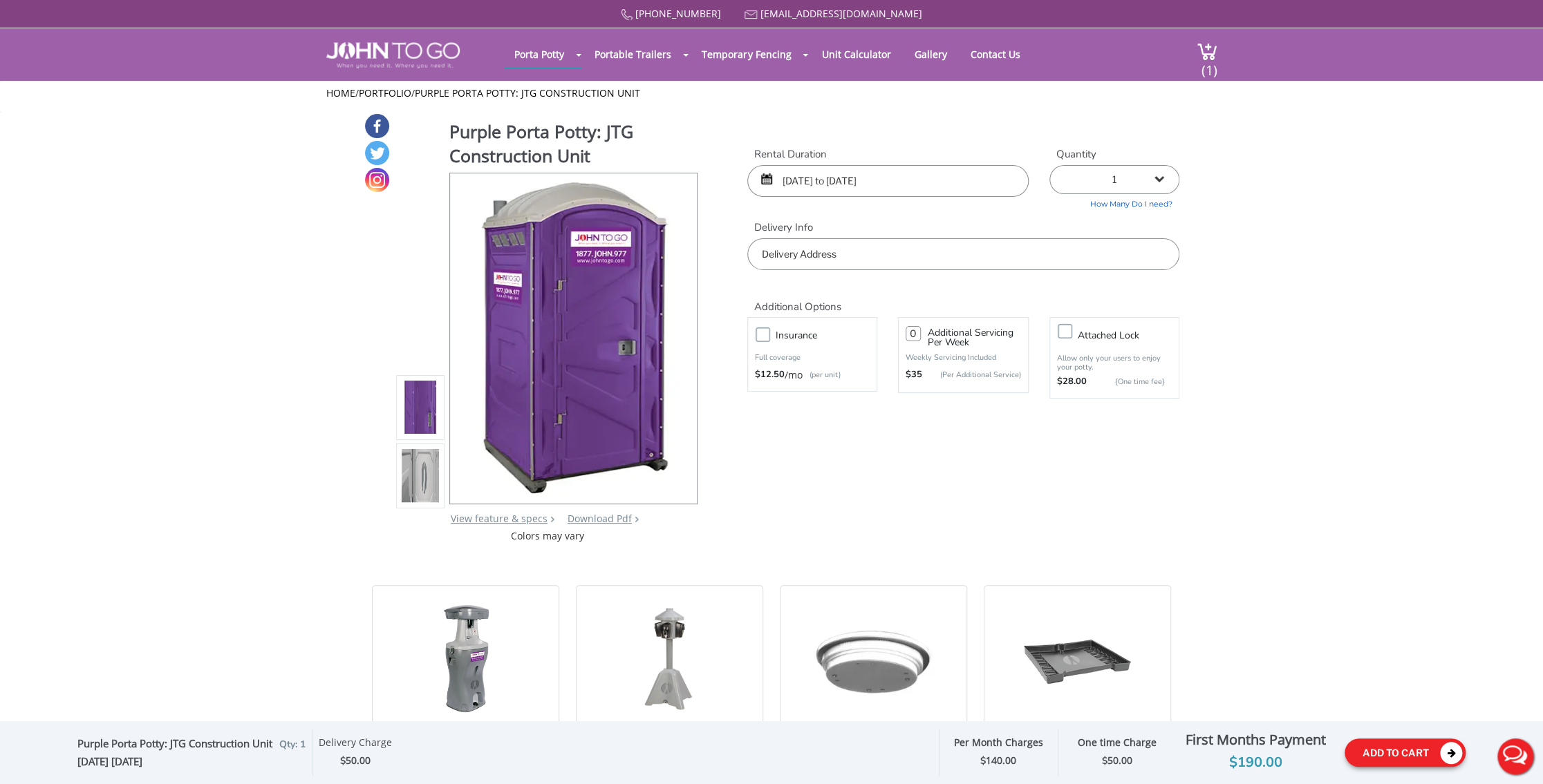
click at [1377, 757] on button "Add To Cart" at bounding box center [1404, 753] width 121 height 28
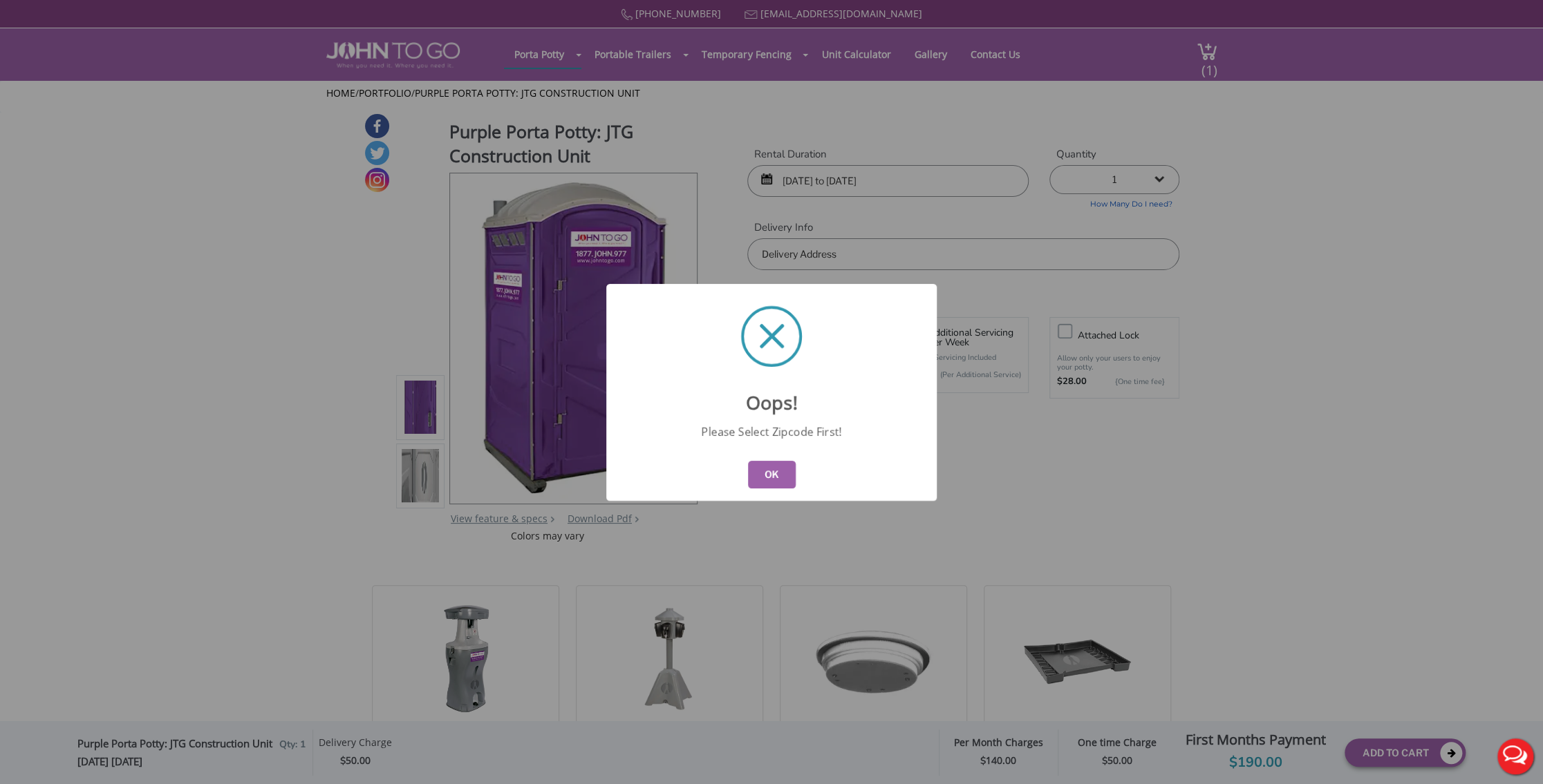
click at [770, 470] on button "OK" at bounding box center [771, 474] width 48 height 27
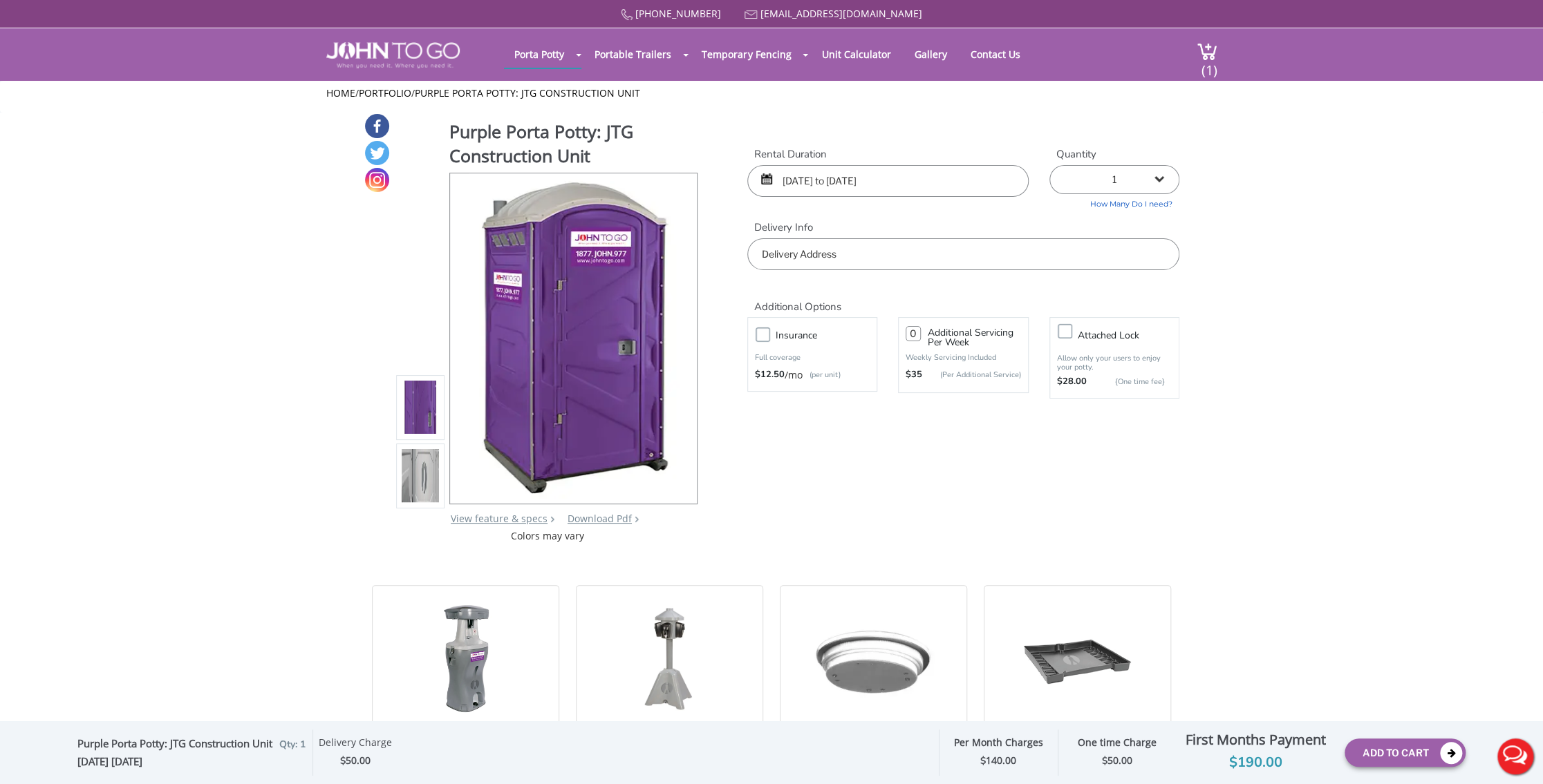
click at [874, 265] on input "text" at bounding box center [962, 254] width 432 height 32
type input "901 Brickell Key Drive, Miami, FL, USA"
click at [1380, 747] on button "Add To Cart" at bounding box center [1404, 753] width 121 height 28
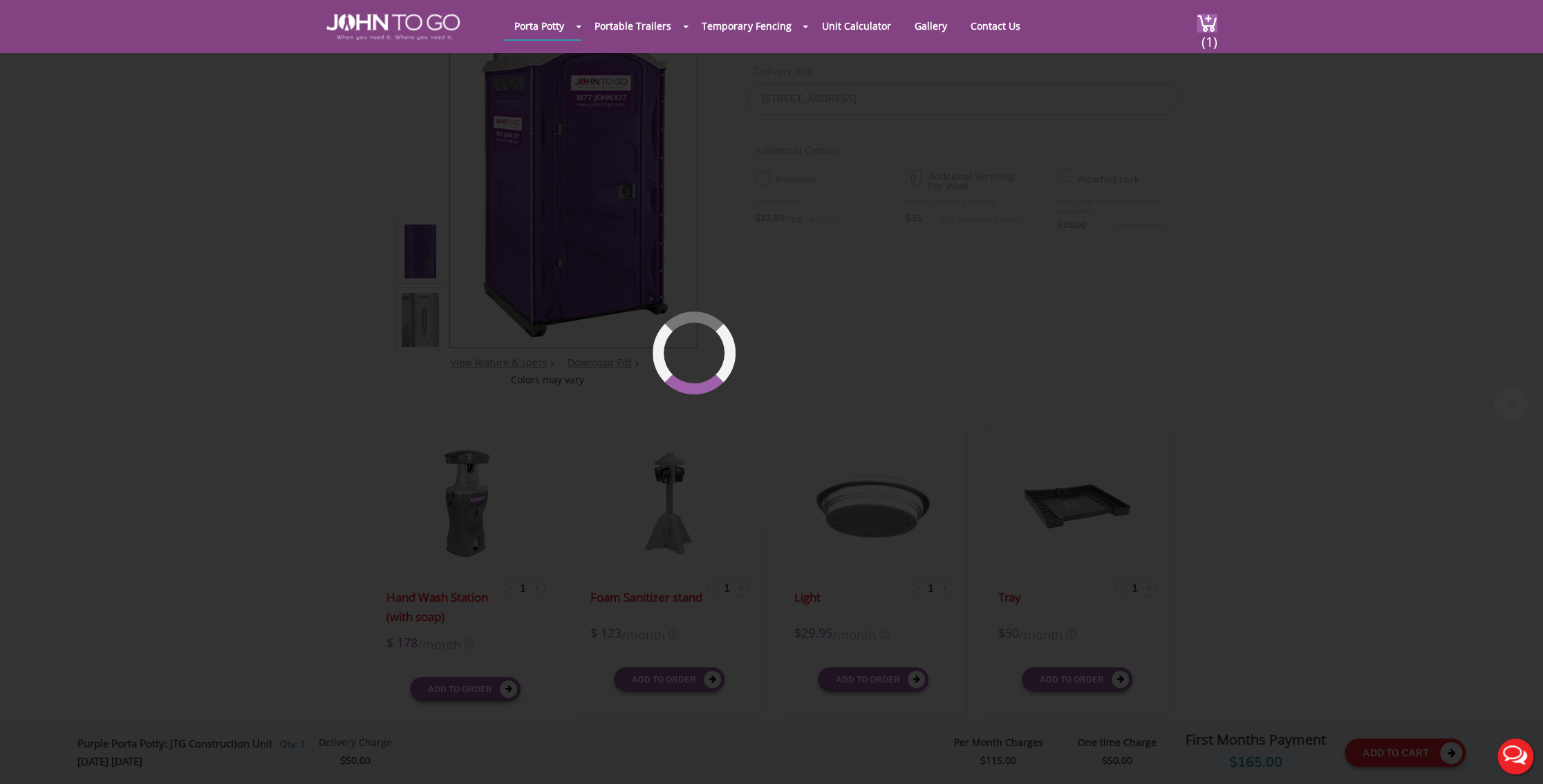
scroll to position [147, 0]
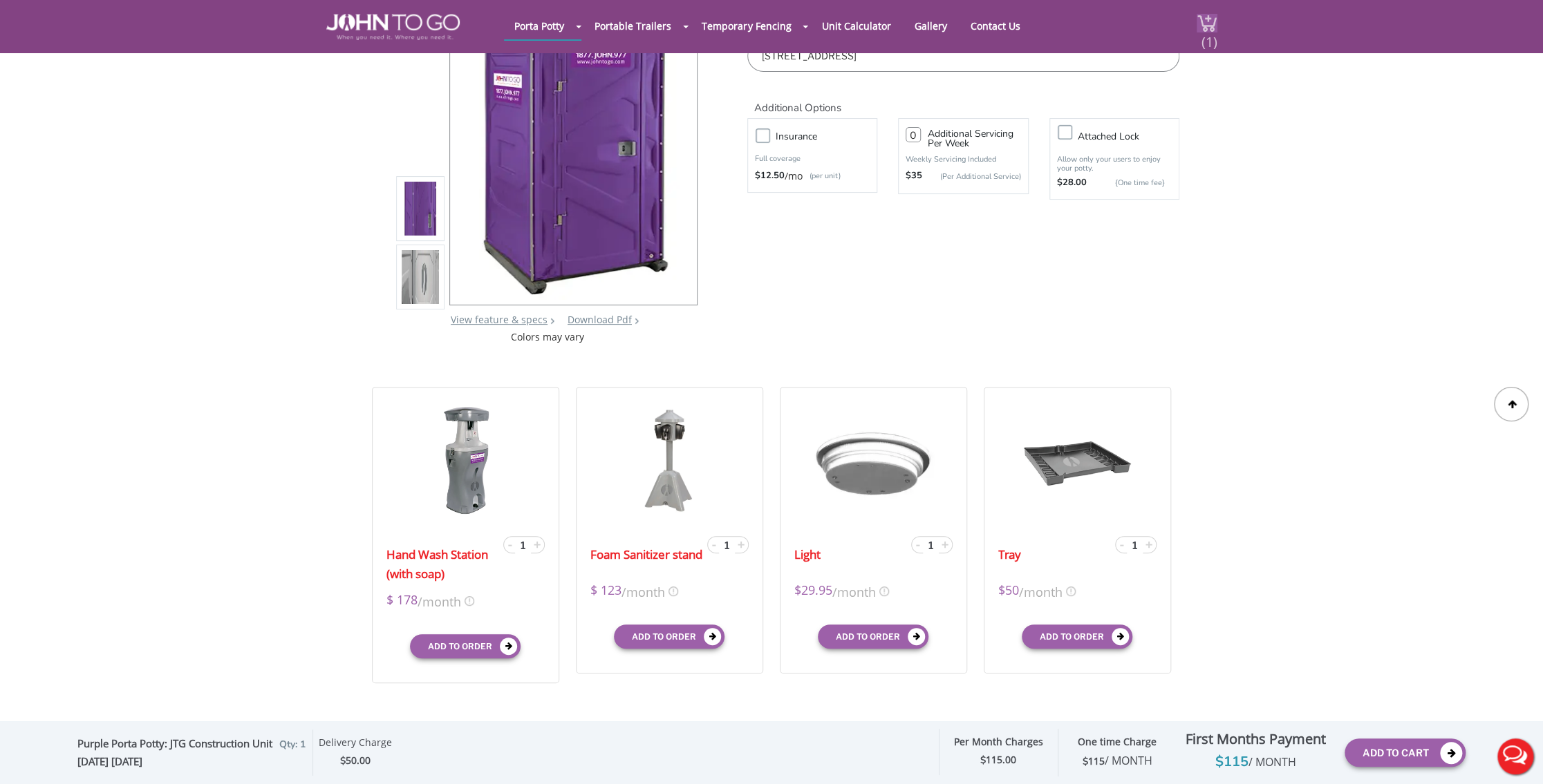
click at [1192, 31] on div "(1)" at bounding box center [1198, 26] width 37 height 52
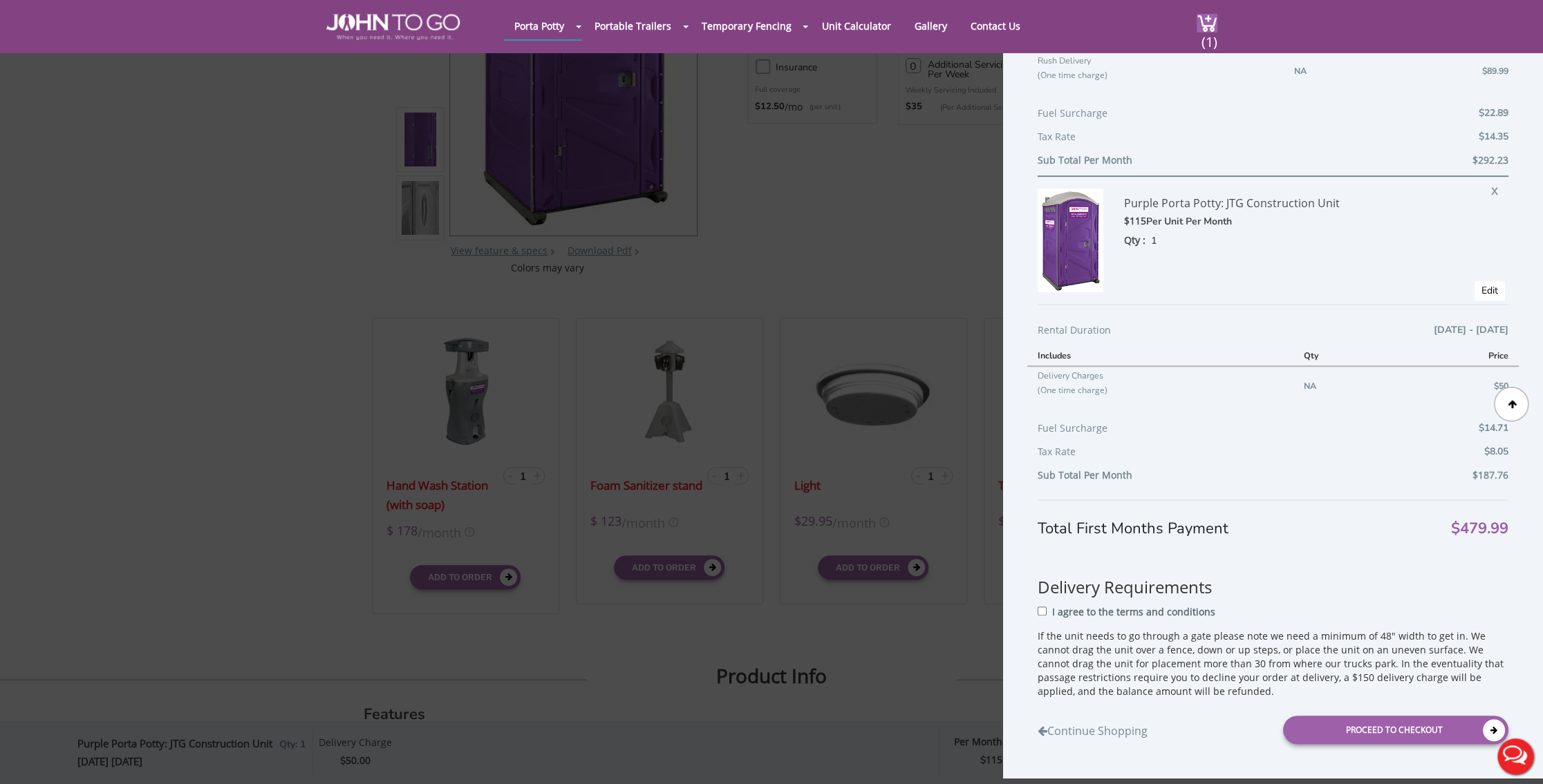
scroll to position [291, 0]
drag, startPoint x: 1485, startPoint y: 186, endPoint x: 847, endPoint y: 68, distance: 648.8
click at [1491, 186] on span "X" at bounding box center [1498, 187] width 14 height 18
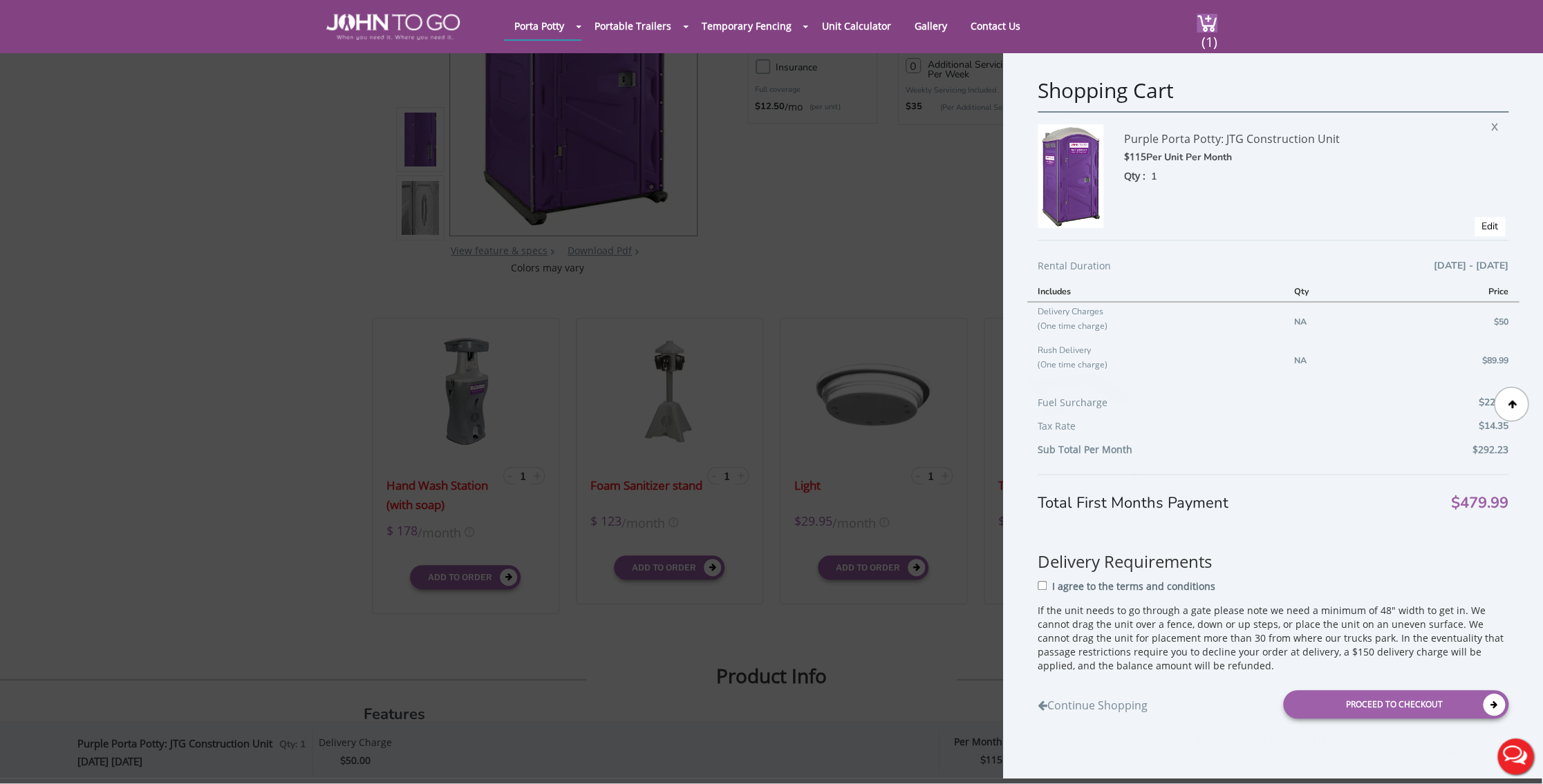
scroll to position [0, 0]
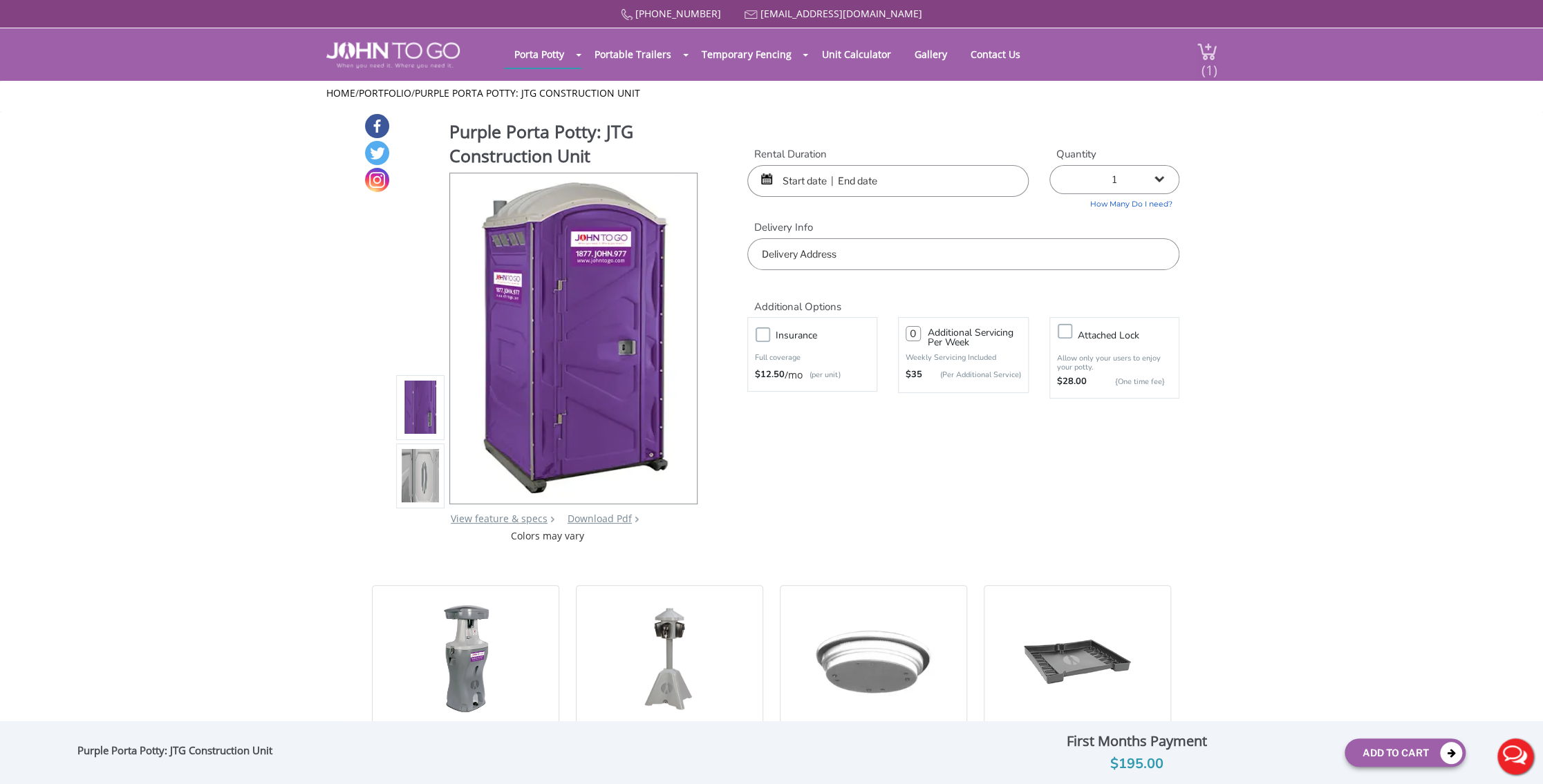
click at [1199, 68] on div "(1)" at bounding box center [1198, 54] width 37 height 52
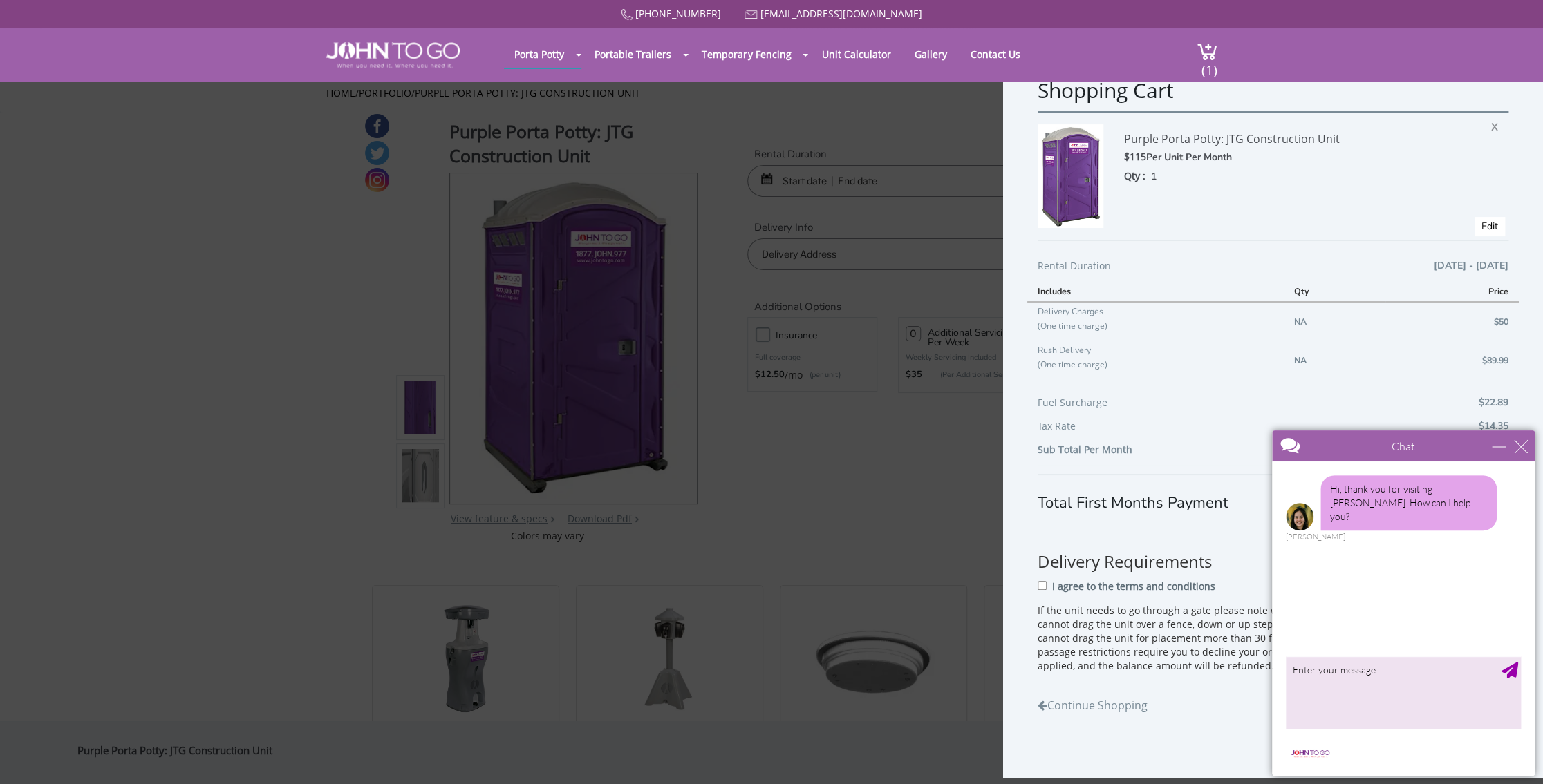
click at [1528, 443] on div "Chat" at bounding box center [1403, 446] width 263 height 31
click at [1520, 447] on div "close" at bounding box center [1520, 446] width 14 height 14
